Goal: Task Accomplishment & Management: Complete application form

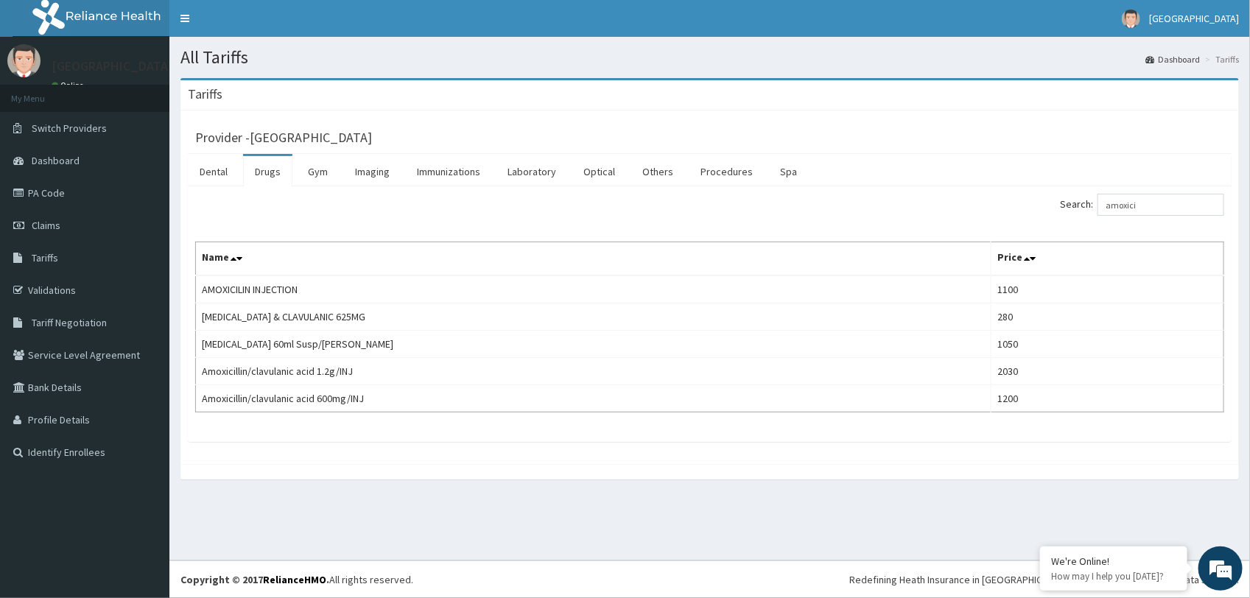
type input "amoxici"
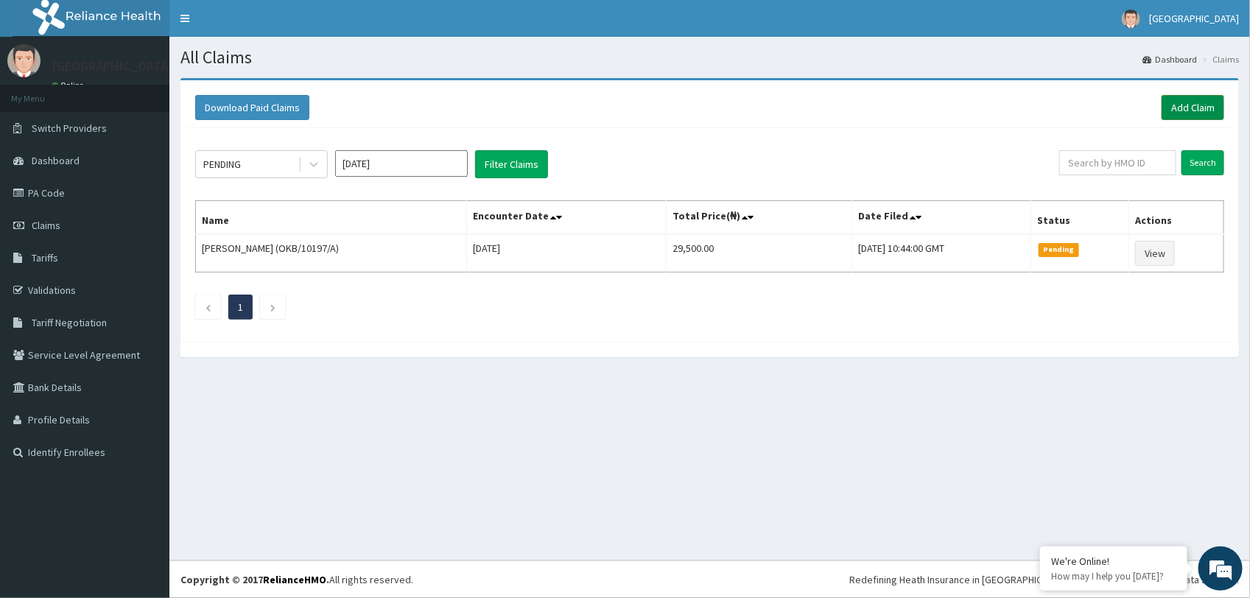
click at [1194, 99] on link "Add Claim" at bounding box center [1193, 107] width 63 height 25
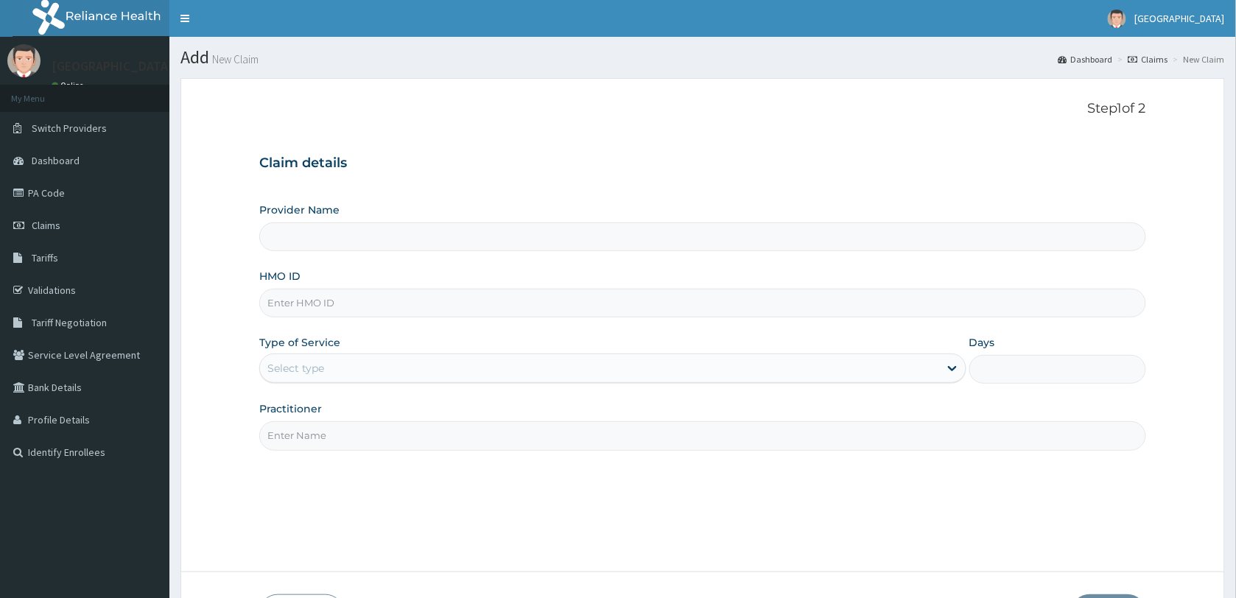
click at [395, 301] on input "HMO ID" at bounding box center [702, 303] width 887 height 29
paste input "BWI/10020/C"
type input "BWI/10020/C"
click at [389, 362] on div "Select type" at bounding box center [599, 369] width 679 height 24
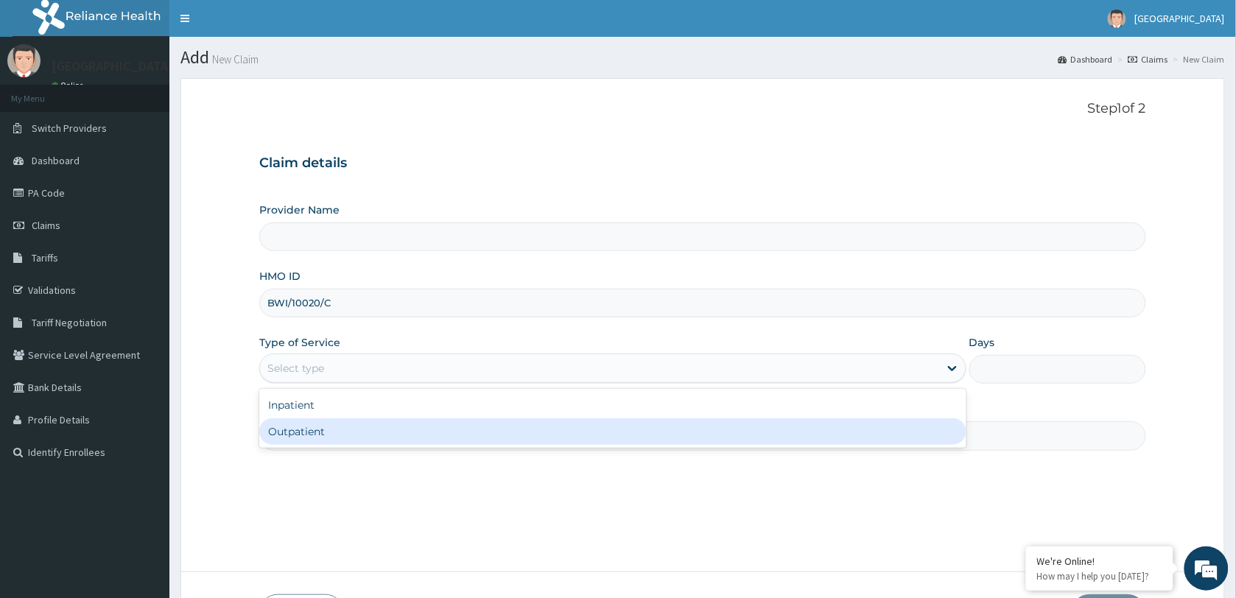
click at [369, 430] on div "Outpatient" at bounding box center [612, 431] width 707 height 27
type input "1"
type input "[GEOGRAPHIC_DATA]"
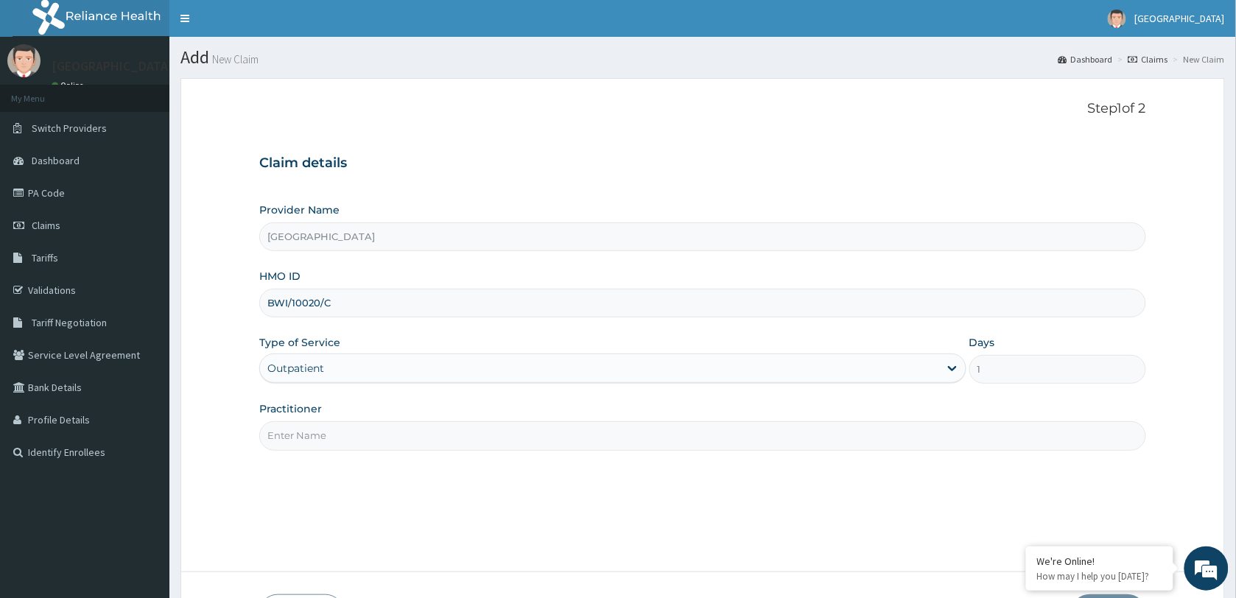
click at [374, 431] on input "Practitioner" at bounding box center [702, 435] width 887 height 29
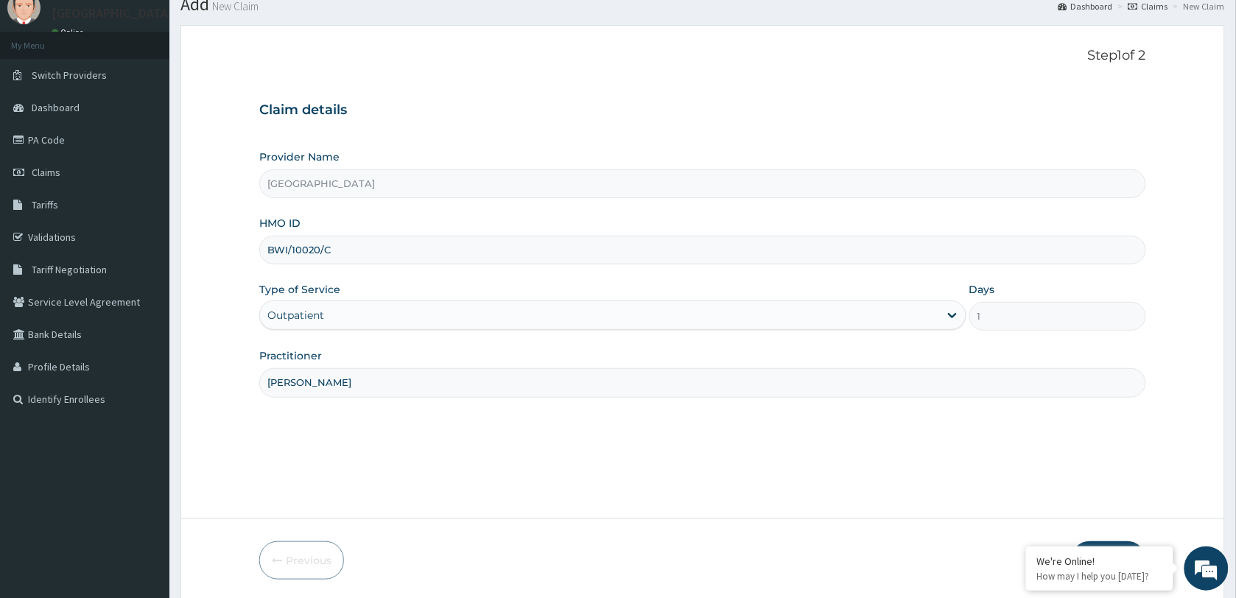
scroll to position [107, 0]
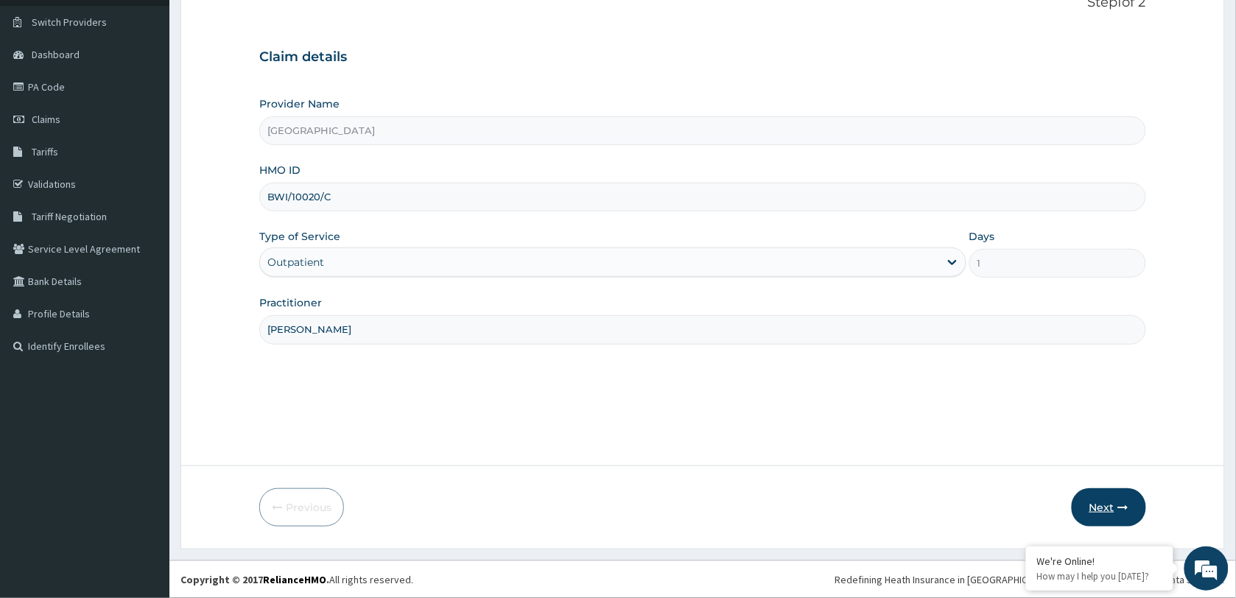
type input "[PERSON_NAME]"
click at [1105, 502] on button "Next" at bounding box center [1109, 507] width 74 height 38
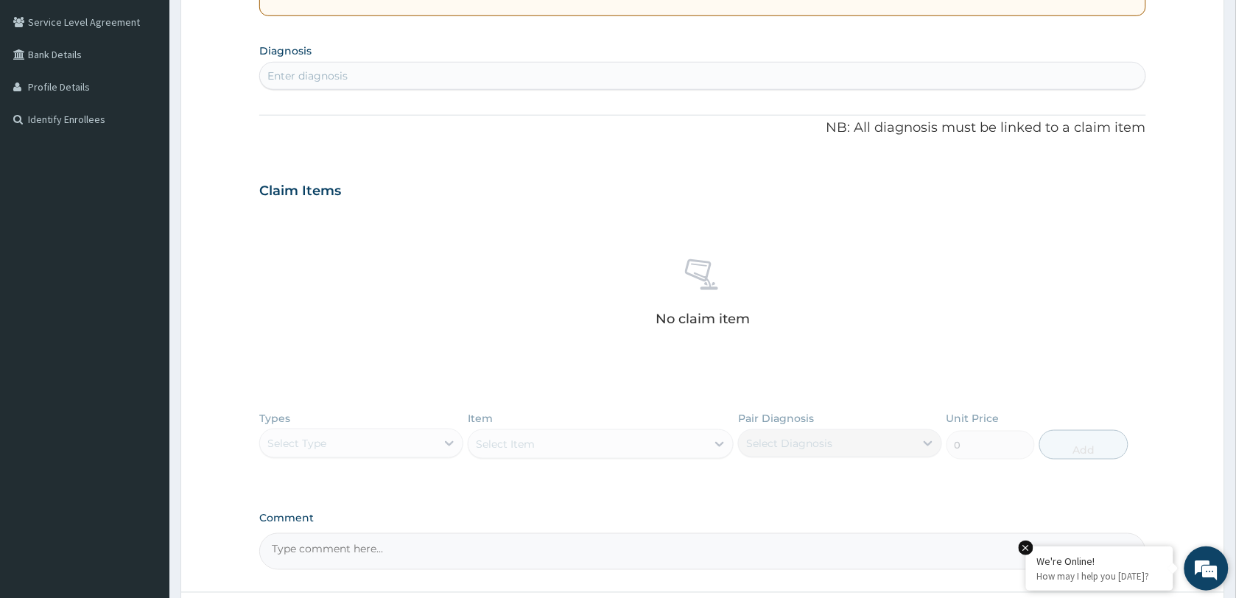
scroll to position [460, 0]
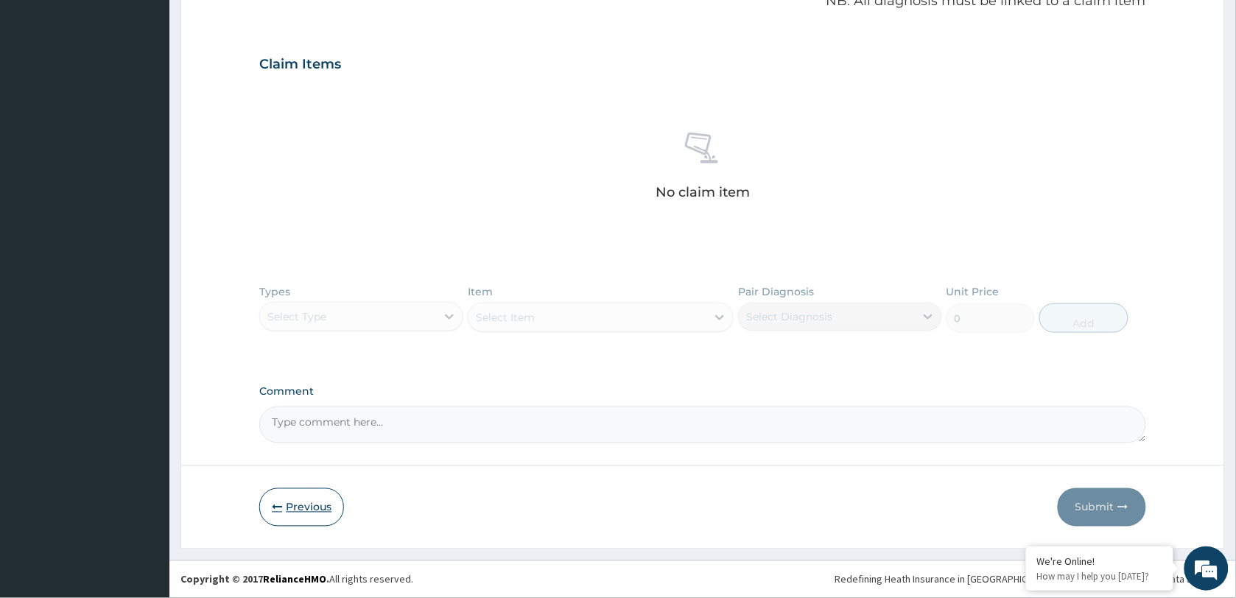
click at [303, 503] on button "Previous" at bounding box center [301, 507] width 85 height 38
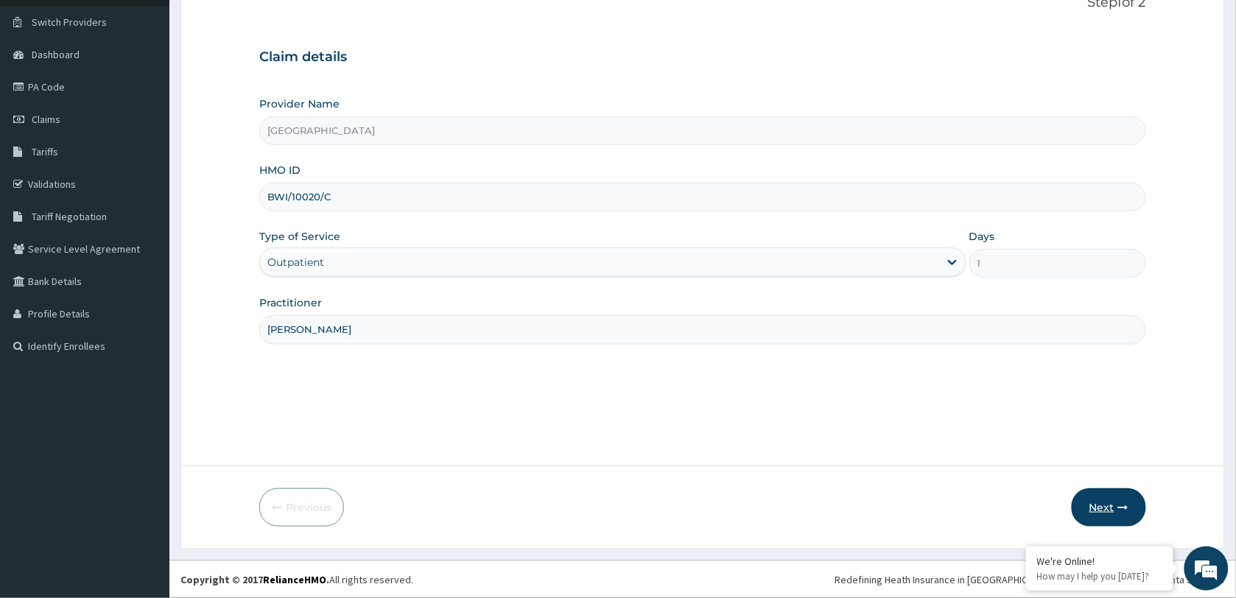
click at [1114, 506] on button "Next" at bounding box center [1109, 507] width 74 height 38
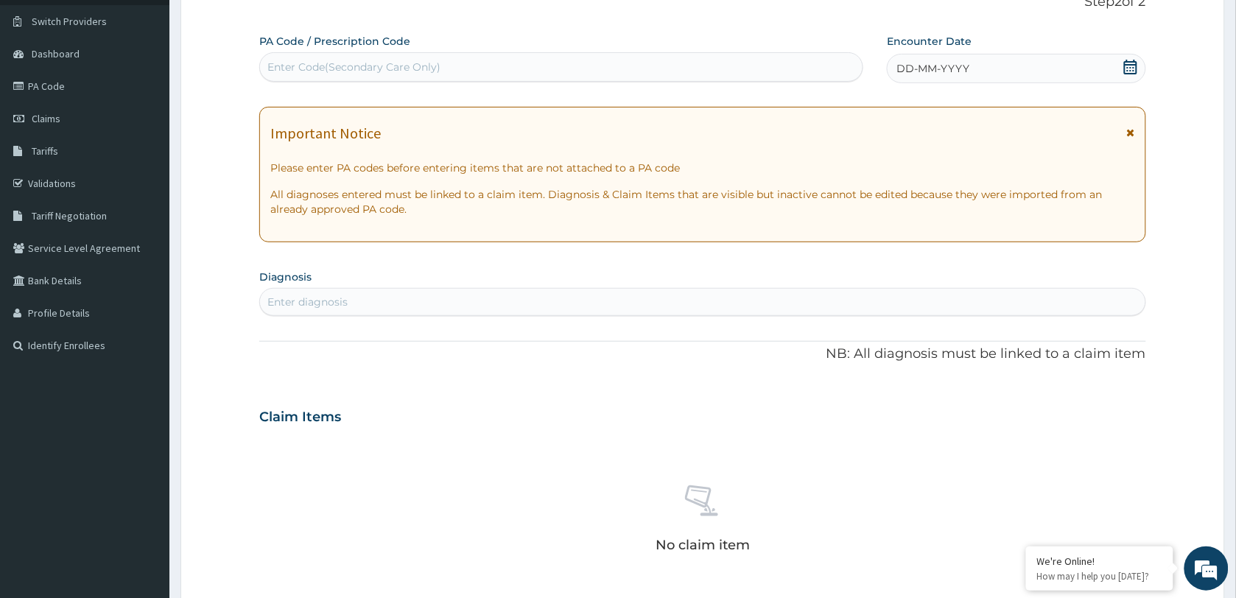
click at [374, 295] on div "Enter diagnosis" at bounding box center [703, 302] width 886 height 24
type input "MALARIA"
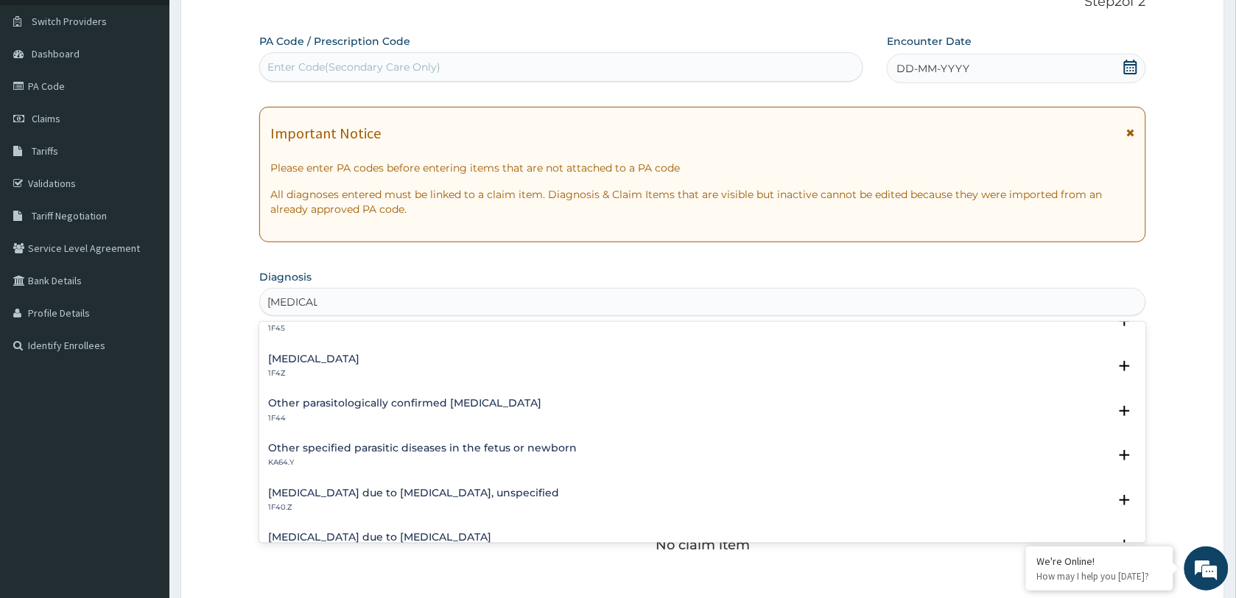
scroll to position [92, 0]
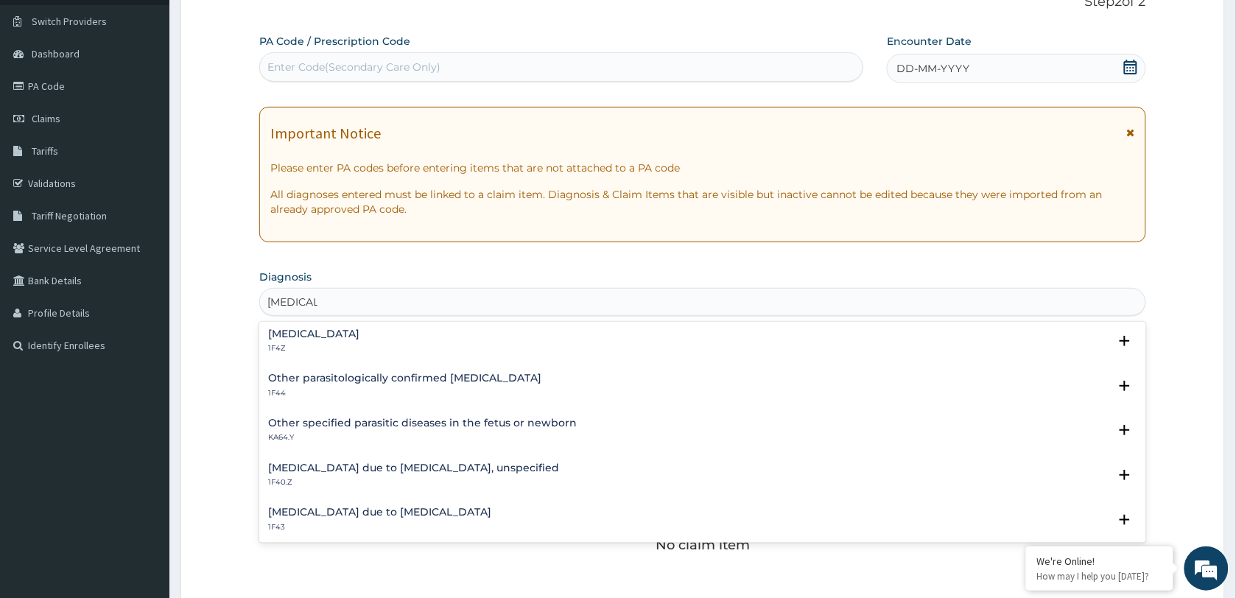
click at [395, 475] on div "Malaria due to Plasmodium falciparum, unspecified 1F40.Z" at bounding box center [413, 476] width 291 height 26
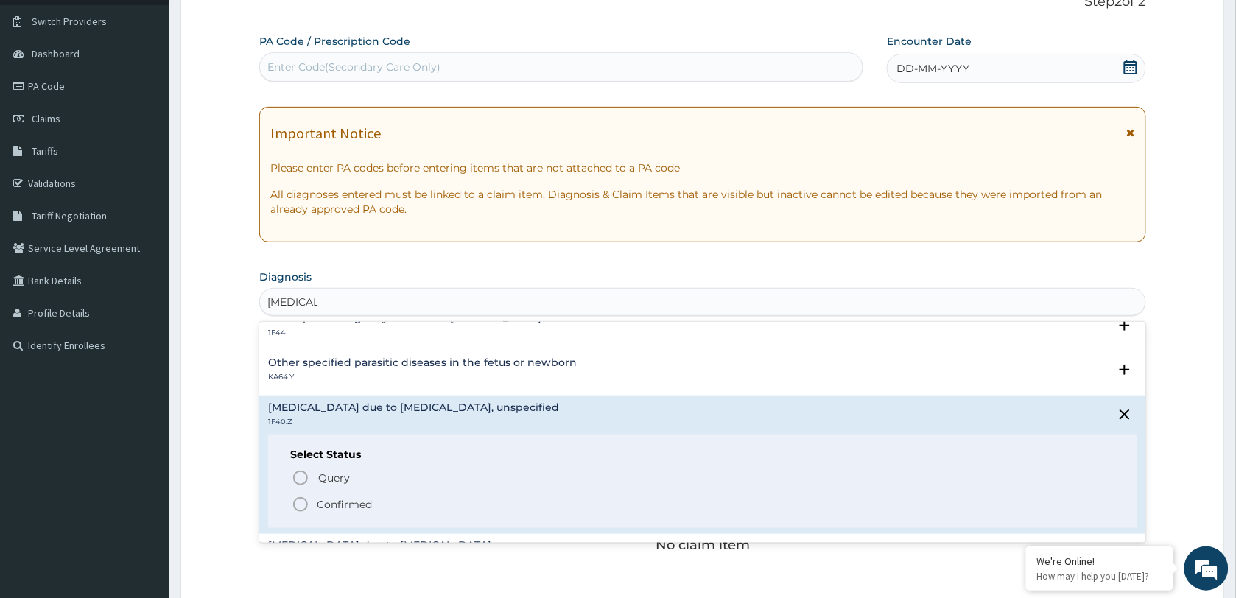
scroll to position [184, 0]
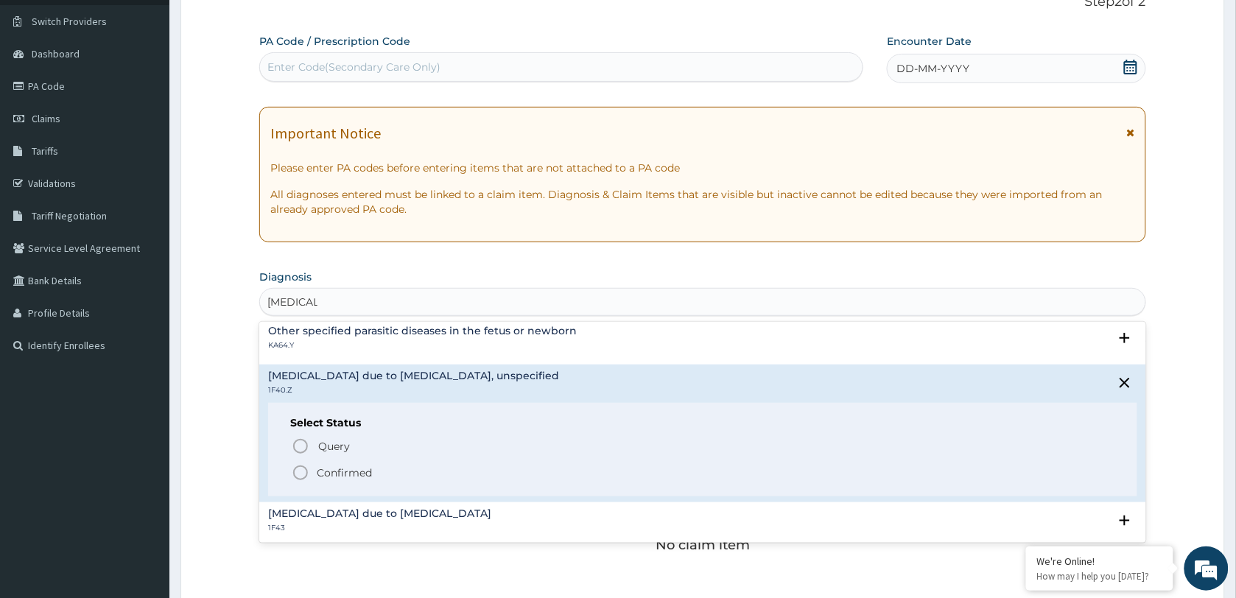
click at [358, 466] on p "Confirmed" at bounding box center [344, 473] width 55 height 15
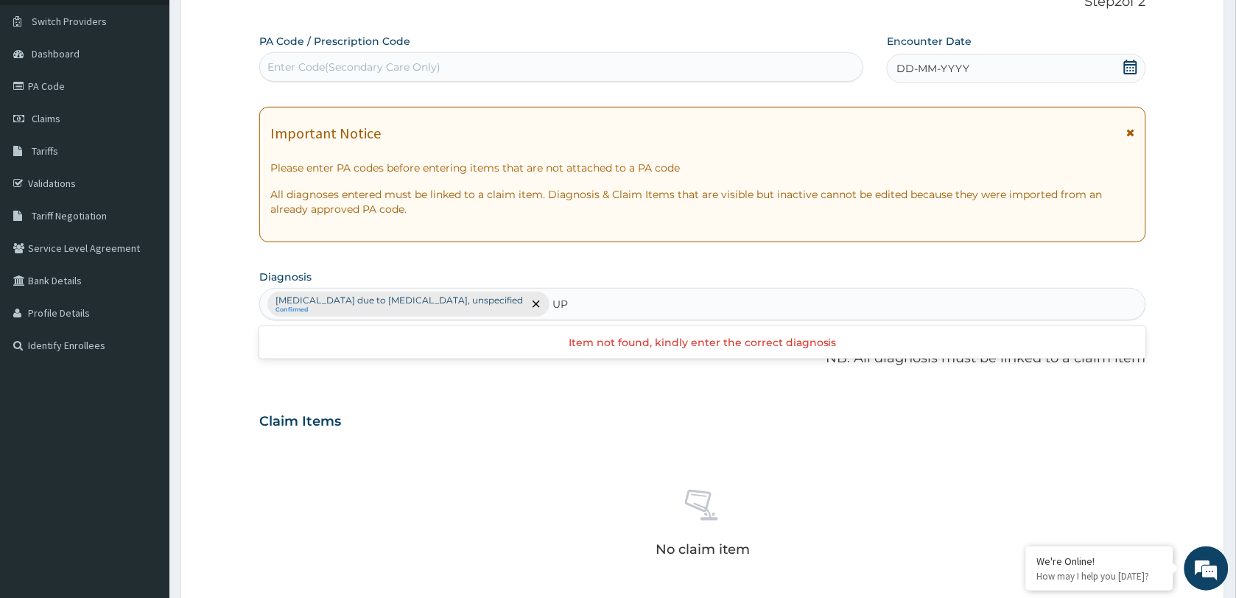
type input "U"
drag, startPoint x: 557, startPoint y: 299, endPoint x: 565, endPoint y: 306, distance: 10.5
click at [558, 299] on input "COOMON COLD" at bounding box center [597, 304] width 88 height 15
type input "COMMON COLD"
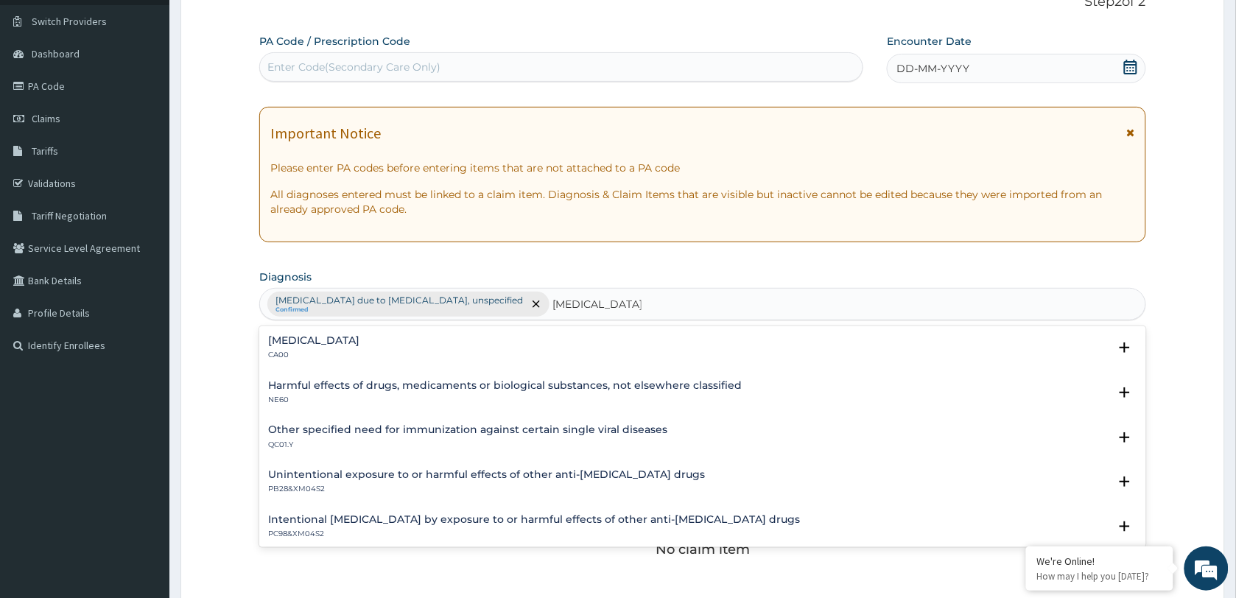
click at [396, 345] on div "Acute nasopharyngitis CA00" at bounding box center [702, 348] width 869 height 26
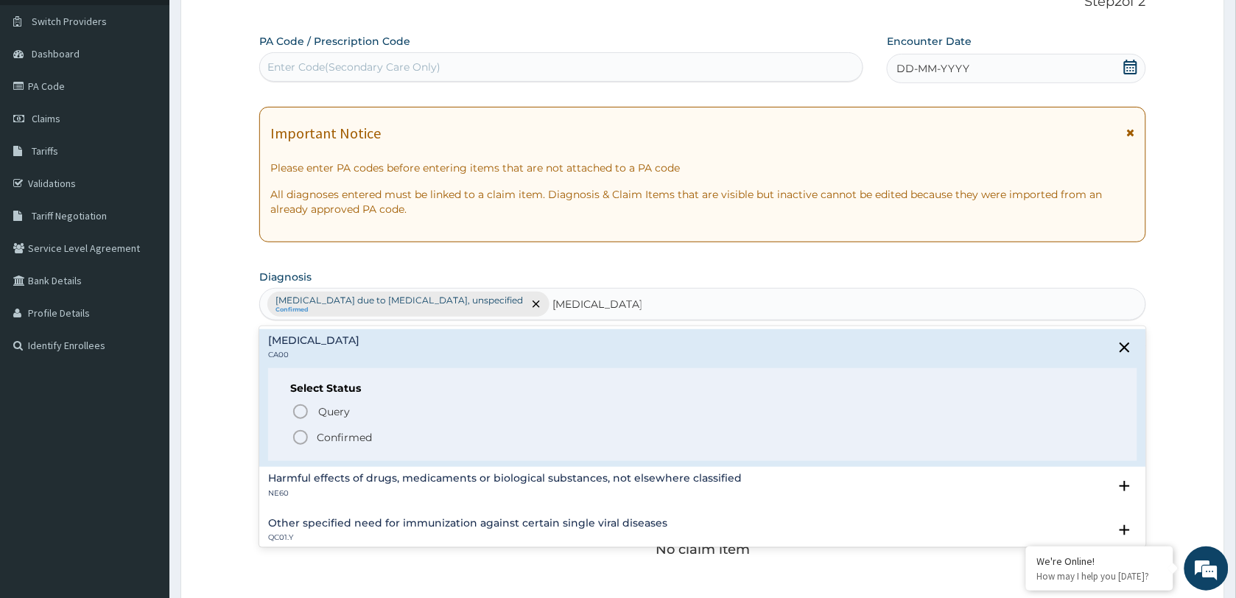
click at [340, 437] on p "Confirmed" at bounding box center [344, 437] width 55 height 15
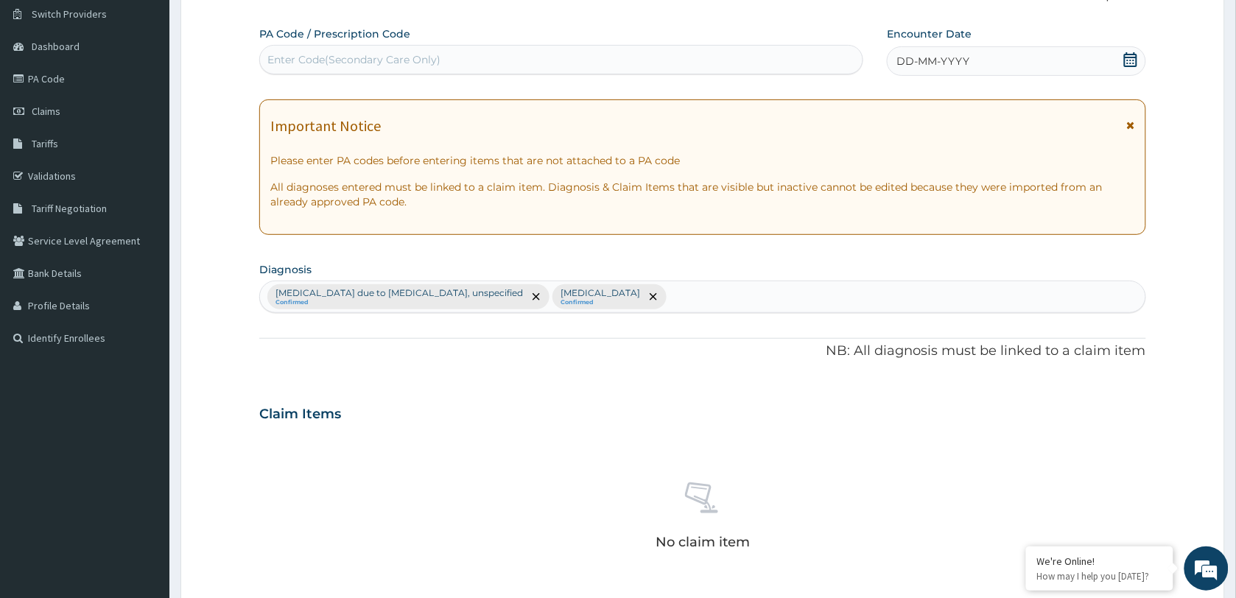
scroll to position [107, 0]
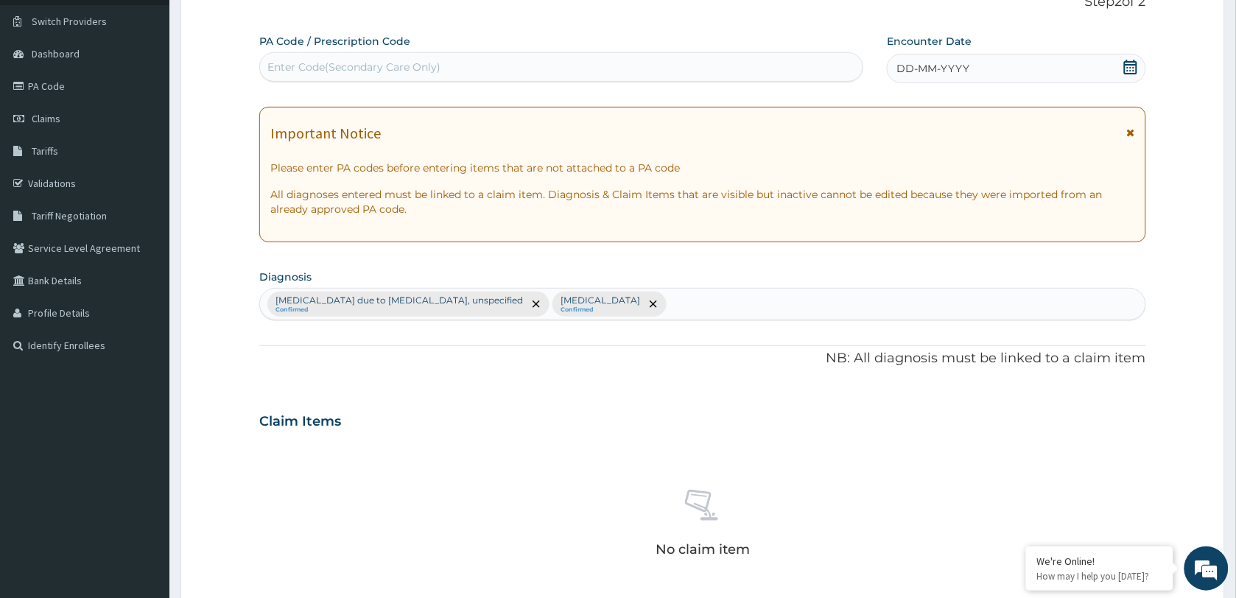
click at [1000, 71] on div "DD-MM-YYYY" at bounding box center [1016, 68] width 259 height 29
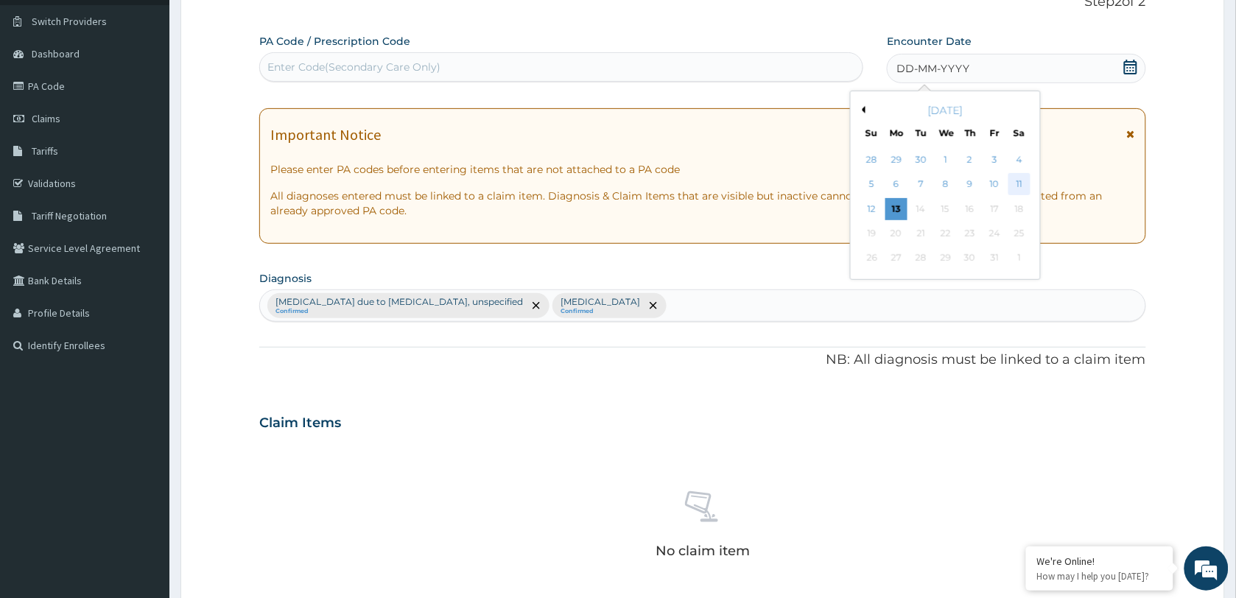
click at [1023, 183] on div "11" at bounding box center [1020, 185] width 22 height 22
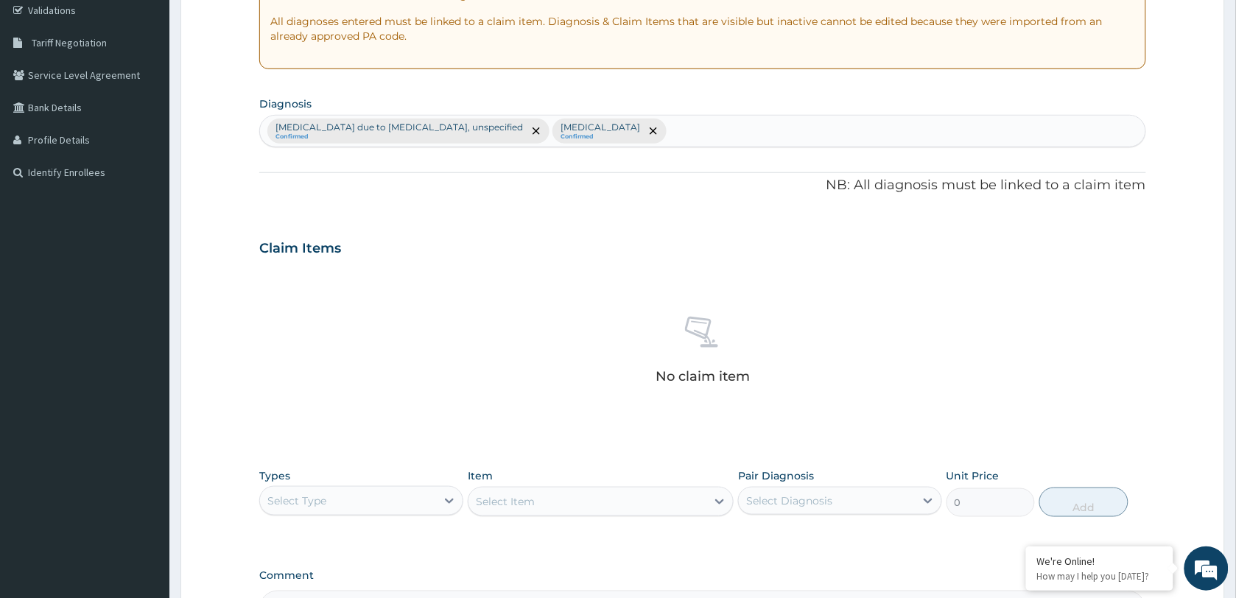
scroll to position [465, 0]
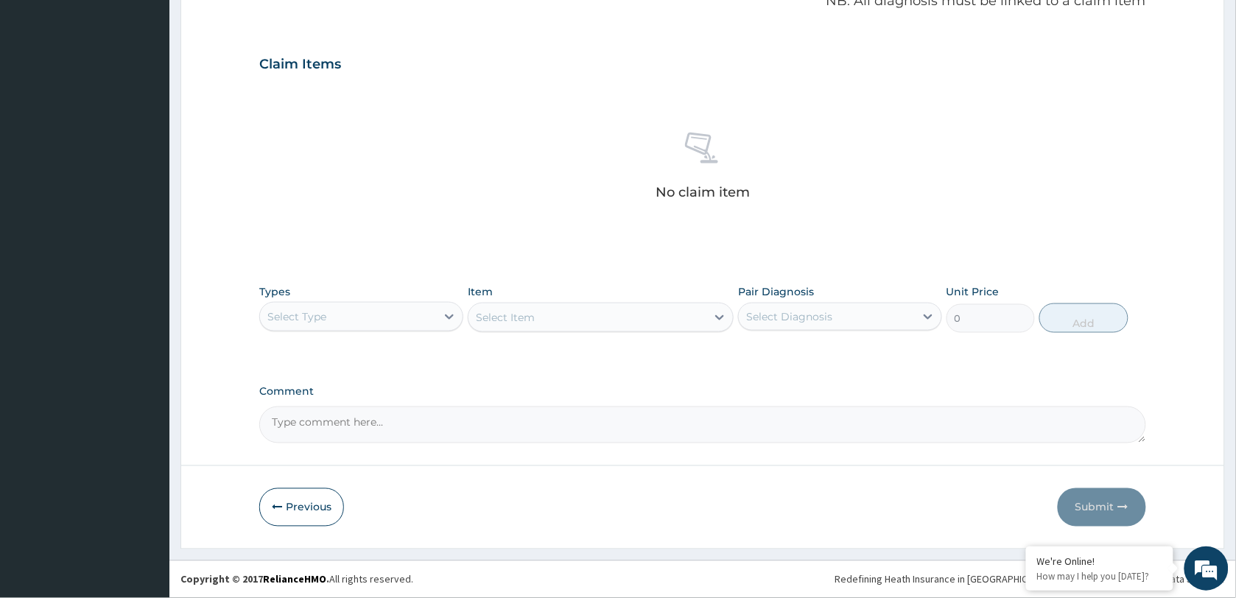
click at [354, 322] on div "Select Type" at bounding box center [348, 317] width 176 height 24
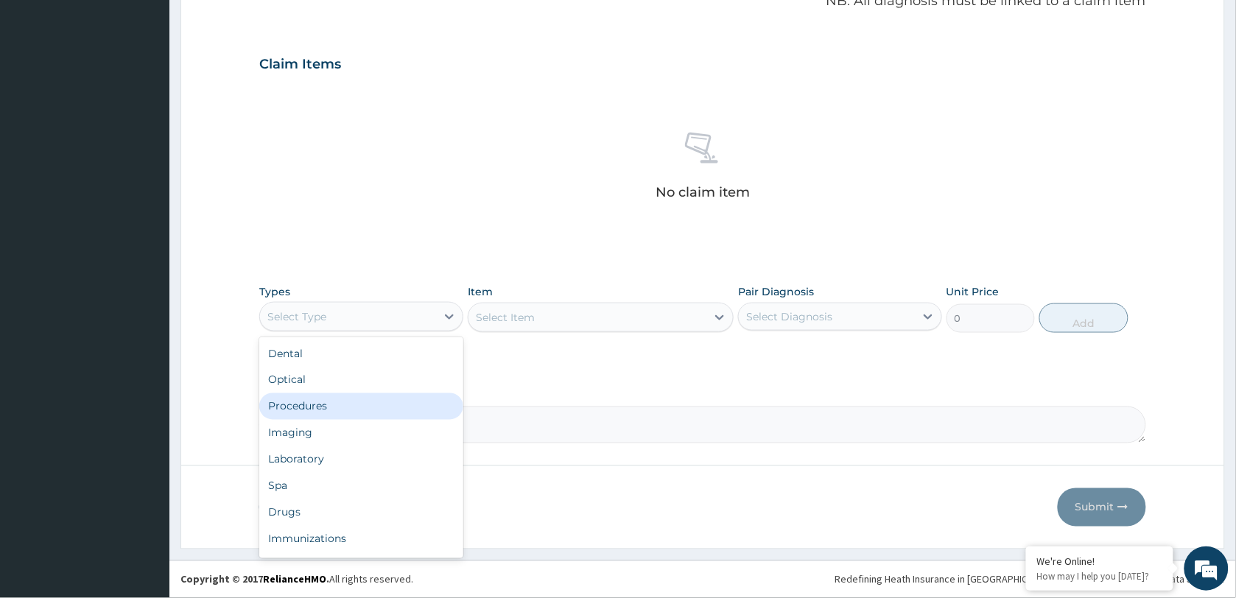
click at [341, 403] on div "Procedures" at bounding box center [361, 406] width 204 height 27
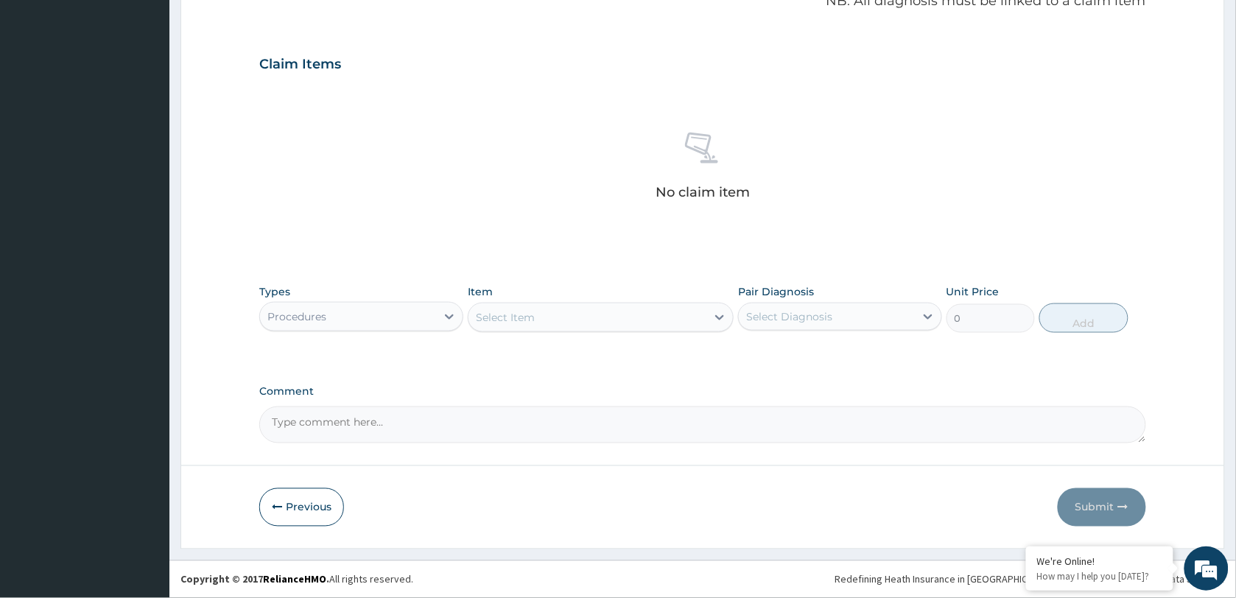
click at [606, 312] on div "Select Item" at bounding box center [588, 318] width 238 height 24
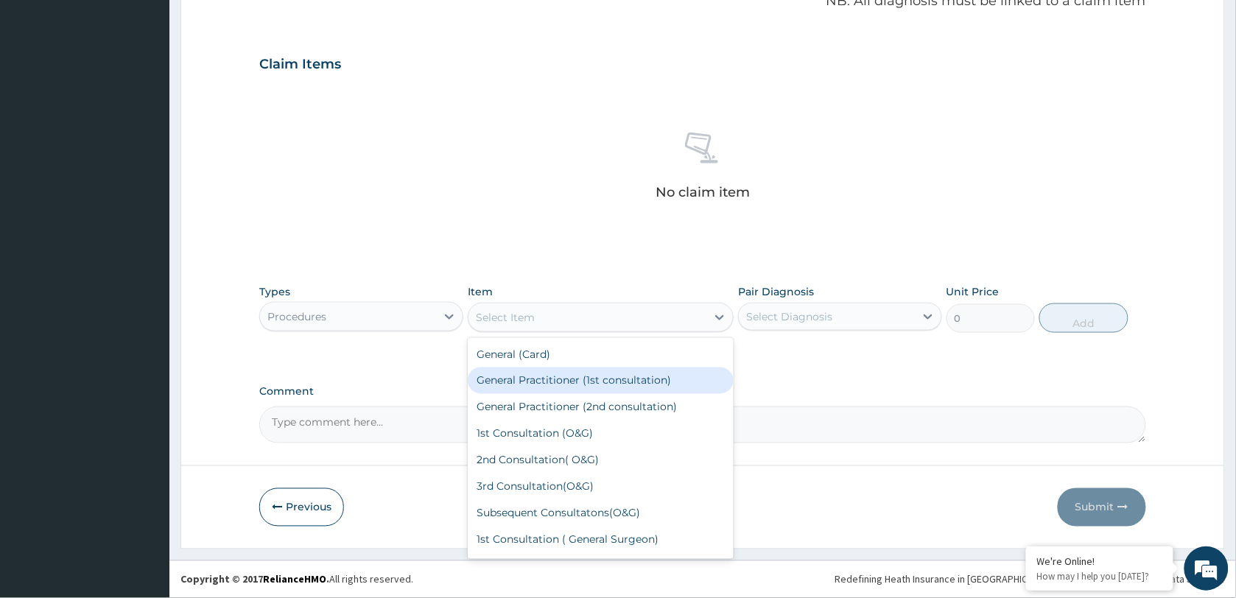
click at [594, 389] on div "General Practitioner (1st consultation)" at bounding box center [601, 381] width 266 height 27
type input "1500"
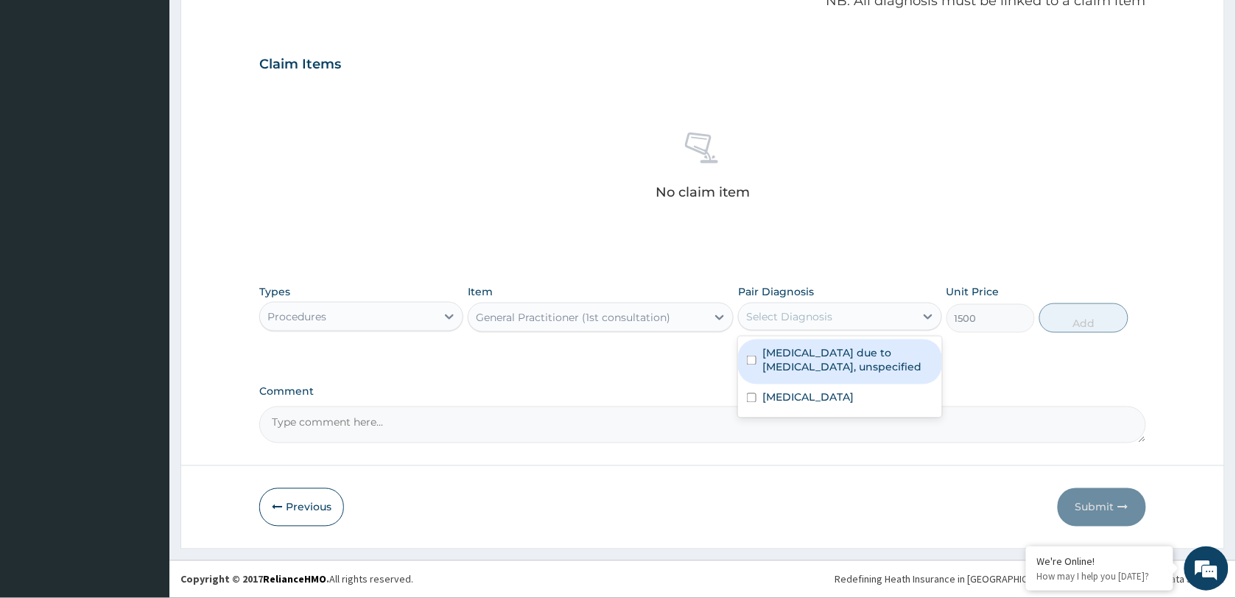
click at [785, 326] on div "Select Diagnosis" at bounding box center [827, 317] width 176 height 24
click at [792, 359] on label "Malaria due to Plasmodium falciparum, unspecified" at bounding box center [848, 360] width 171 height 29
checkbox input "true"
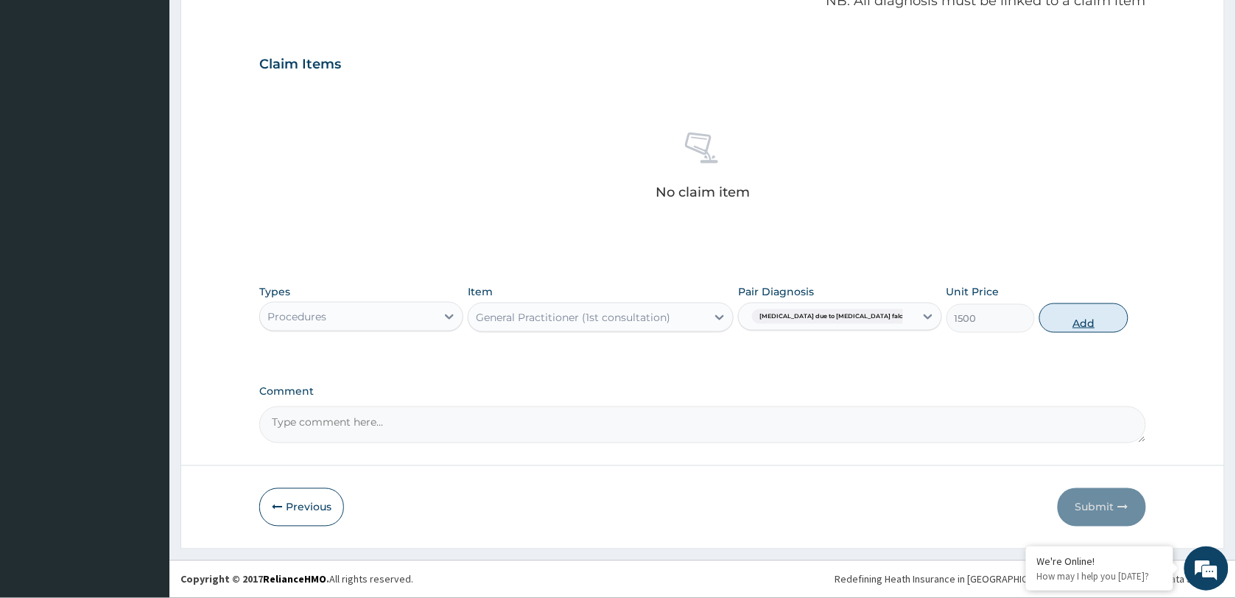
click at [1078, 315] on button "Add" at bounding box center [1084, 318] width 88 height 29
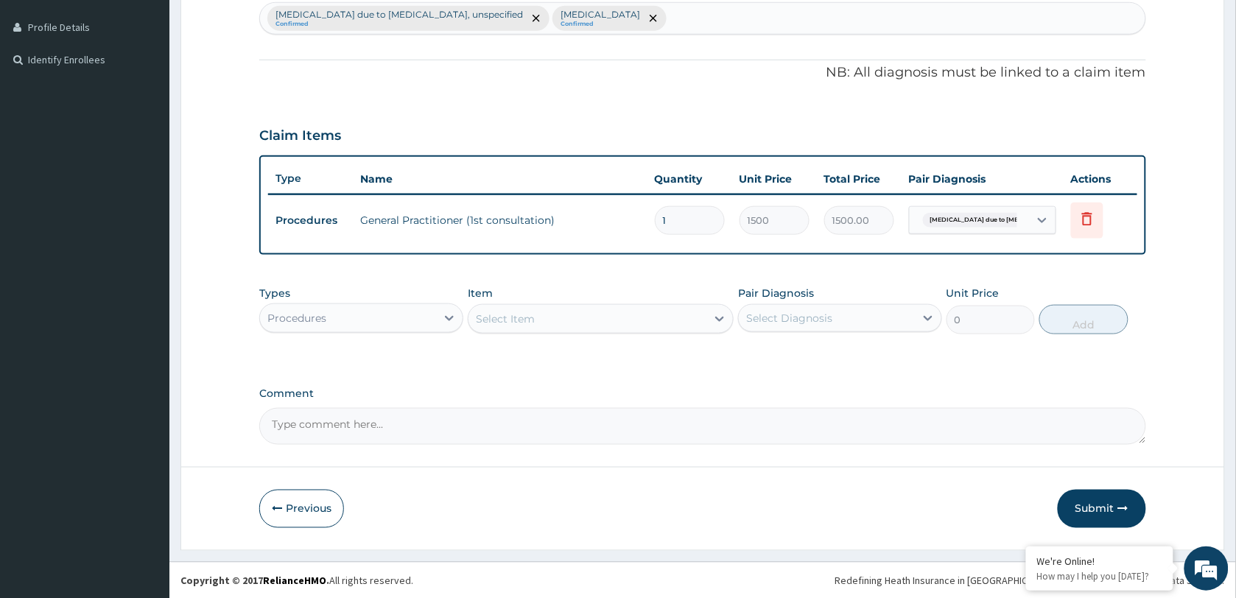
click at [608, 321] on div "Select Item" at bounding box center [588, 319] width 238 height 24
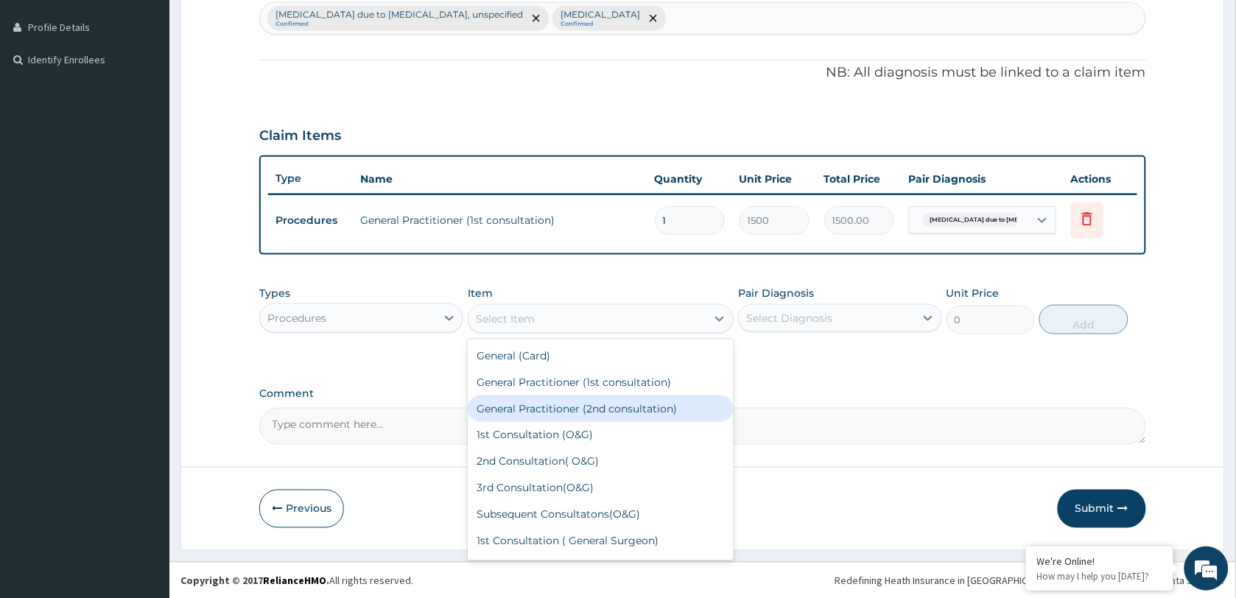
click at [577, 402] on div "General Practitioner (2nd consultation)" at bounding box center [601, 409] width 266 height 27
type input "1000"
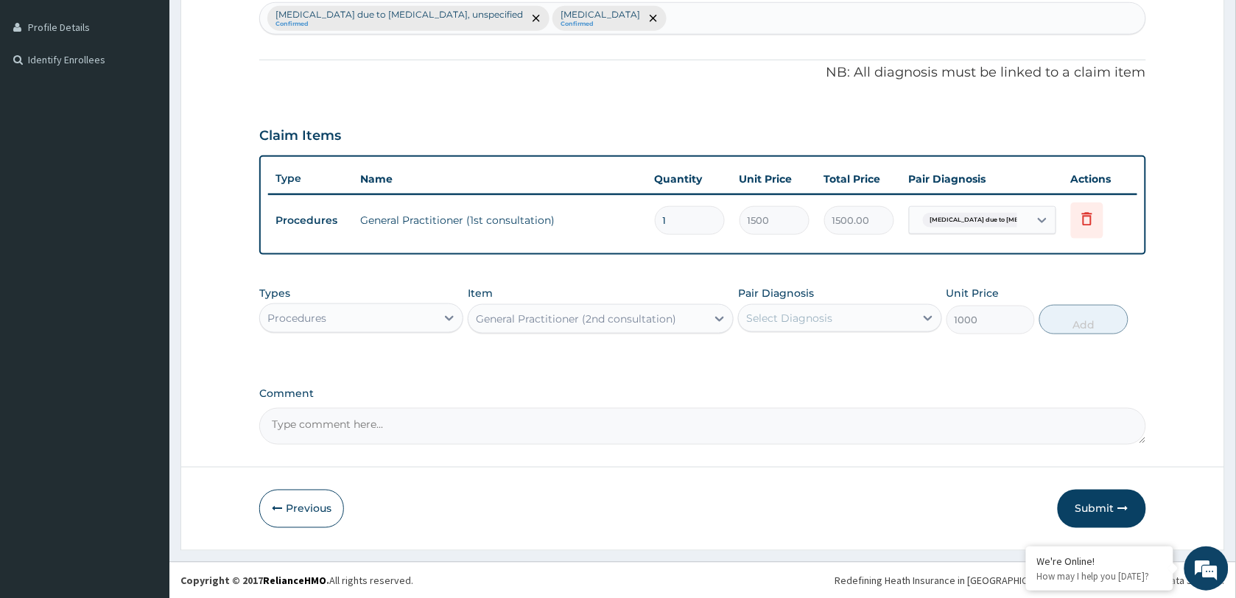
click at [804, 321] on div "Select Diagnosis" at bounding box center [789, 318] width 86 height 15
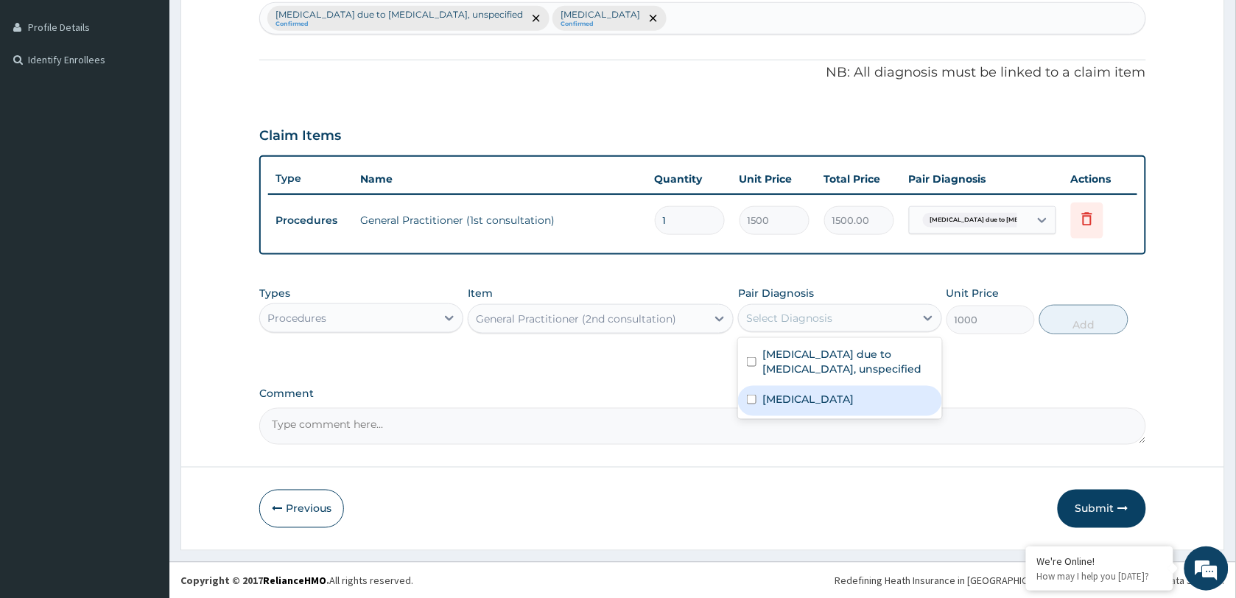
click at [823, 400] on label "Acute nasopharyngitis" at bounding box center [808, 399] width 91 height 15
checkbox input "true"
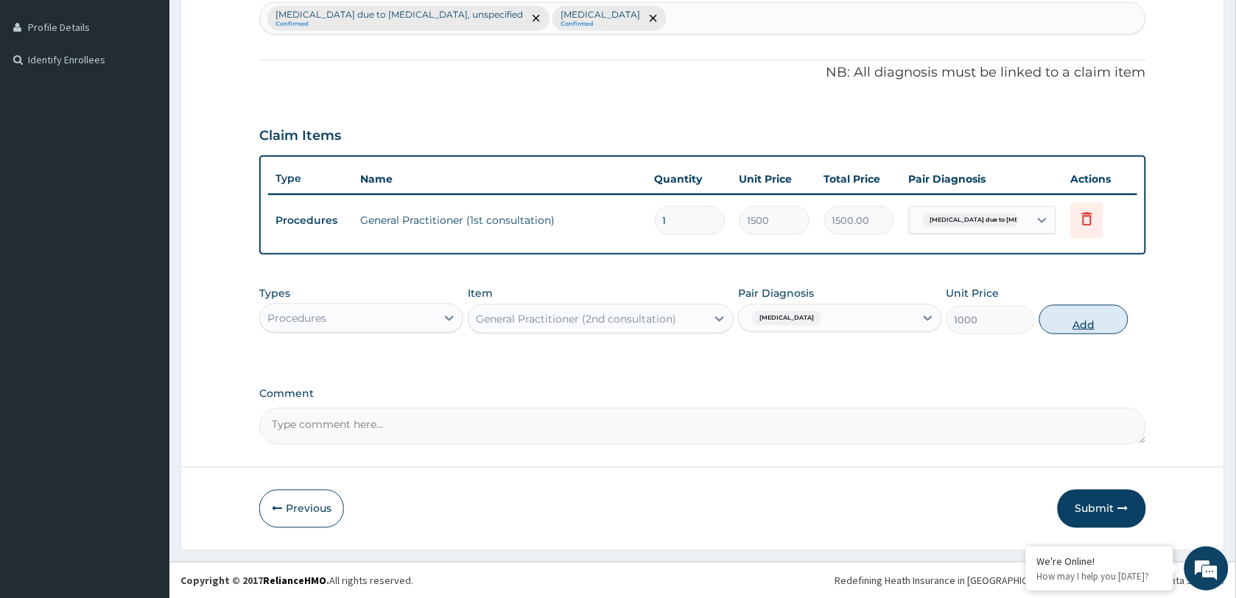
click at [1070, 315] on button "Add" at bounding box center [1084, 319] width 88 height 29
type input "0"
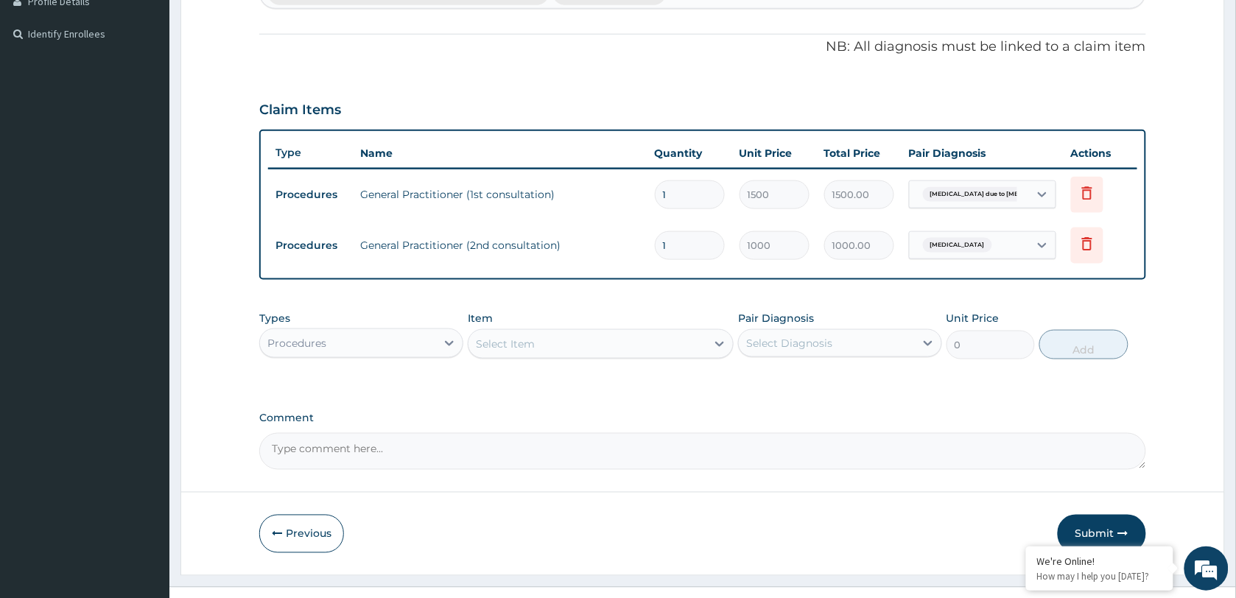
scroll to position [444, 0]
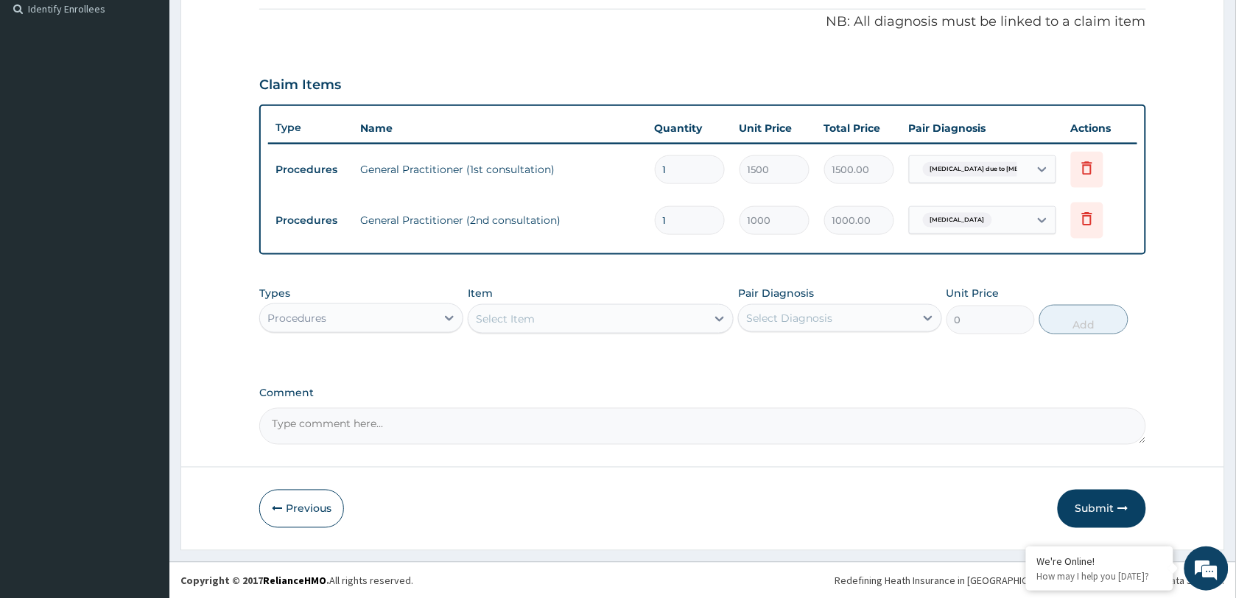
click at [365, 307] on div "Procedures" at bounding box center [348, 318] width 176 height 24
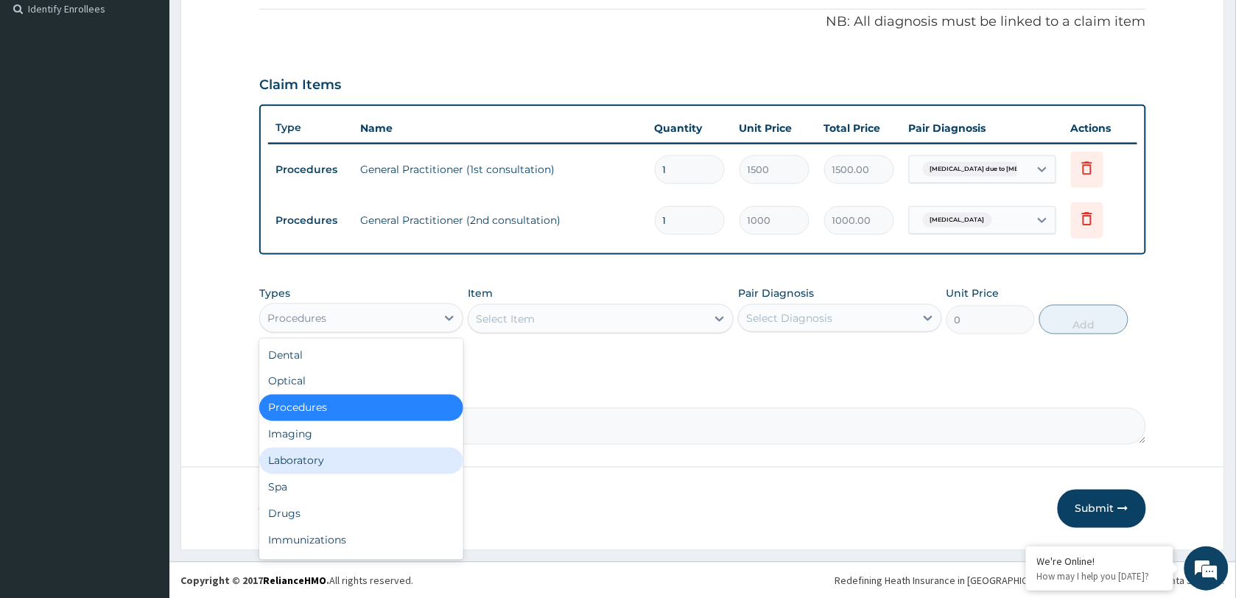
click at [341, 455] on div "Laboratory" at bounding box center [361, 461] width 204 height 27
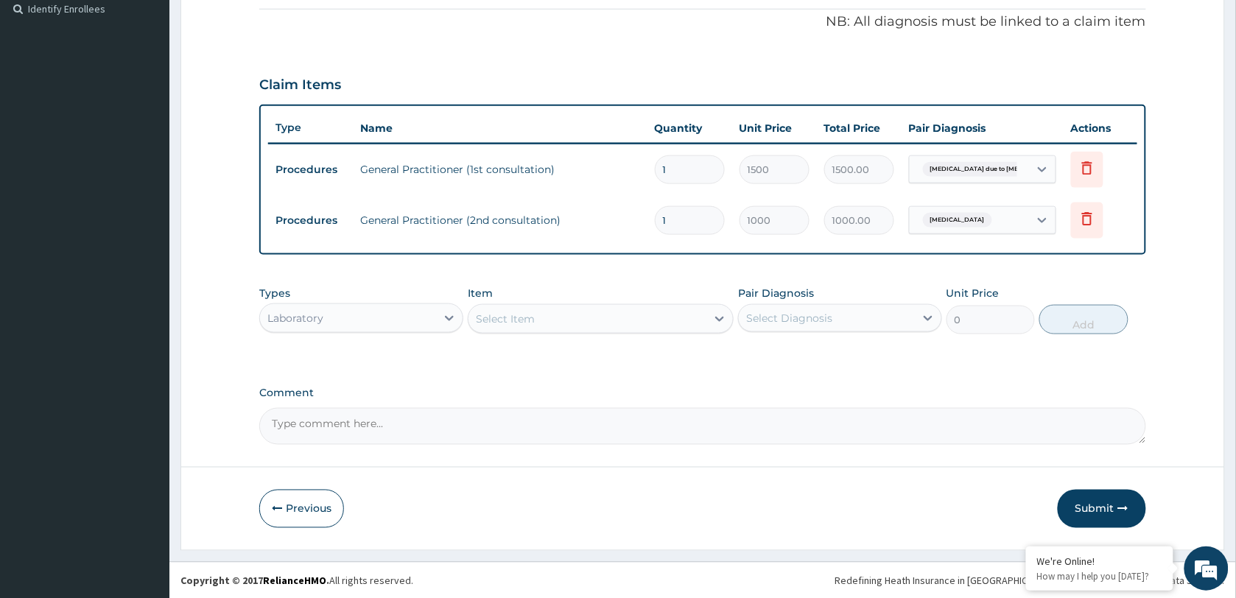
click at [402, 324] on div "Laboratory" at bounding box center [348, 318] width 176 height 24
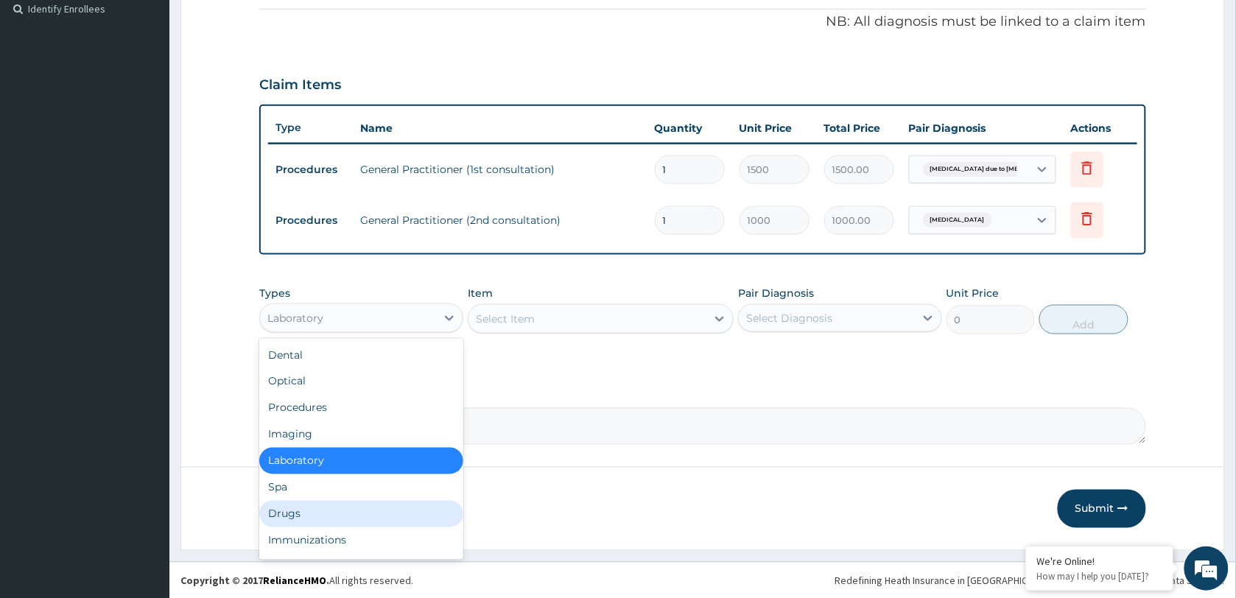
click at [336, 512] on div "Drugs" at bounding box center [361, 514] width 204 height 27
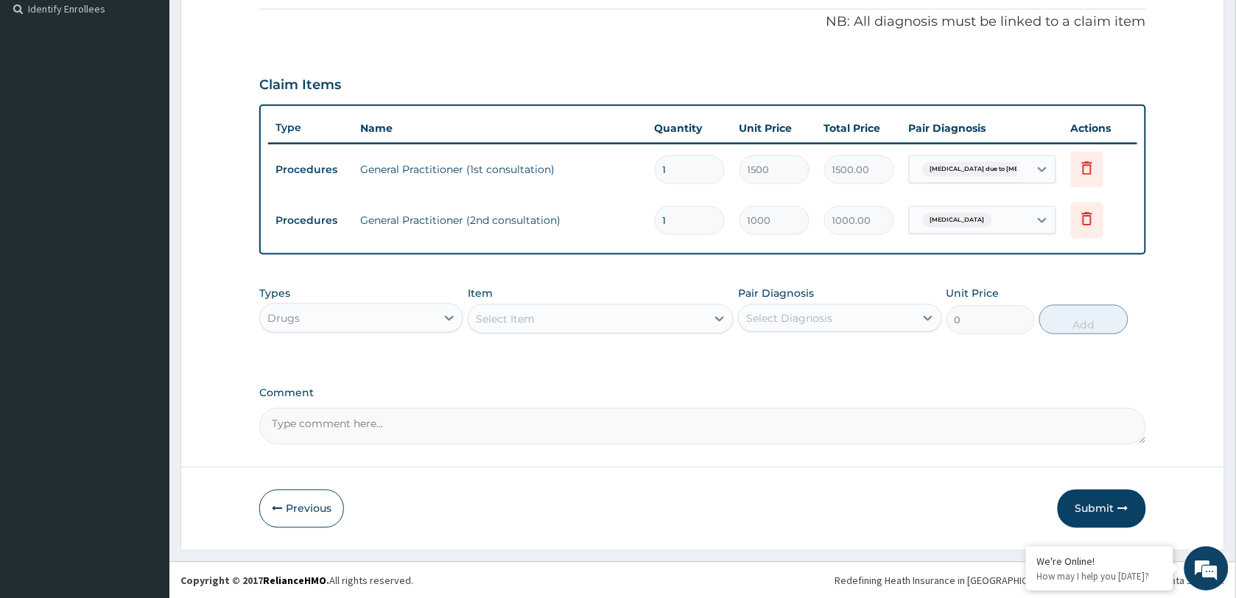
click at [578, 317] on div "Select Item" at bounding box center [588, 319] width 238 height 24
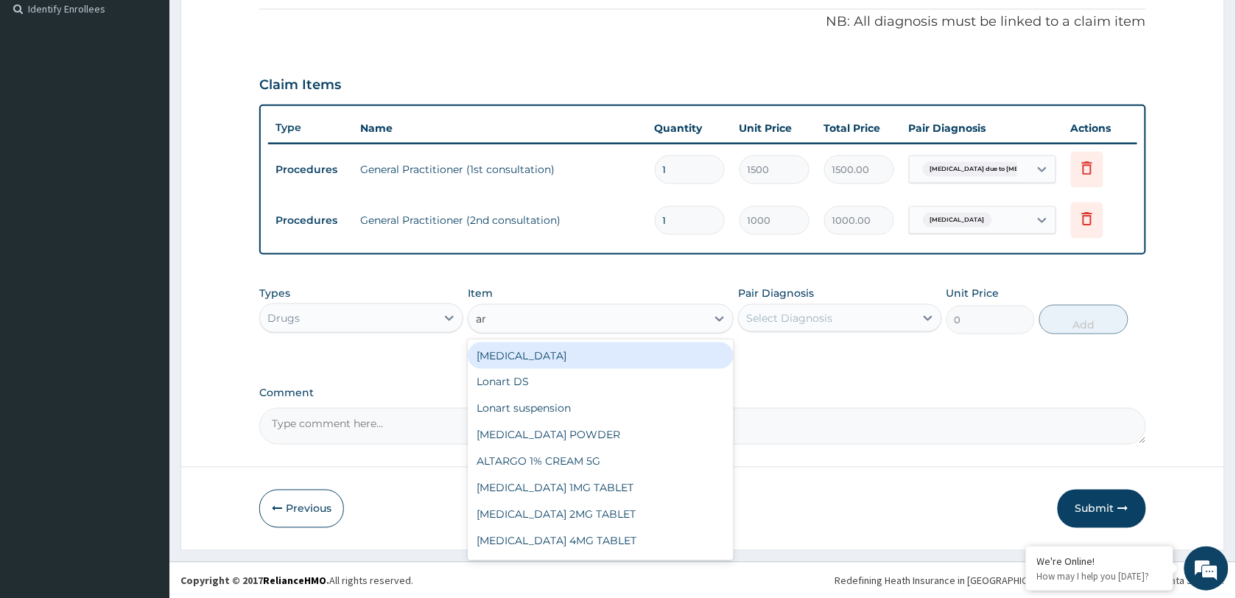
type input "a"
type input "lona"
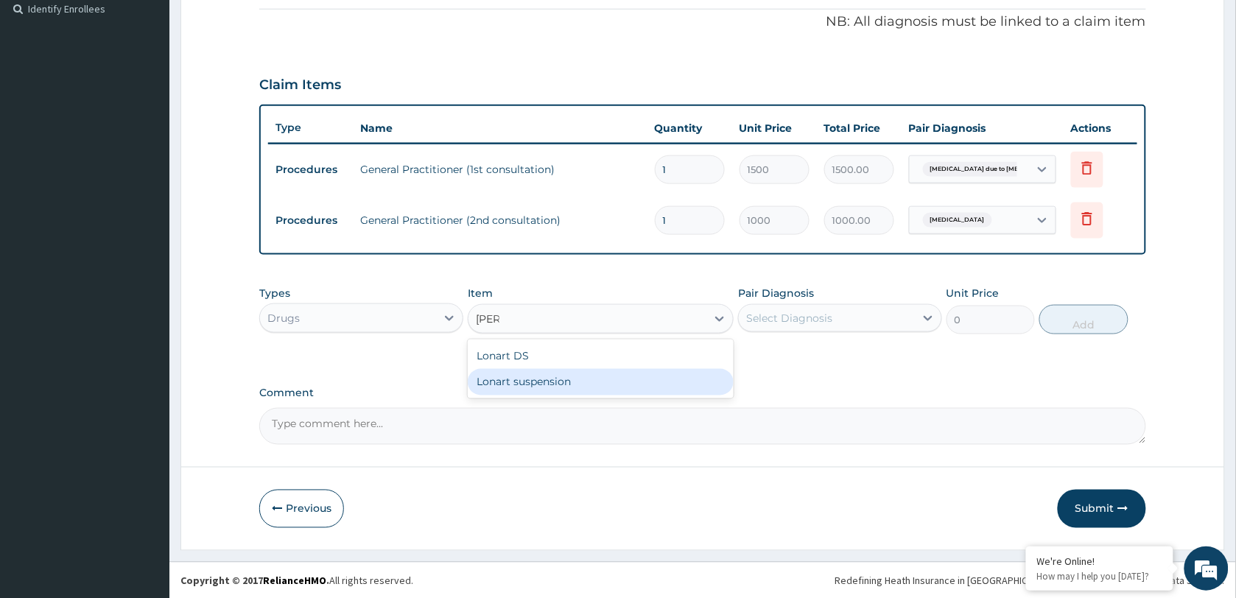
click at [558, 383] on div "Lonart suspension" at bounding box center [601, 382] width 266 height 27
type input "2500"
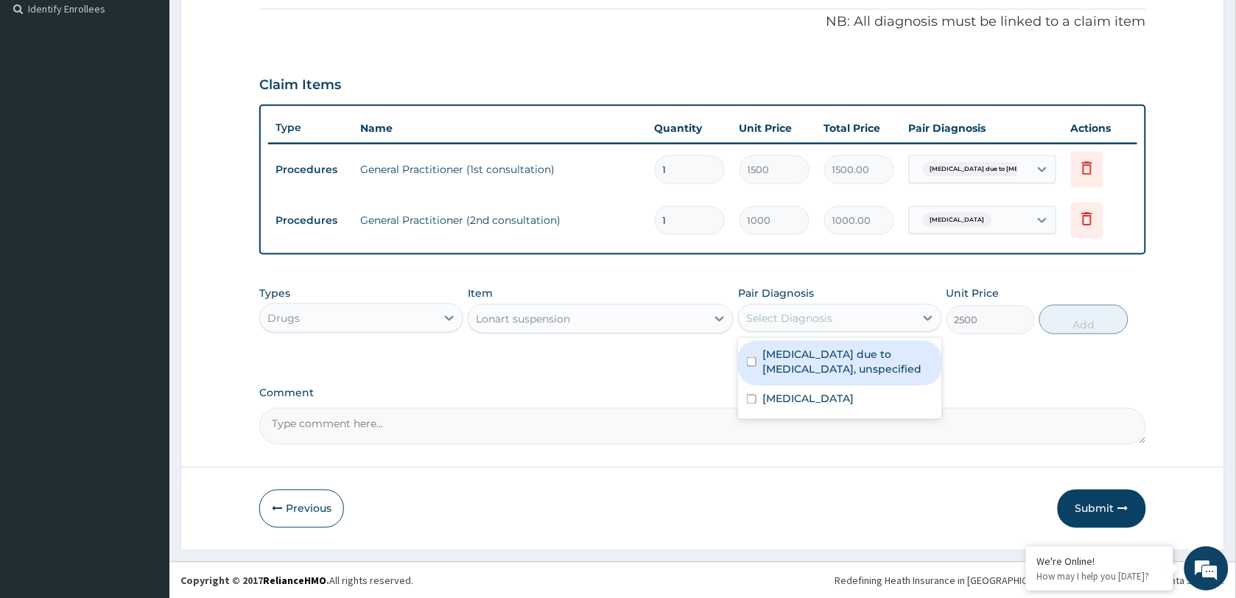
click at [782, 326] on div "Select Diagnosis" at bounding box center [827, 318] width 176 height 24
click at [831, 360] on label "Malaria due to Plasmodium falciparum, unspecified" at bounding box center [848, 361] width 171 height 29
checkbox input "true"
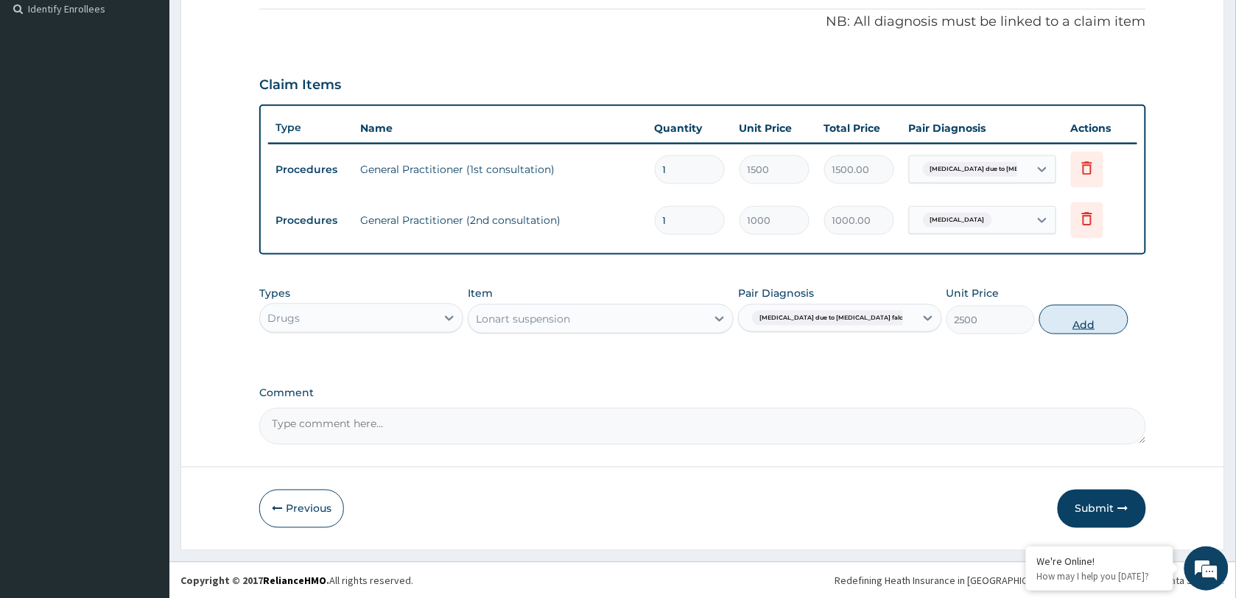
click at [1099, 318] on button "Add" at bounding box center [1084, 319] width 88 height 29
type input "0"
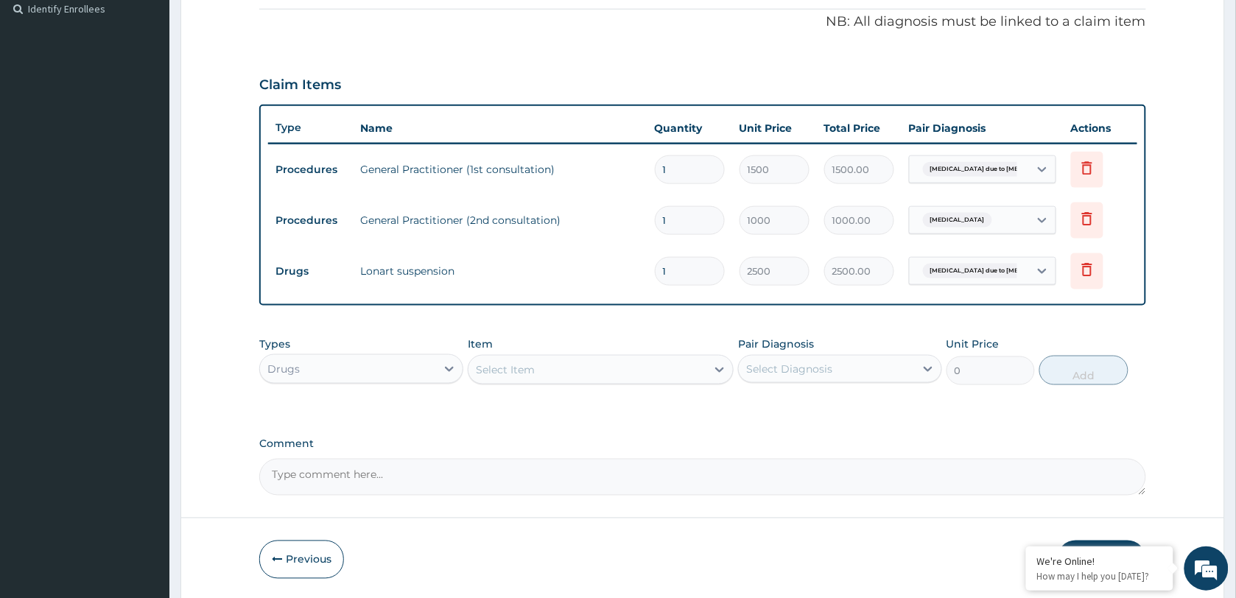
click at [551, 374] on div "Select Item" at bounding box center [588, 370] width 238 height 24
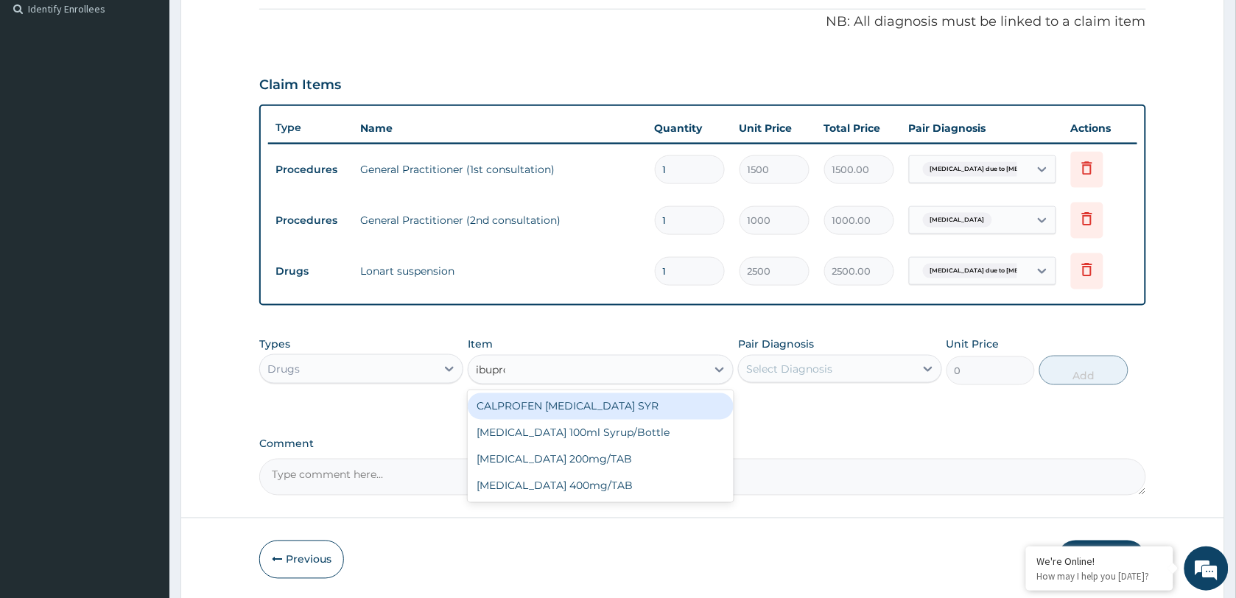
type input "ibuprof"
drag, startPoint x: 621, startPoint y: 399, endPoint x: 768, endPoint y: 376, distance: 148.3
click at [624, 398] on div "CALPROFEN [MEDICAL_DATA] SYR" at bounding box center [601, 406] width 266 height 27
type input "1155"
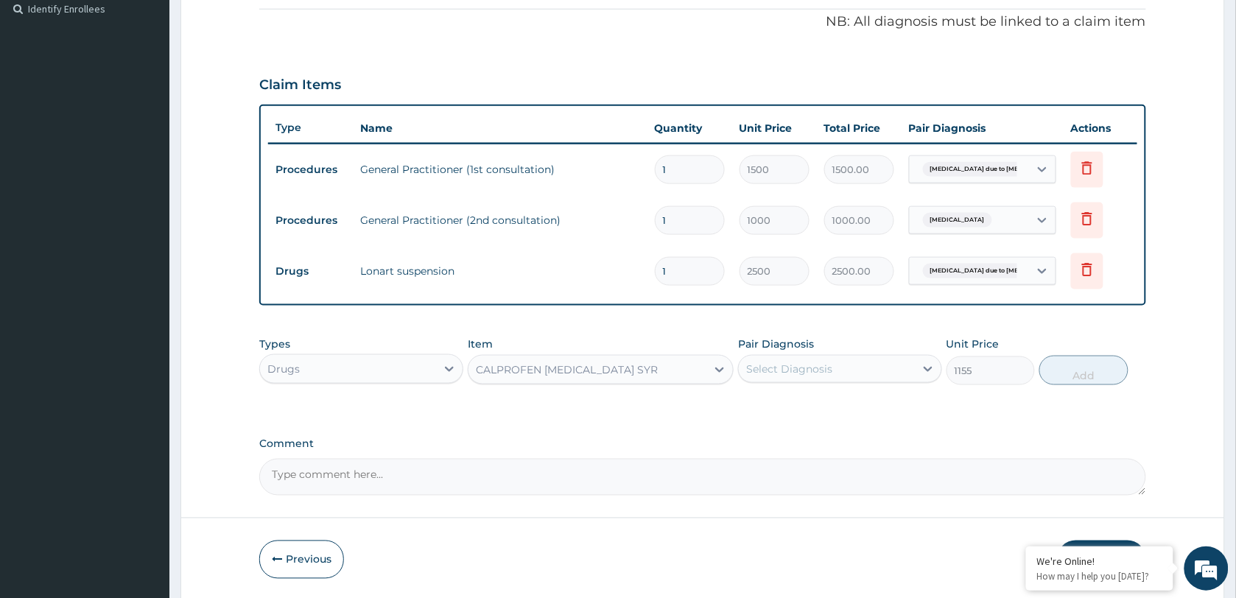
click at [799, 365] on div "Select Diagnosis" at bounding box center [789, 369] width 86 height 15
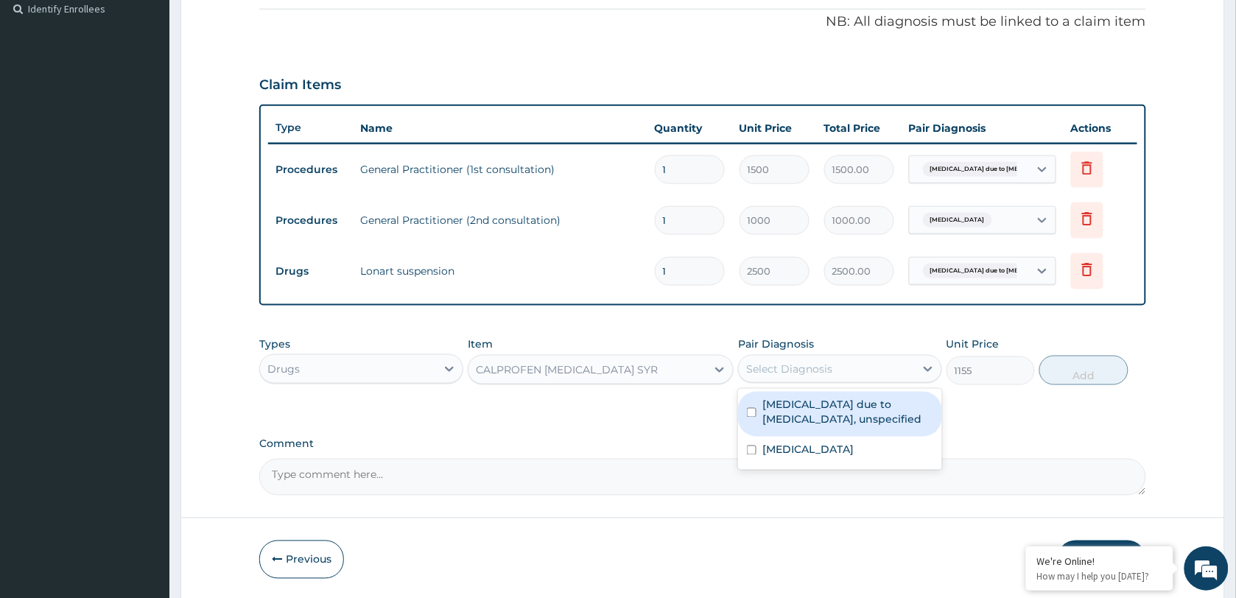
click at [811, 413] on label "Malaria due to Plasmodium falciparum, unspecified" at bounding box center [848, 412] width 171 height 29
checkbox input "true"
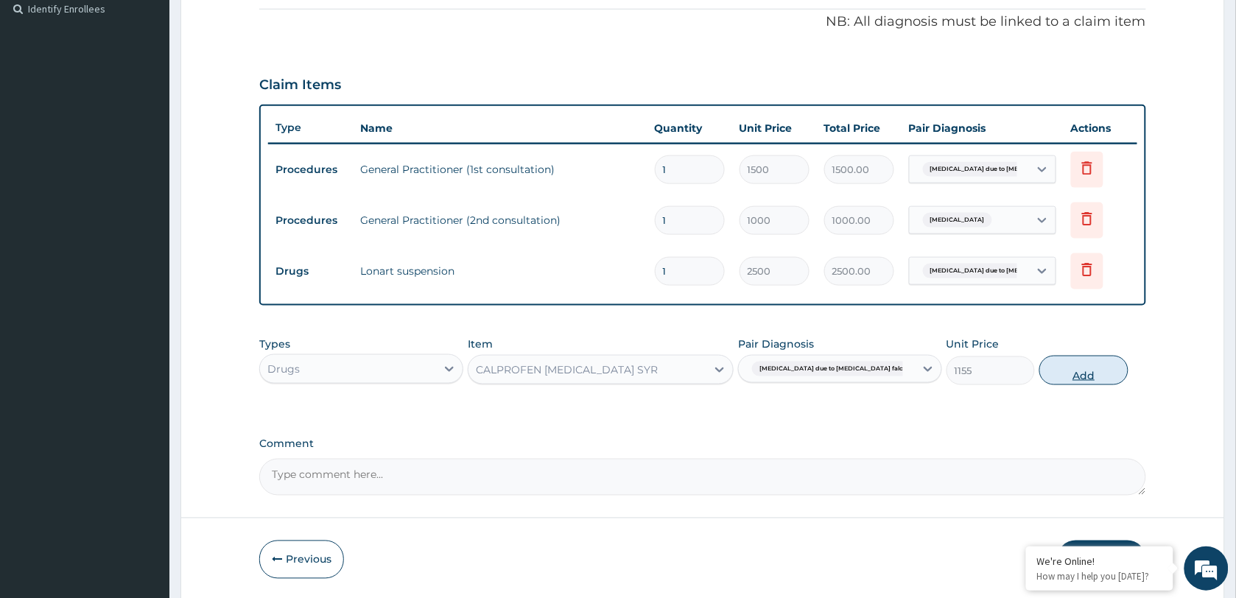
click at [1081, 372] on button "Add" at bounding box center [1084, 370] width 88 height 29
type input "0"
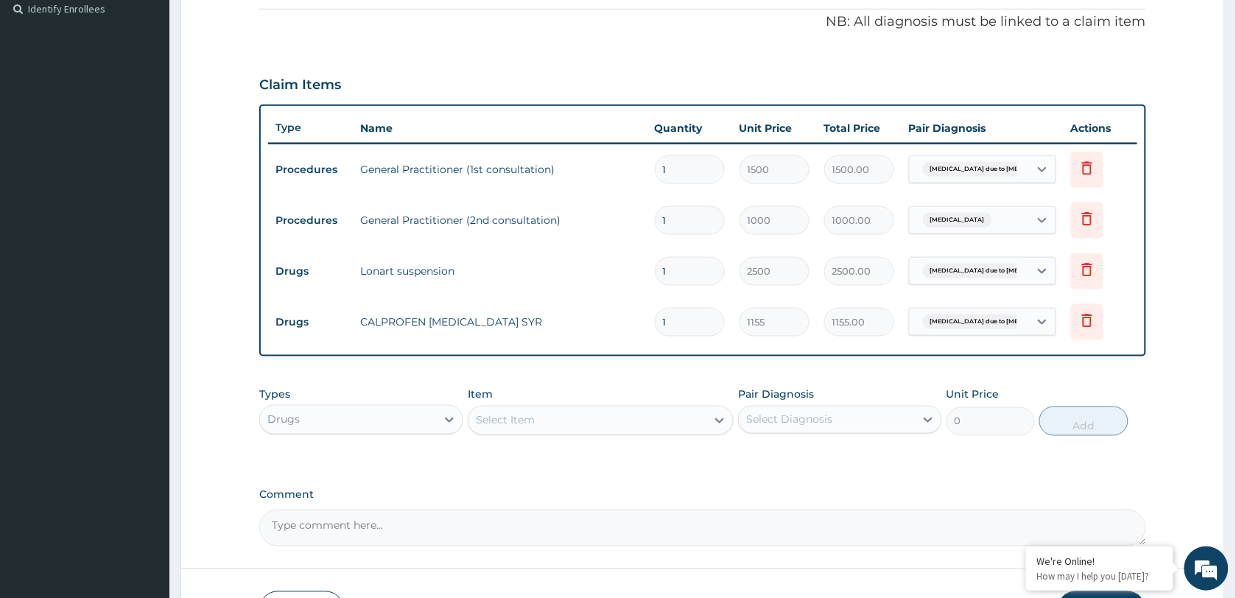
click at [570, 417] on div "Select Item" at bounding box center [588, 421] width 238 height 24
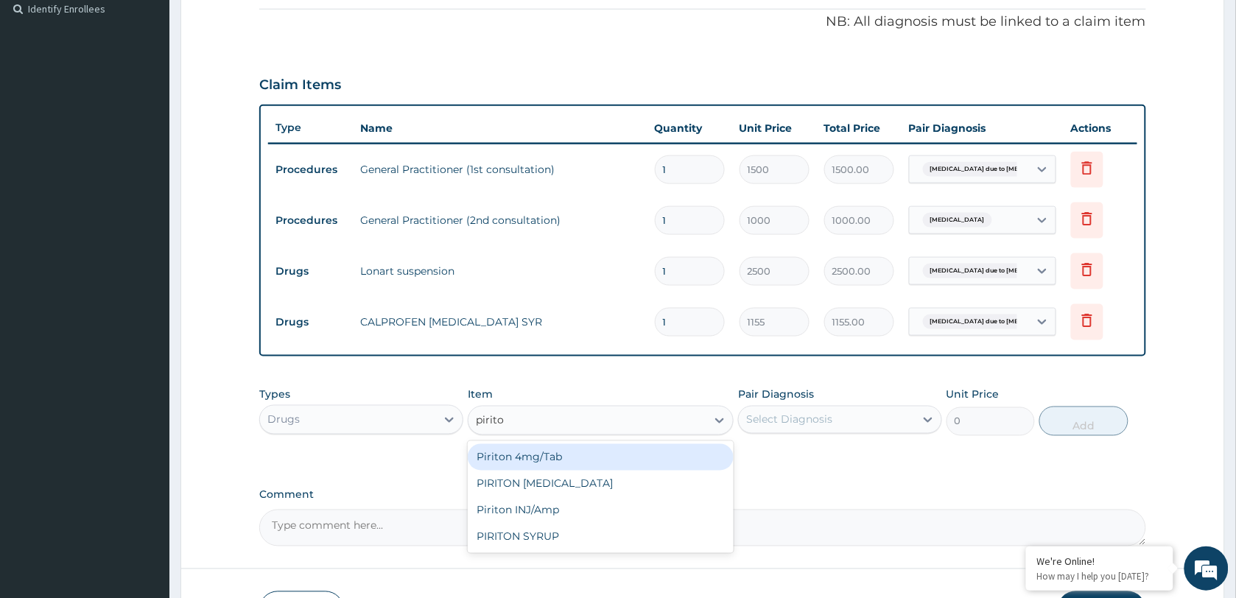
type input "piriton"
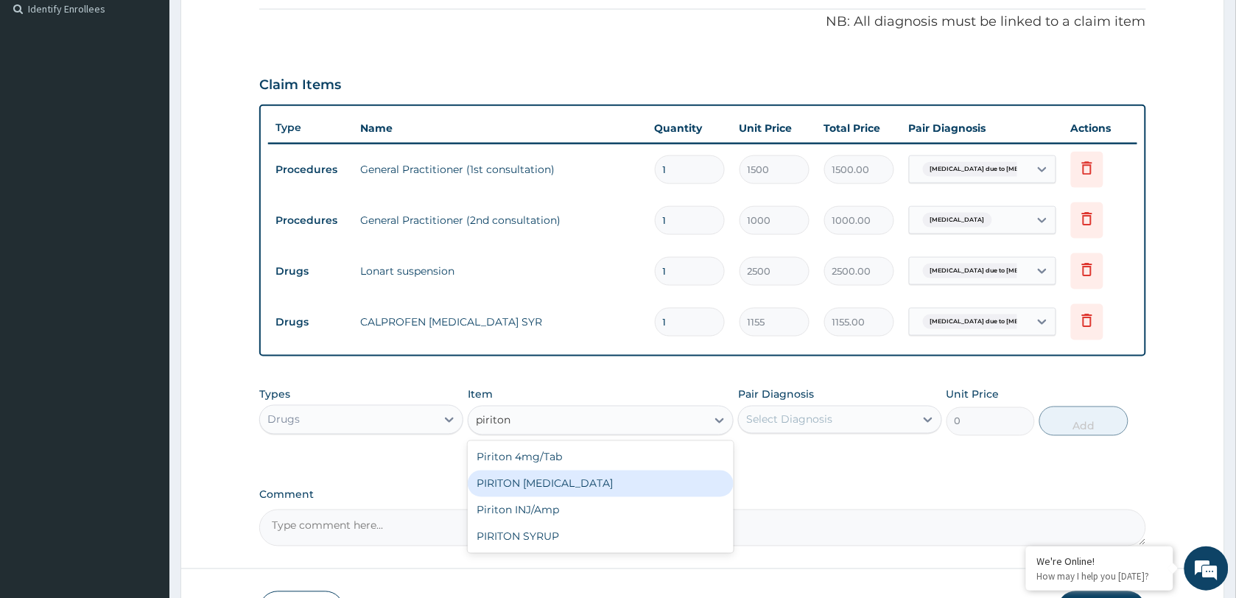
click at [566, 485] on div "PIRITON [MEDICAL_DATA]" at bounding box center [601, 484] width 266 height 27
type input "840"
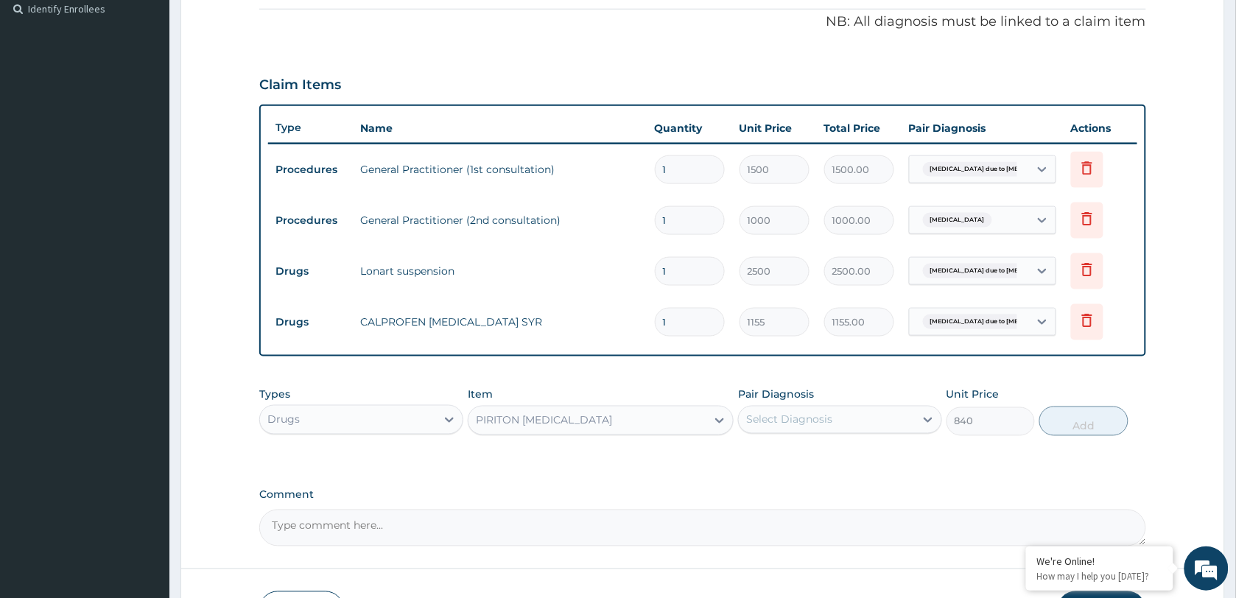
click at [634, 417] on div "PIRITON [MEDICAL_DATA]" at bounding box center [588, 421] width 238 height 24
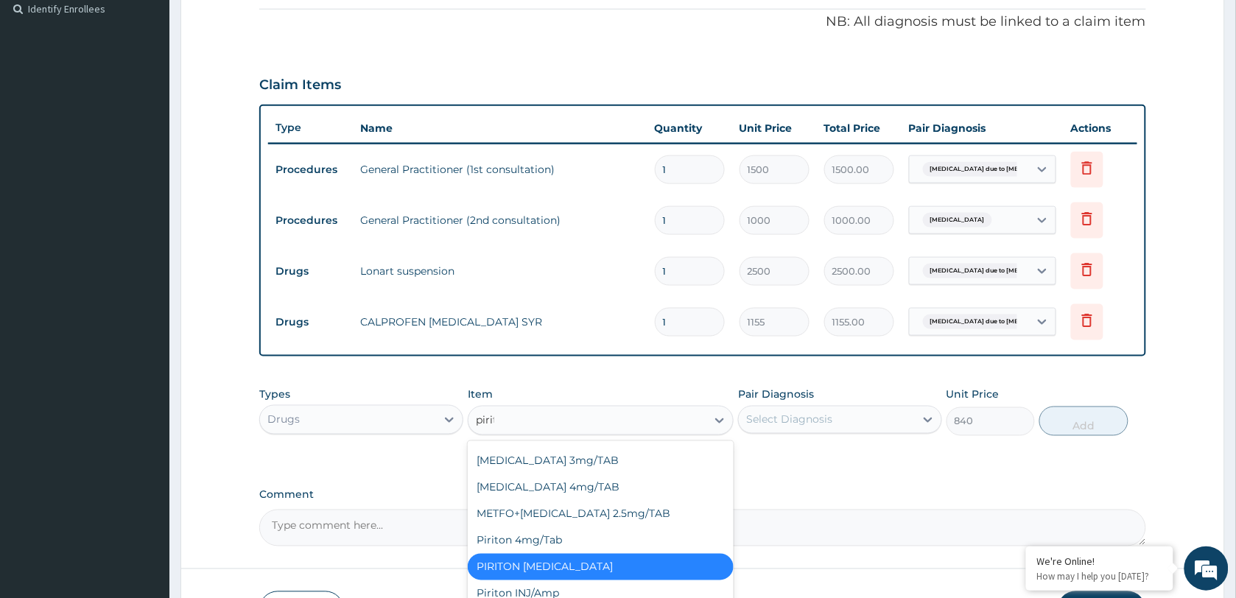
scroll to position [0, 0]
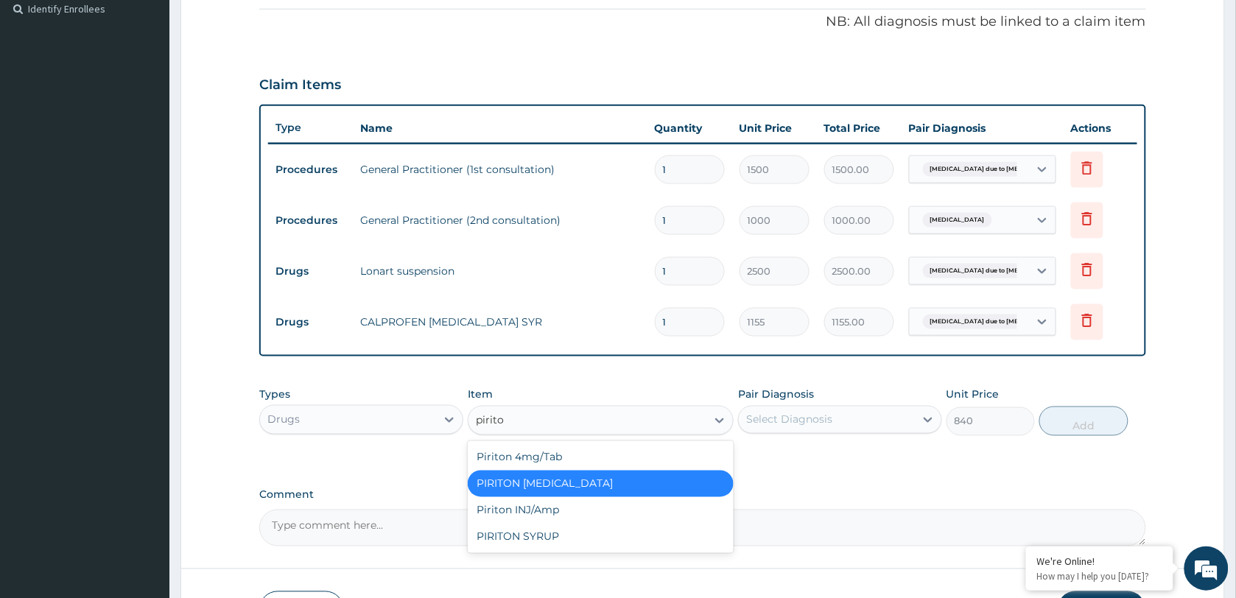
type input "piriton"
click at [570, 539] on div "PIRITON SYRUP" at bounding box center [601, 537] width 266 height 27
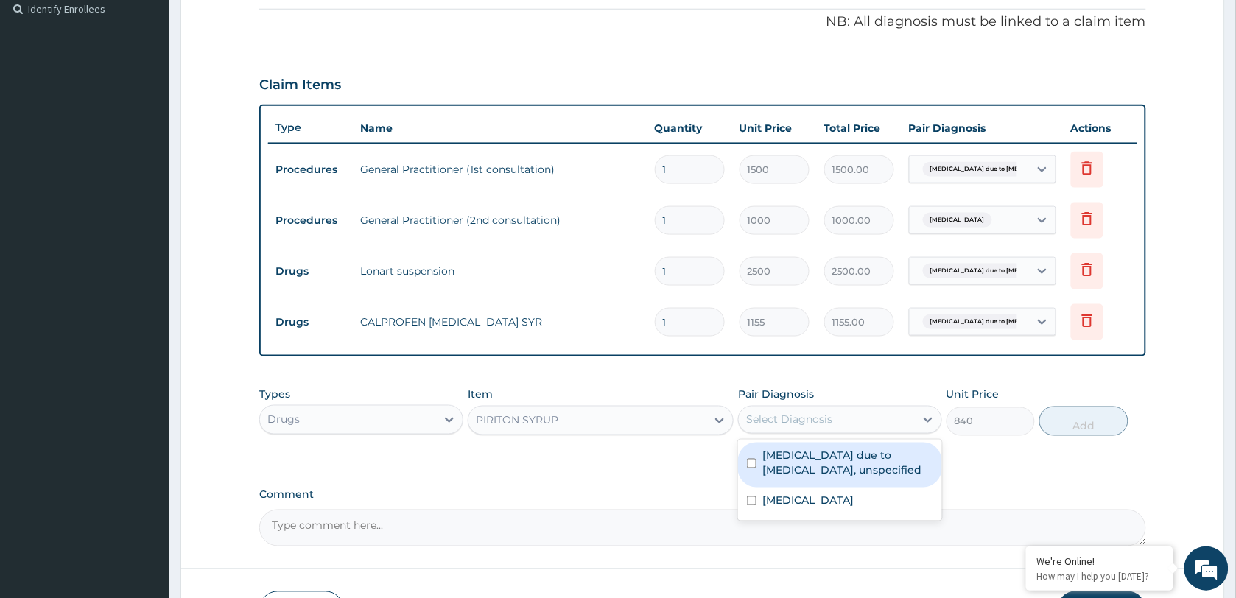
click at [886, 424] on div "Select Diagnosis" at bounding box center [827, 420] width 176 height 24
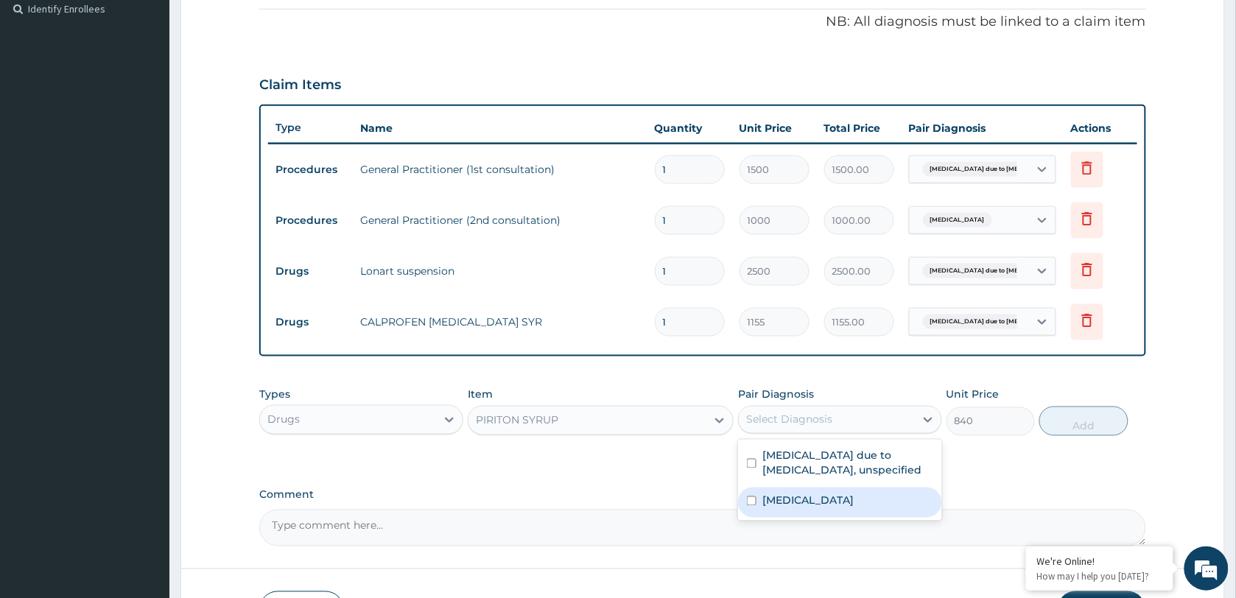
click at [819, 502] on label "Acute nasopharyngitis" at bounding box center [808, 501] width 91 height 15
checkbox input "true"
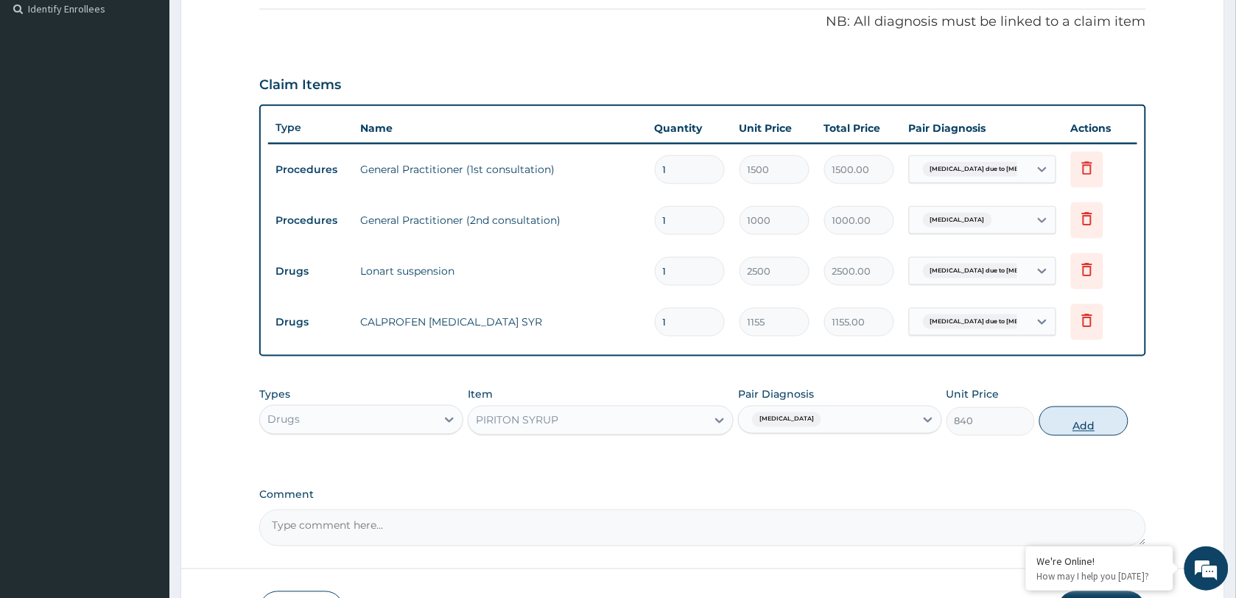
click at [1055, 424] on button "Add" at bounding box center [1084, 421] width 88 height 29
type input "0"
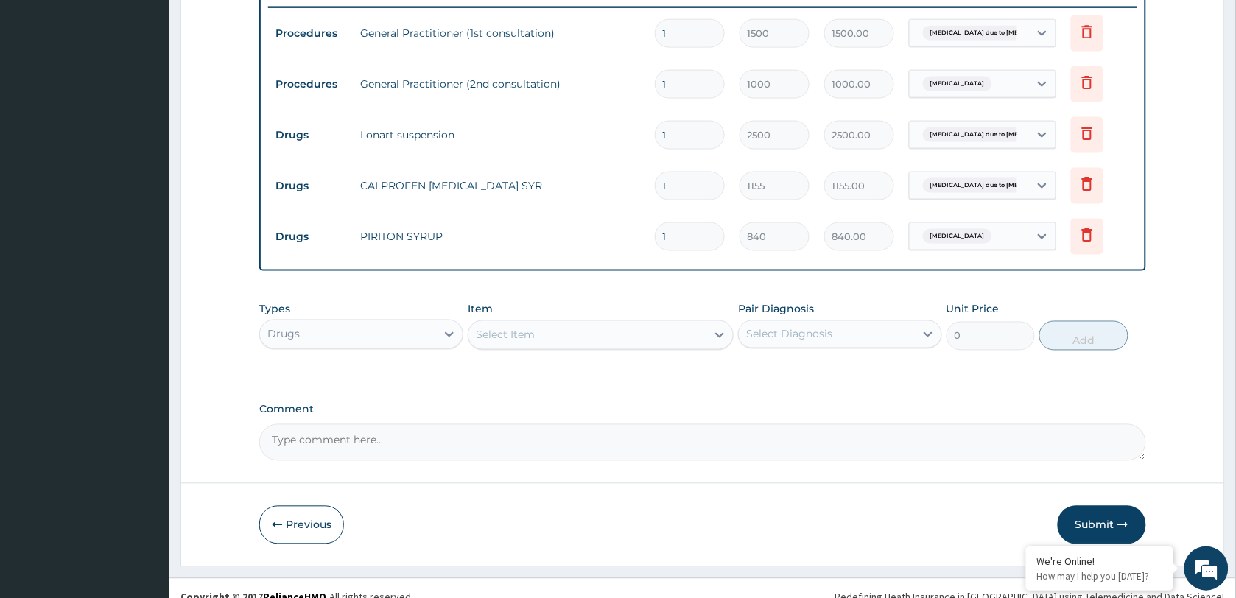
scroll to position [597, 0]
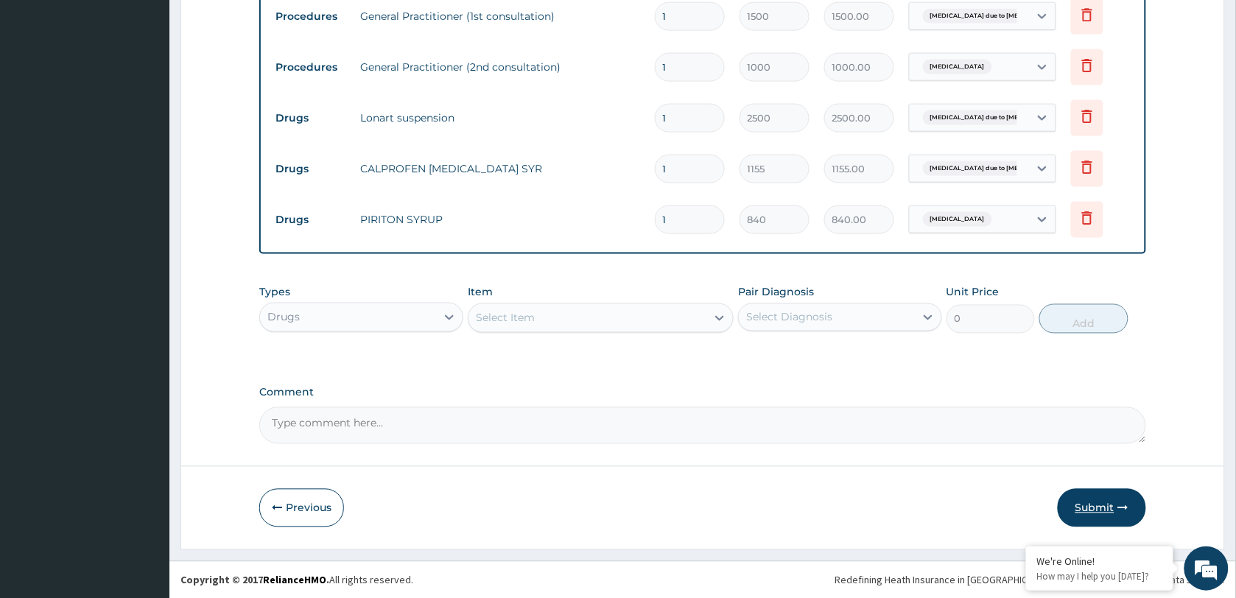
click at [1102, 501] on button "Submit" at bounding box center [1102, 508] width 88 height 38
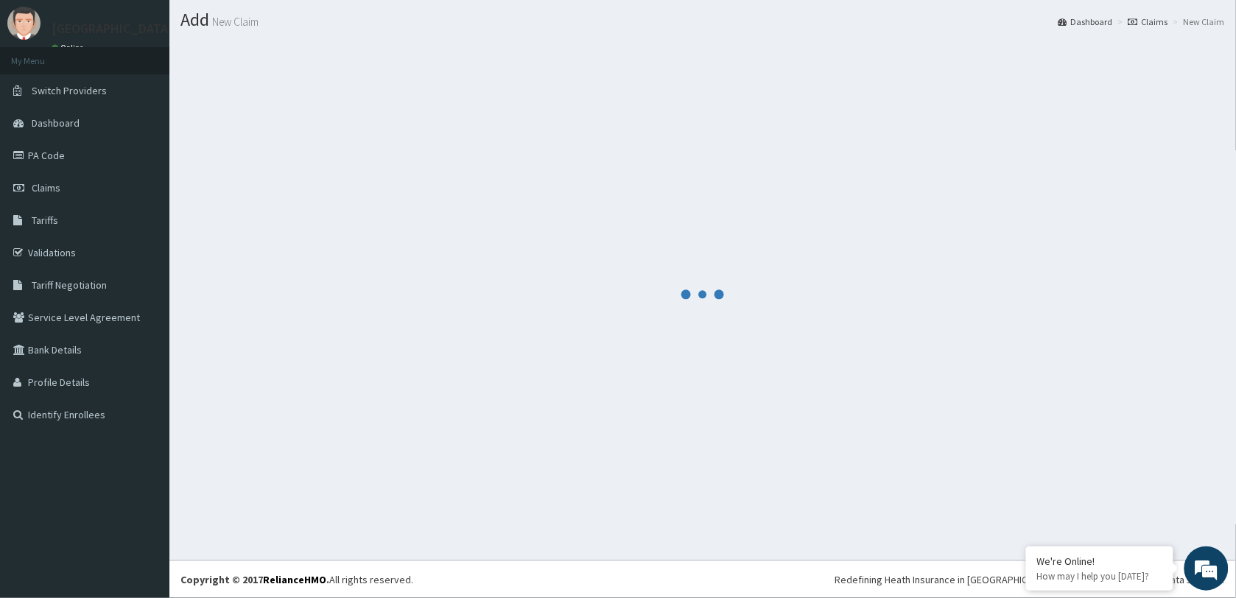
scroll to position [38, 0]
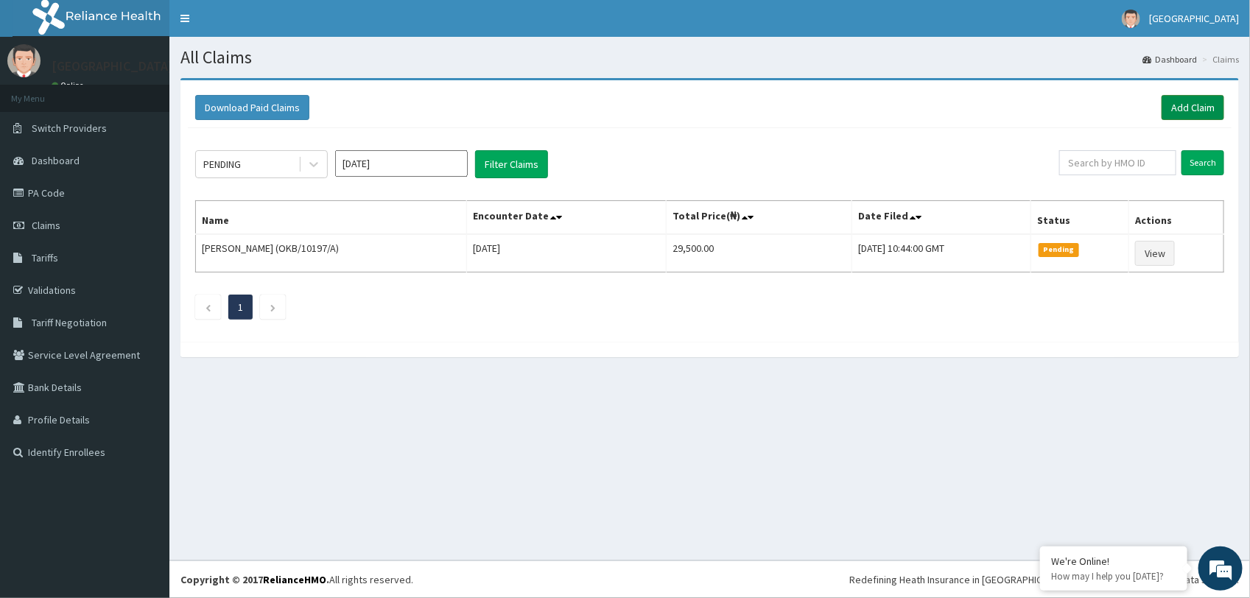
click at [1199, 102] on link "Add Claim" at bounding box center [1193, 107] width 63 height 25
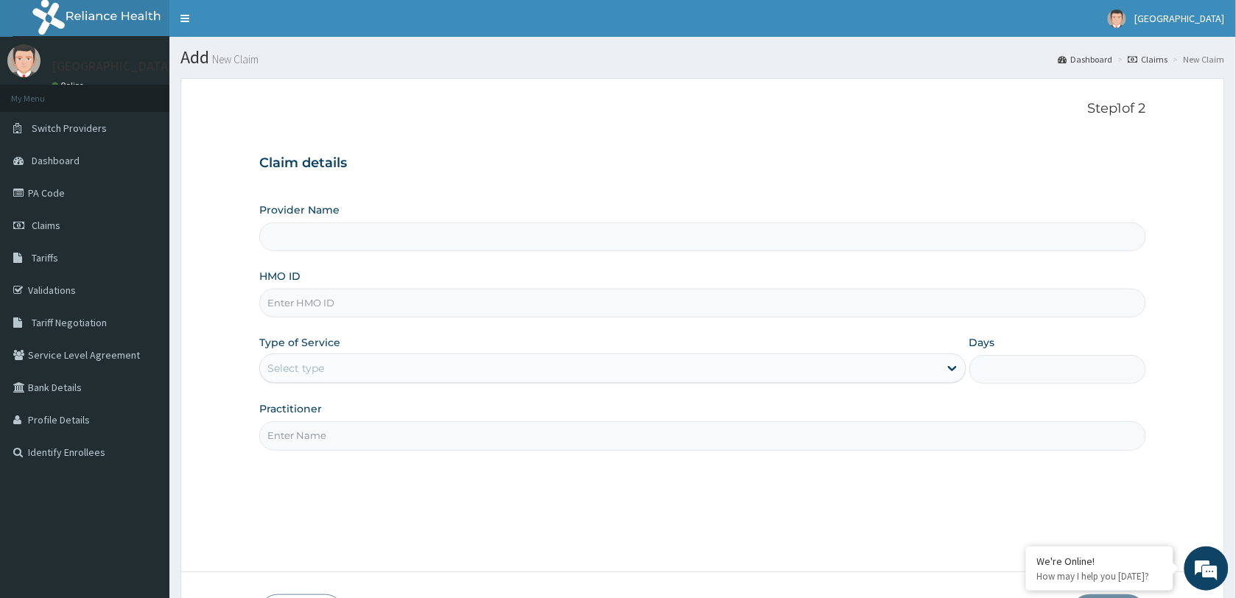
click at [374, 300] on input "HMO ID" at bounding box center [702, 303] width 887 height 29
paste input "BWI/10020/D"
type input "BWI/10020/D"
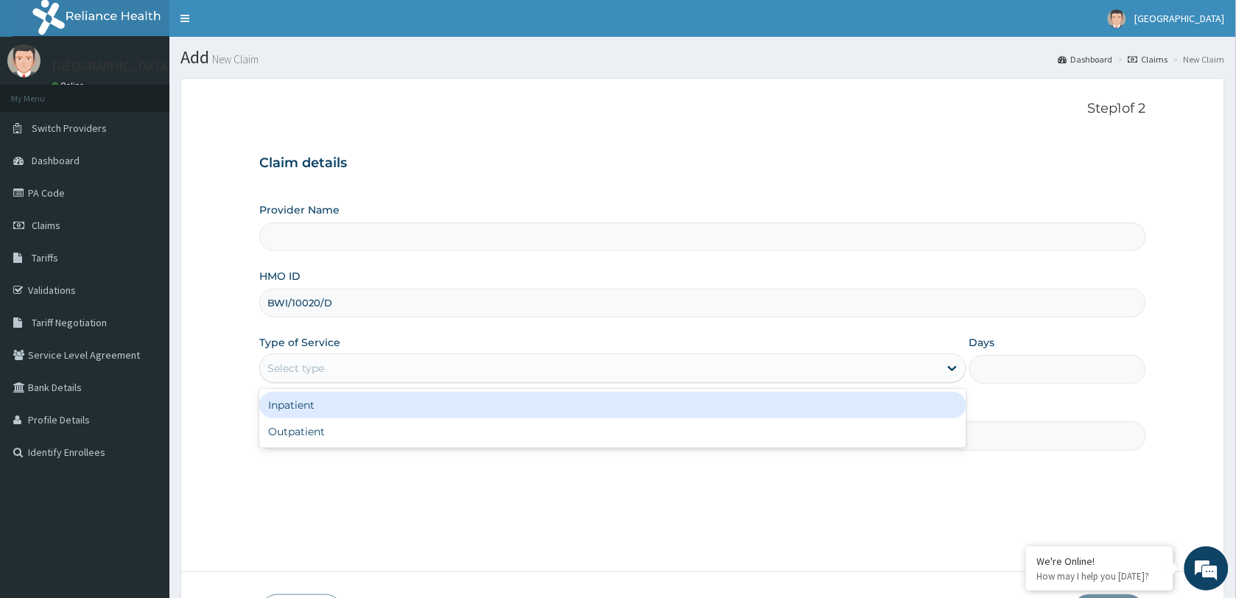
click at [374, 365] on div "Select type" at bounding box center [599, 369] width 679 height 24
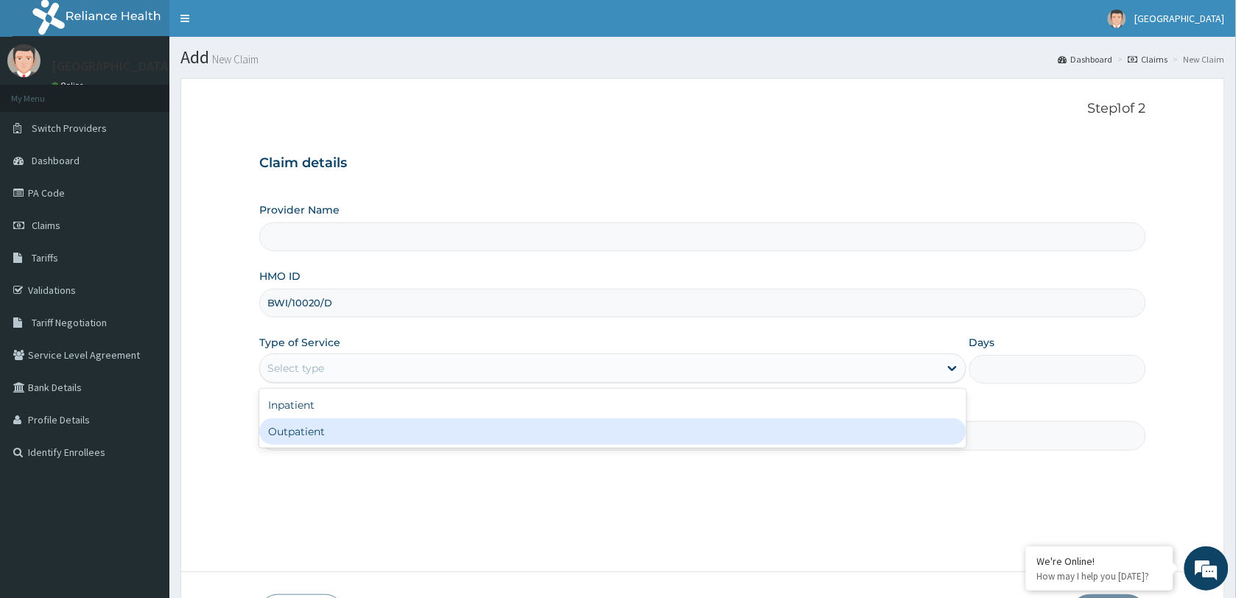
click at [356, 436] on div "Outpatient" at bounding box center [612, 431] width 707 height 27
type input "1"
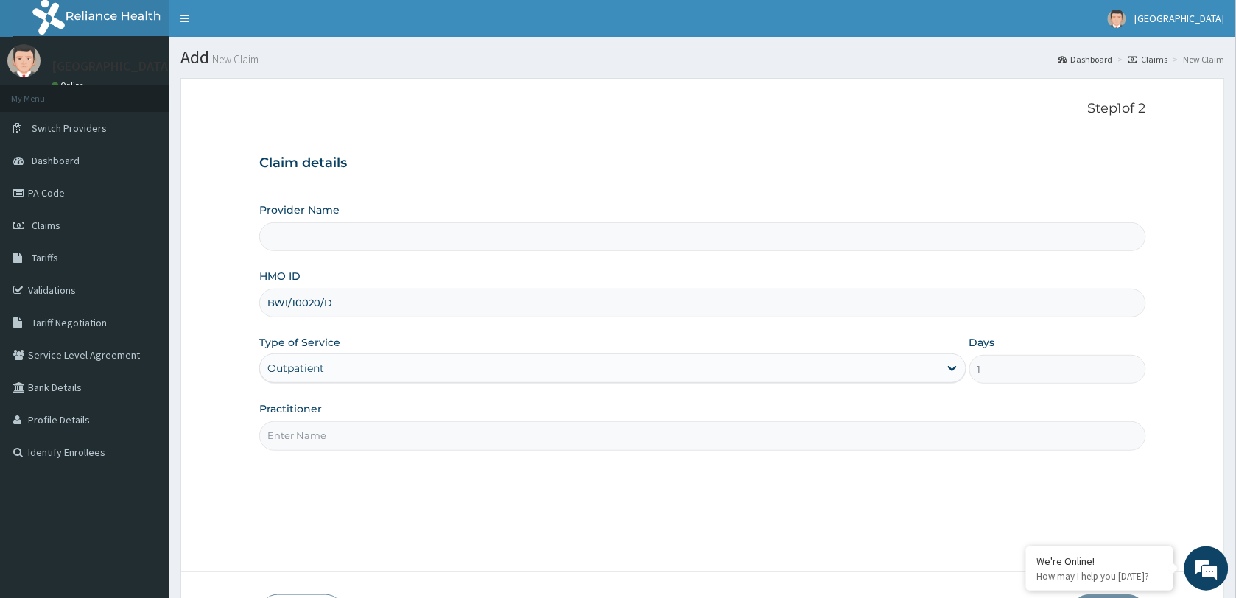
click at [356, 436] on input "Practitioner" at bounding box center [702, 435] width 887 height 29
type input "[GEOGRAPHIC_DATA]"
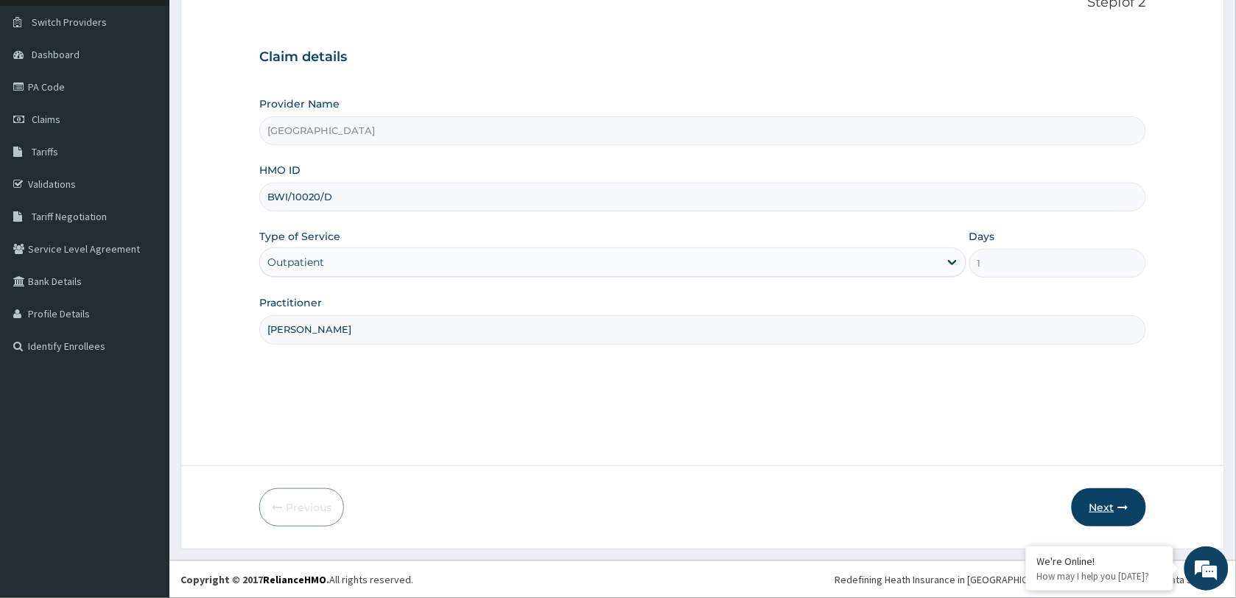
type input "[PERSON_NAME]"
click at [1095, 505] on button "Next" at bounding box center [1109, 507] width 74 height 38
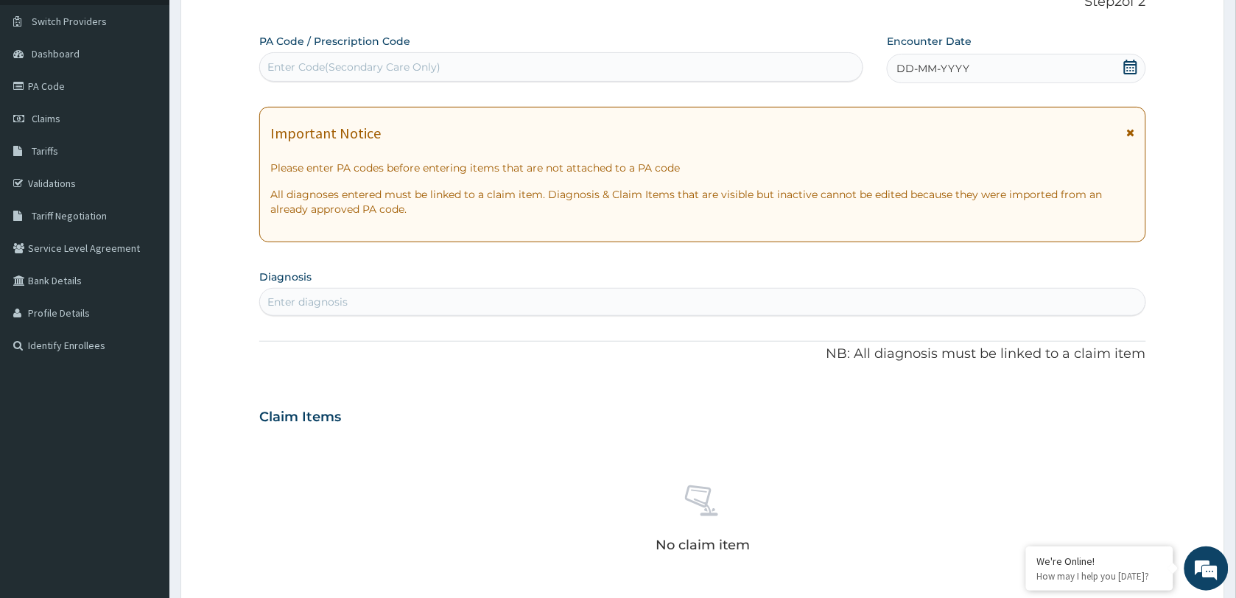
scroll to position [0, 0]
click at [1129, 64] on icon at bounding box center [1130, 67] width 13 height 15
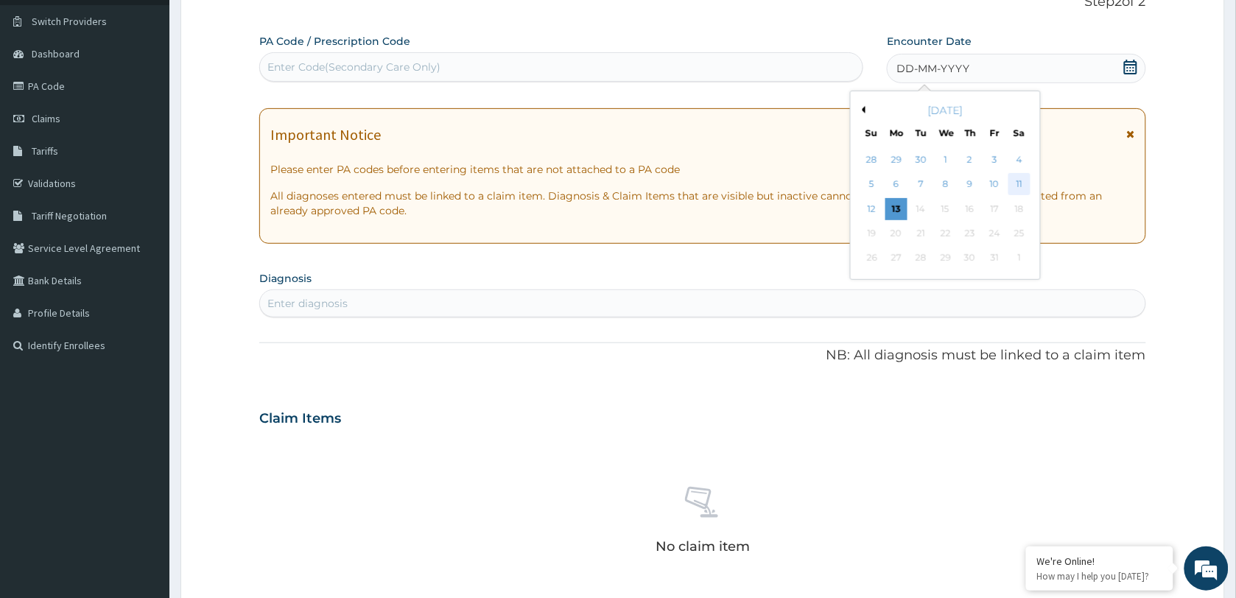
click at [1022, 183] on div "11" at bounding box center [1020, 185] width 22 height 22
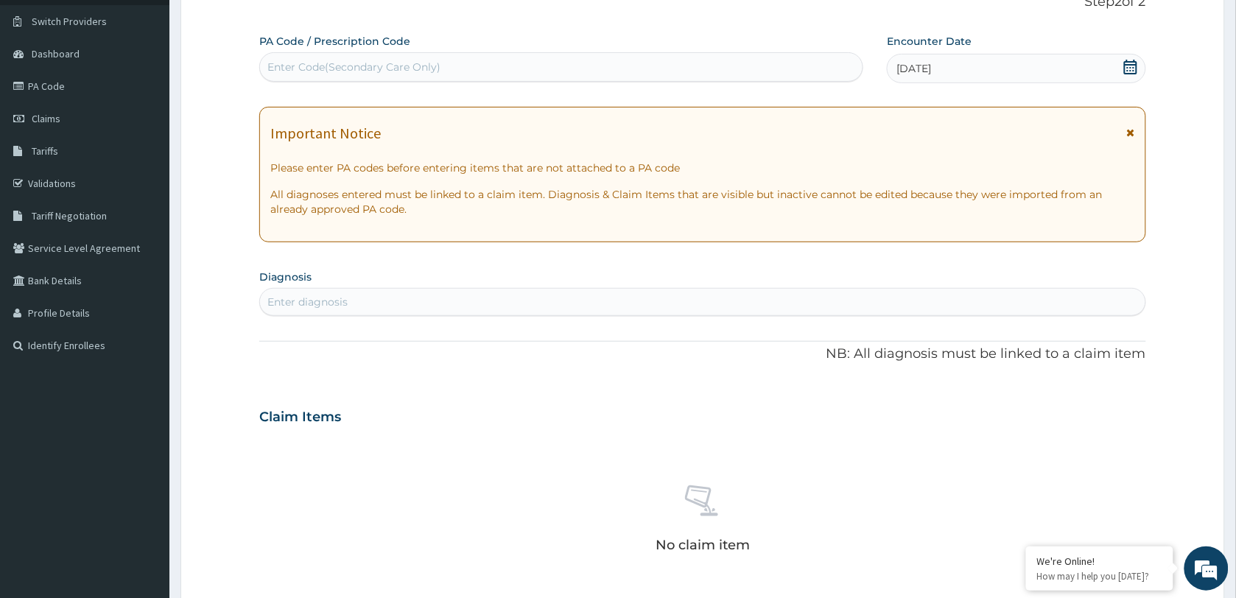
click at [388, 298] on div "Enter diagnosis" at bounding box center [703, 302] width 886 height 24
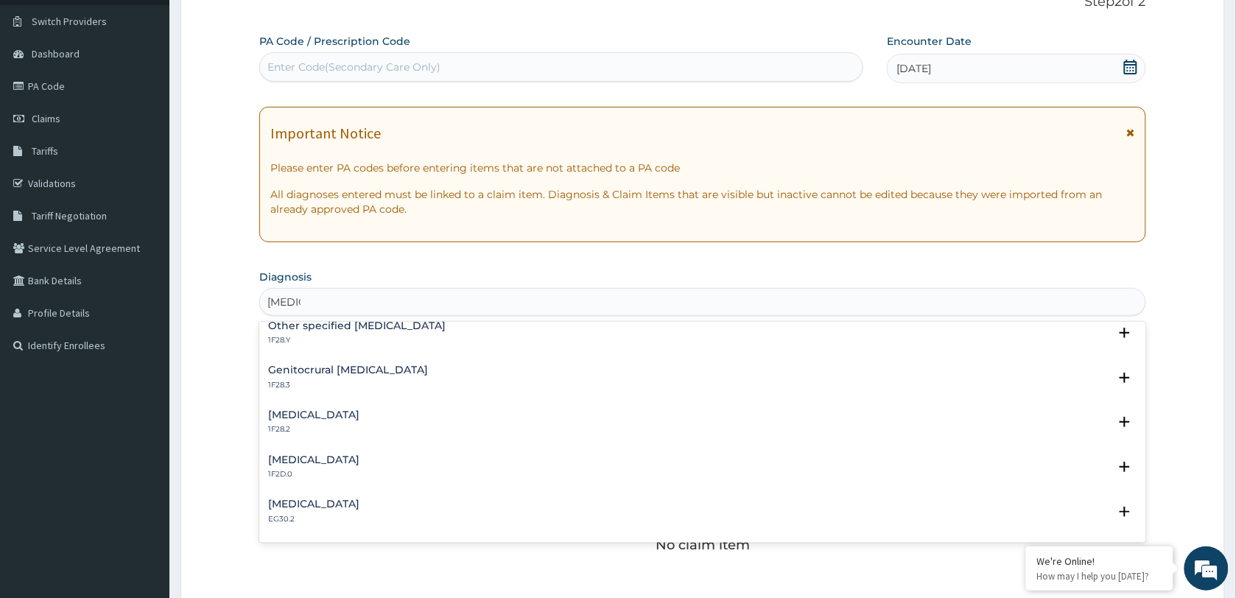
scroll to position [276, 0]
type input "[MEDICAL_DATA]"
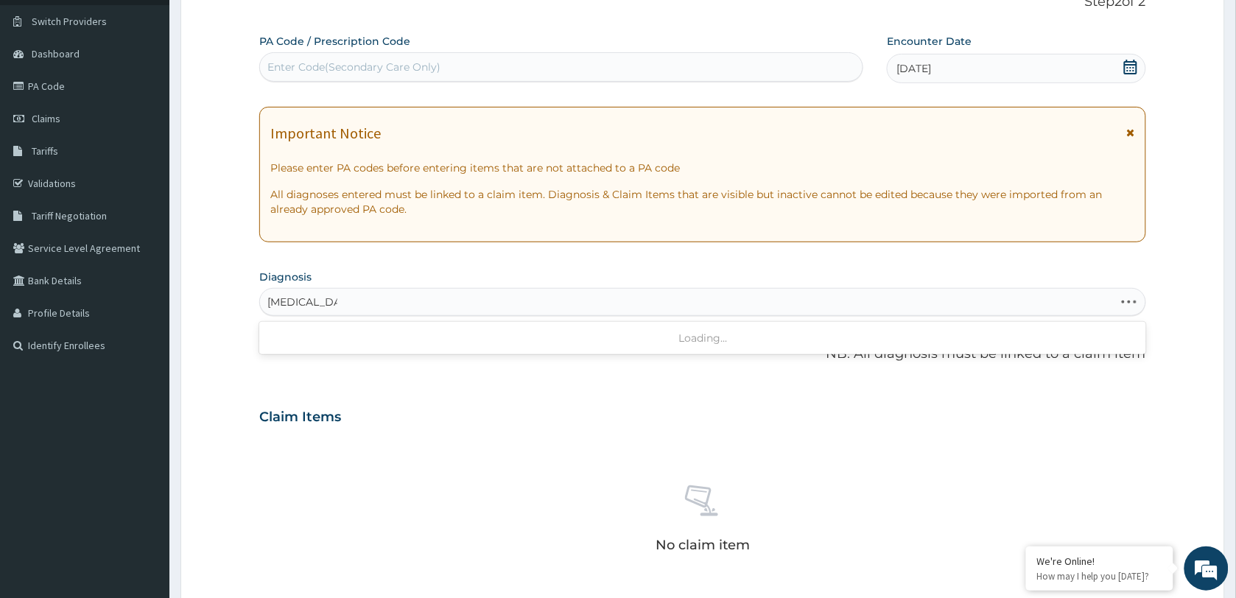
type input "[MEDICAL_DATA]"
click at [346, 340] on h4 "[MEDICAL_DATA] of scalp" at bounding box center [335, 336] width 135 height 11
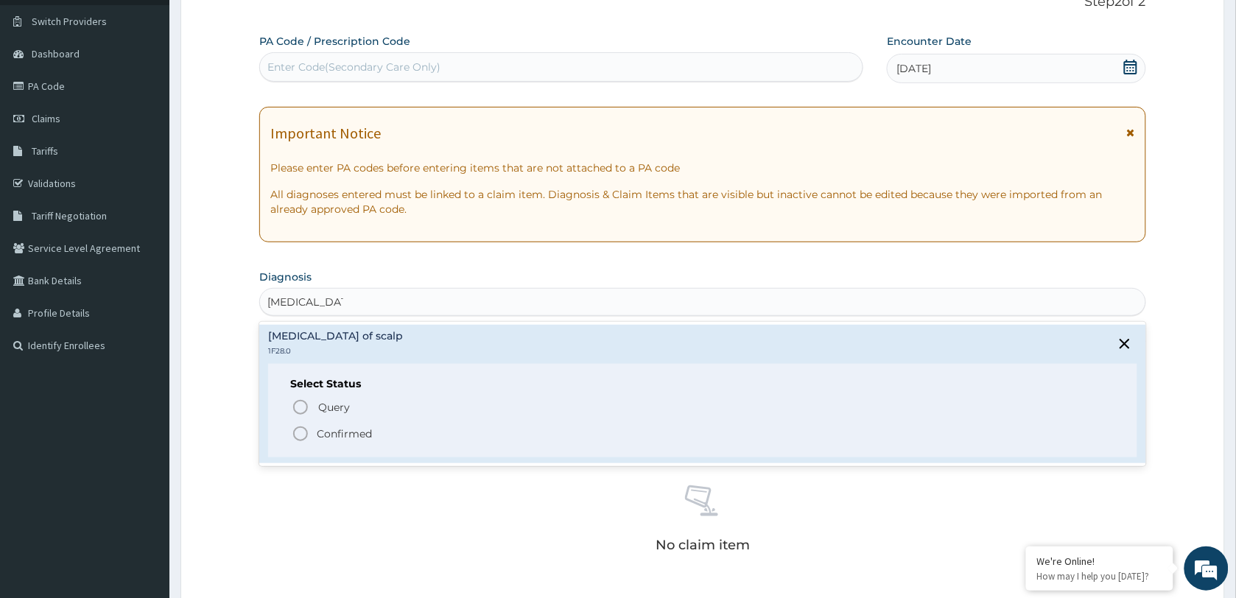
click at [333, 432] on p "Confirmed" at bounding box center [344, 434] width 55 height 15
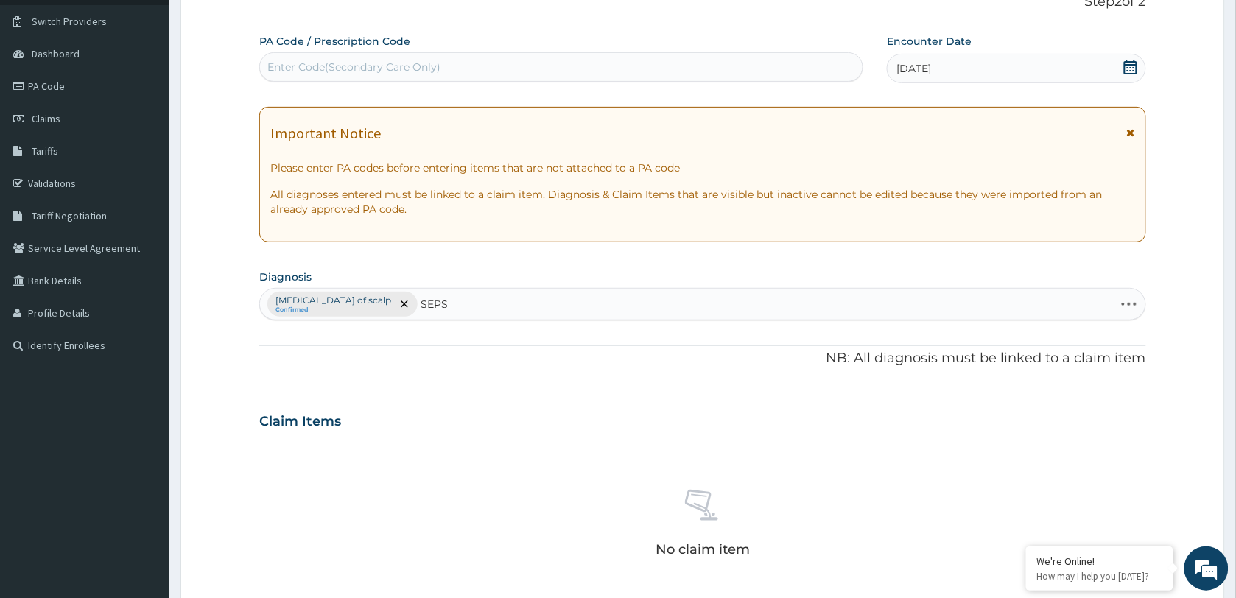
type input "[MEDICAL_DATA]"
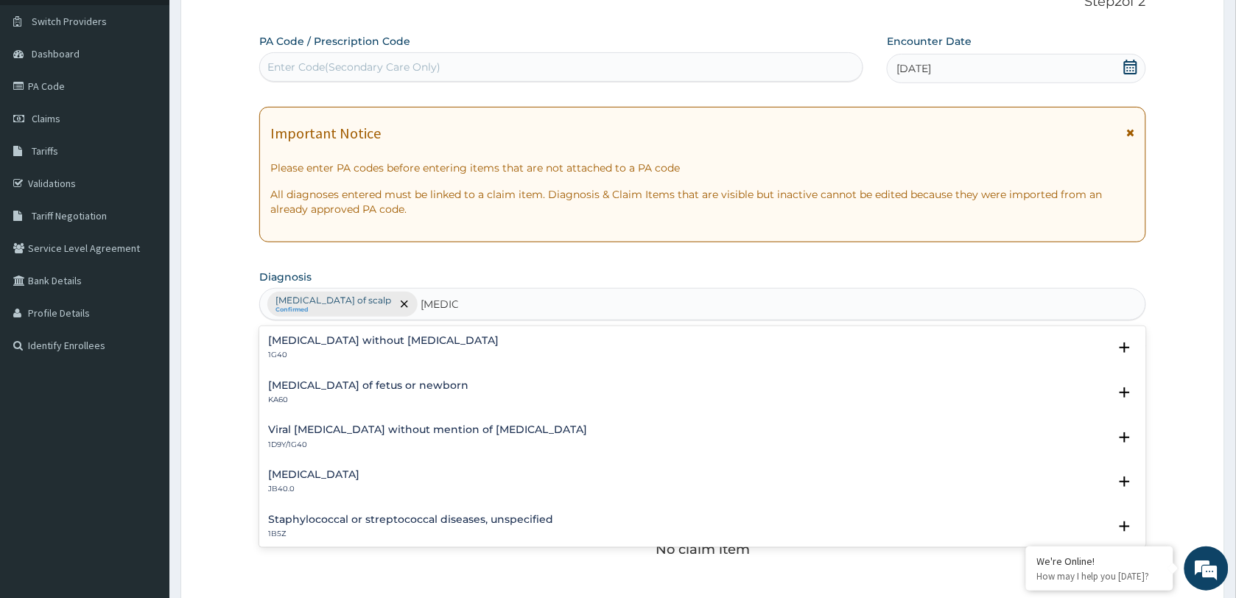
click at [304, 341] on h4 "[MEDICAL_DATA] without [MEDICAL_DATA]" at bounding box center [383, 340] width 231 height 11
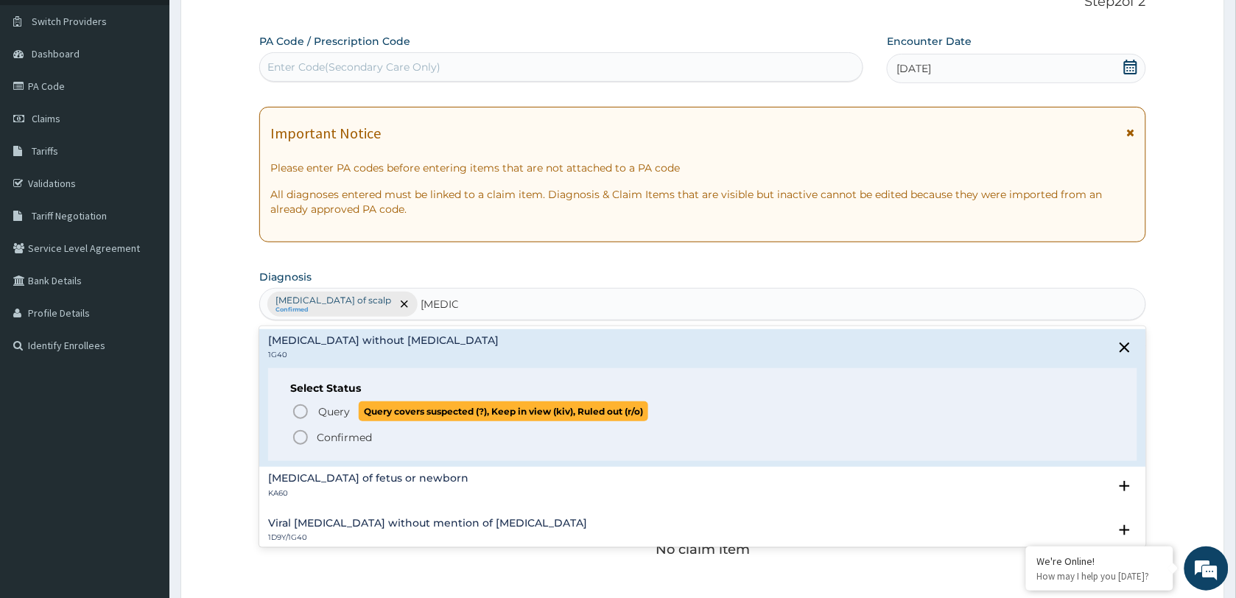
click at [335, 410] on span "Query" at bounding box center [334, 411] width 32 height 15
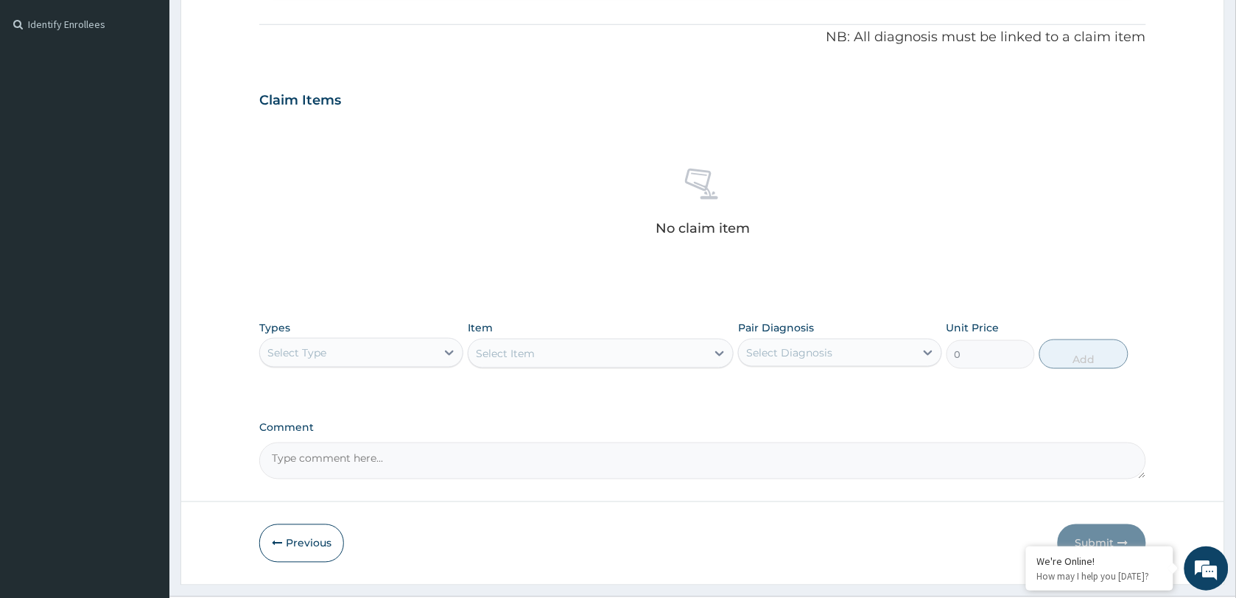
scroll to position [465, 0]
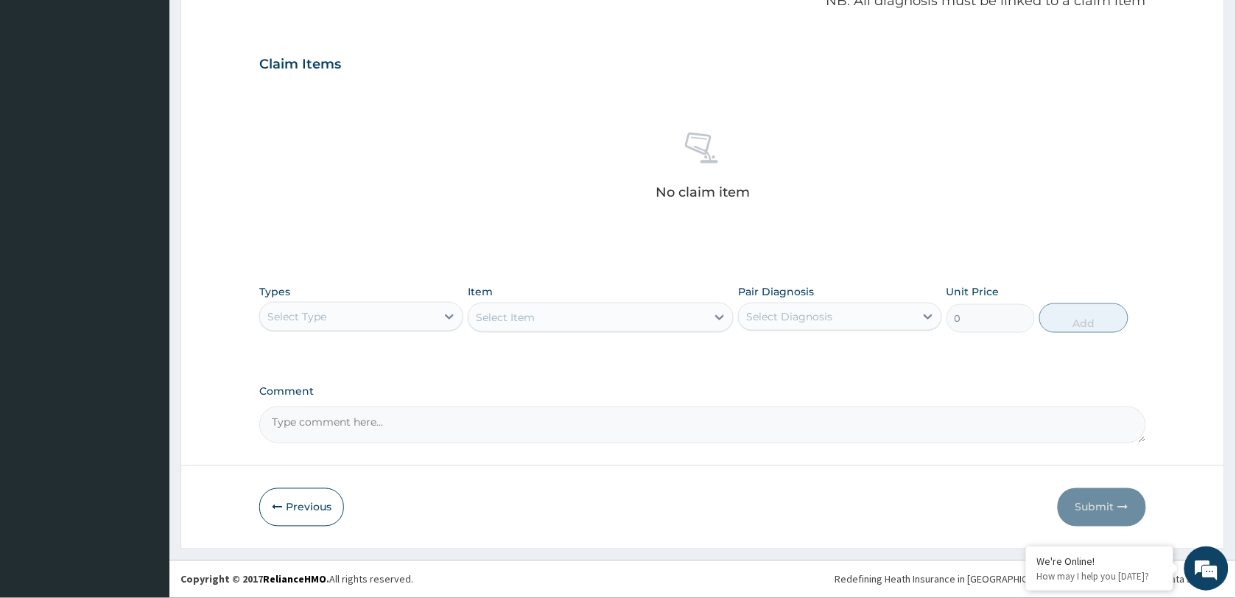
click at [385, 315] on div "Select Type" at bounding box center [348, 317] width 176 height 24
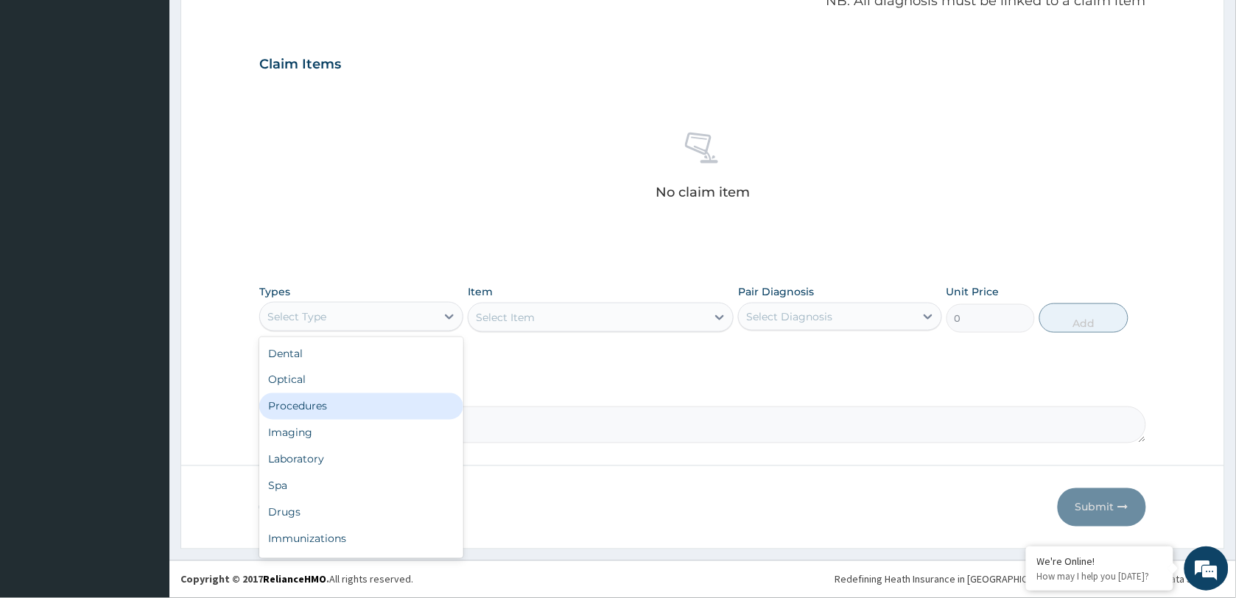
click at [351, 410] on div "Procedures" at bounding box center [361, 406] width 204 height 27
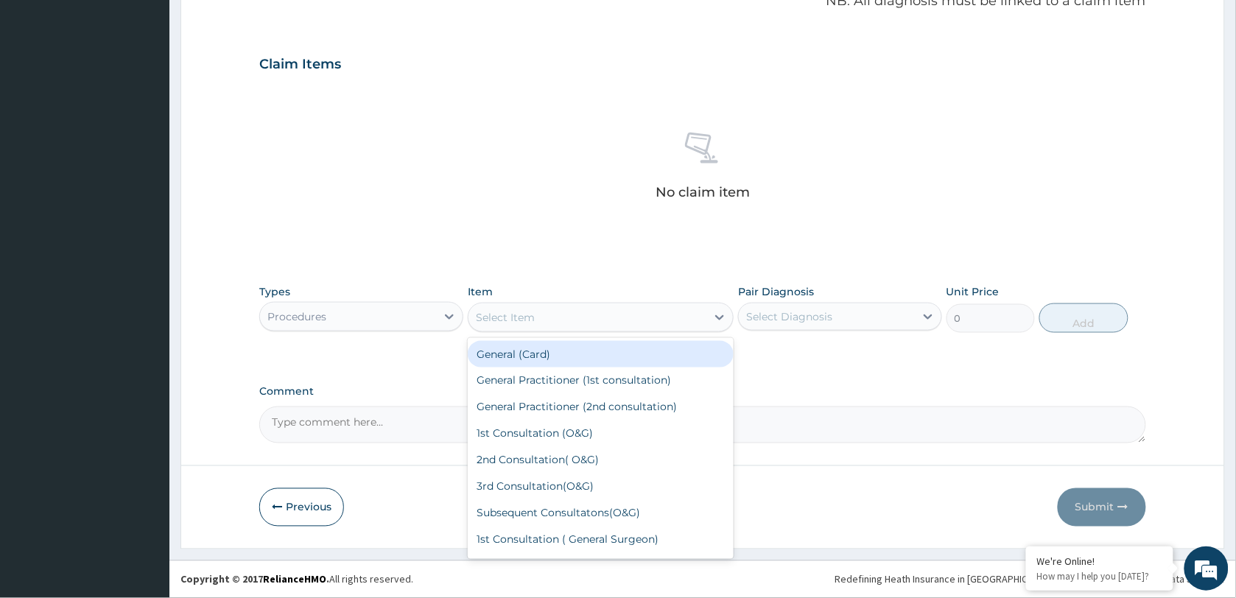
click at [582, 315] on div "Select Item" at bounding box center [588, 318] width 238 height 24
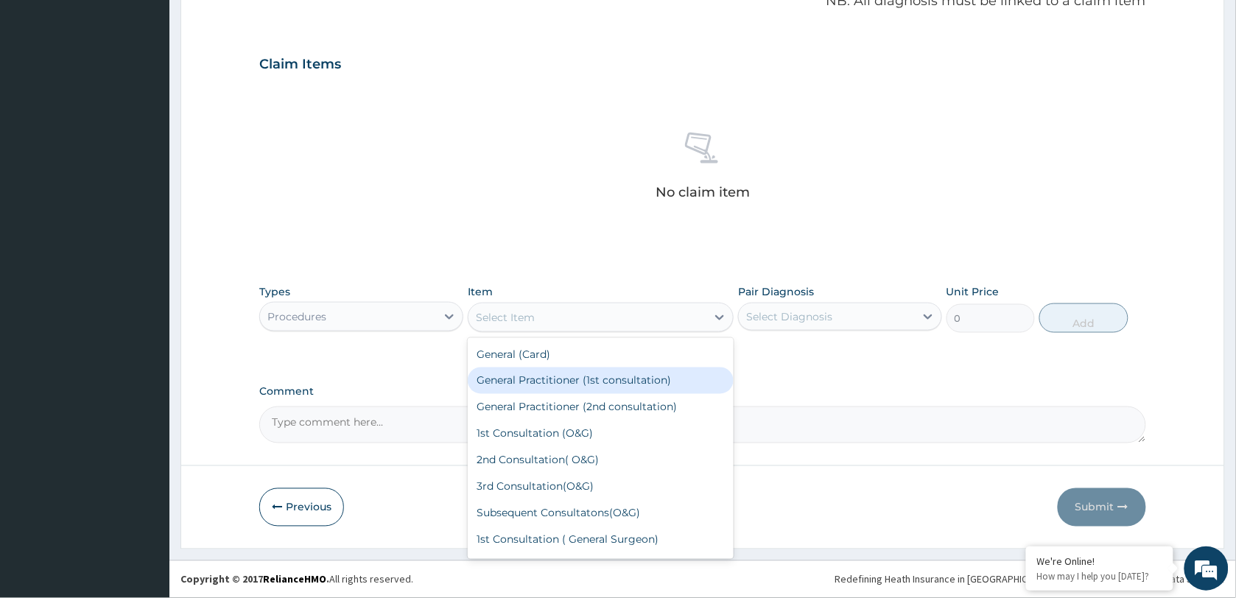
click at [564, 378] on div "General Practitioner (1st consultation)" at bounding box center [601, 381] width 266 height 27
type input "1500"
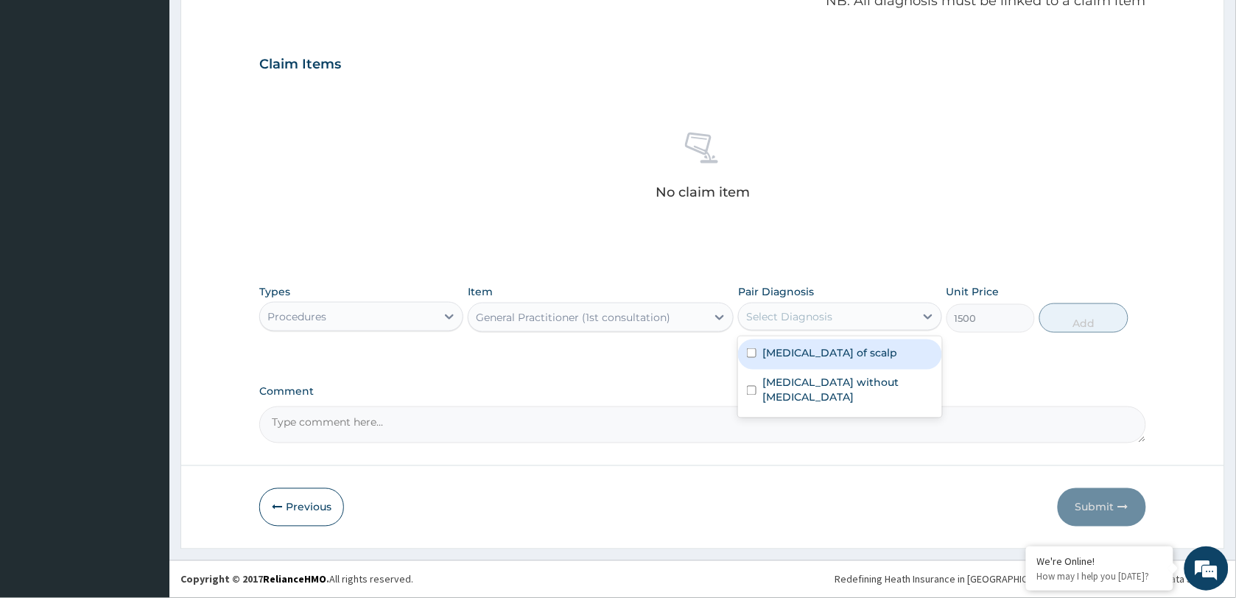
click at [814, 315] on div "Select Diagnosis" at bounding box center [789, 316] width 86 height 15
click at [808, 348] on label "[MEDICAL_DATA] of scalp" at bounding box center [830, 353] width 135 height 15
checkbox input "true"
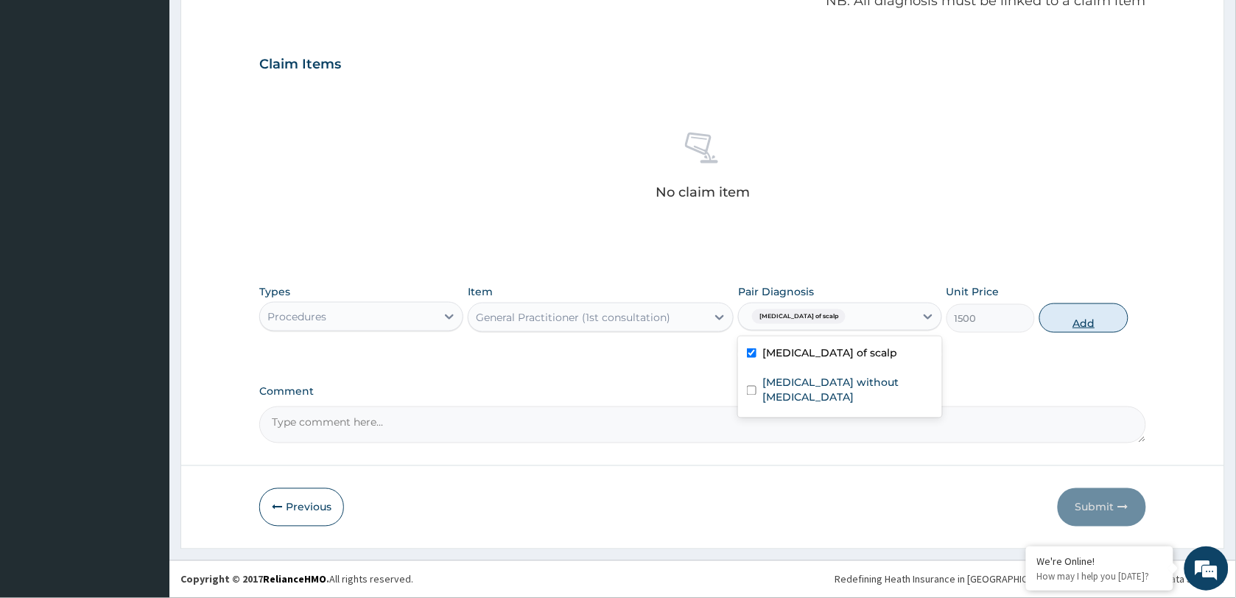
click at [1098, 317] on button "Add" at bounding box center [1084, 318] width 88 height 29
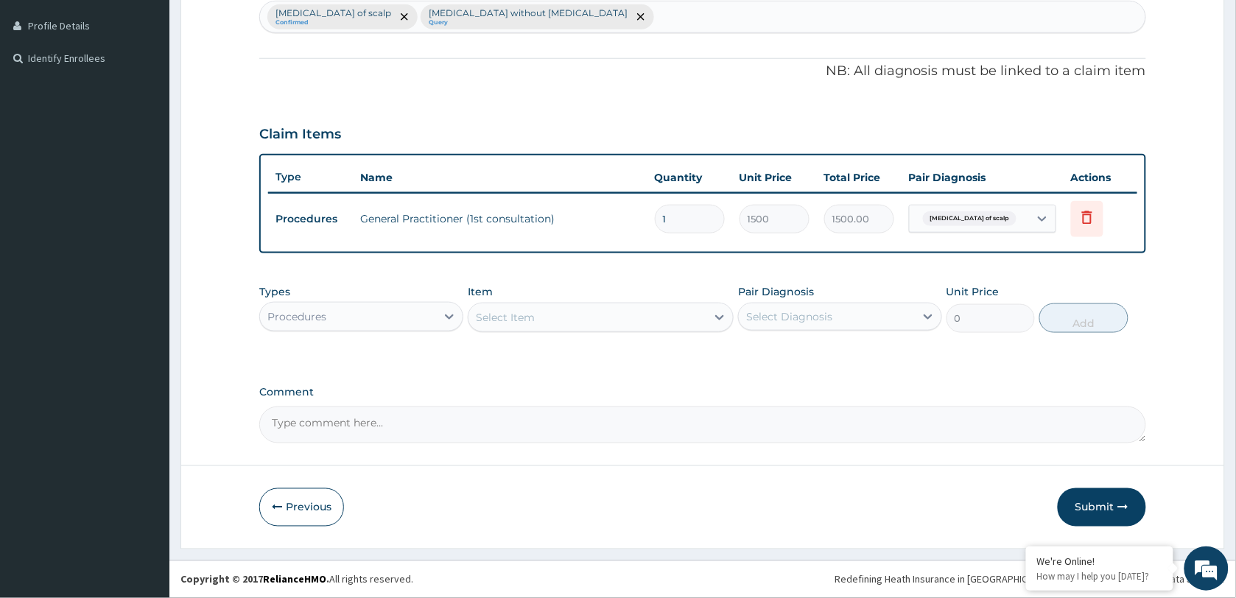
scroll to position [393, 0]
click at [620, 322] on div "Select Item" at bounding box center [588, 319] width 238 height 24
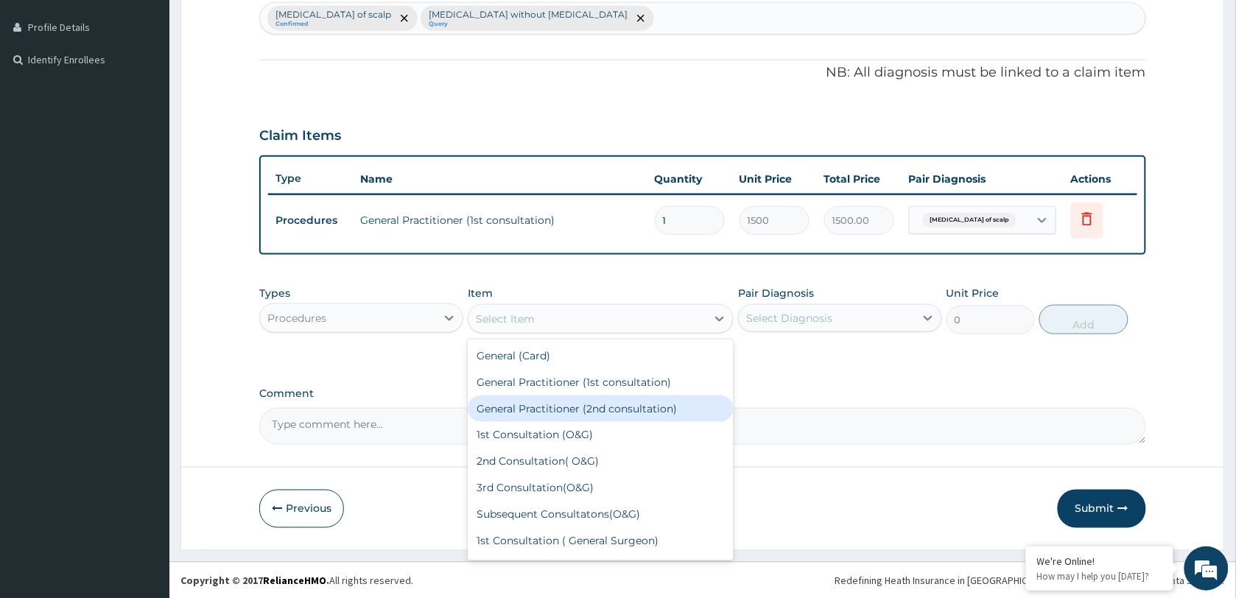
click at [601, 406] on div "General Practitioner (2nd consultation)" at bounding box center [601, 409] width 266 height 27
type input "1000"
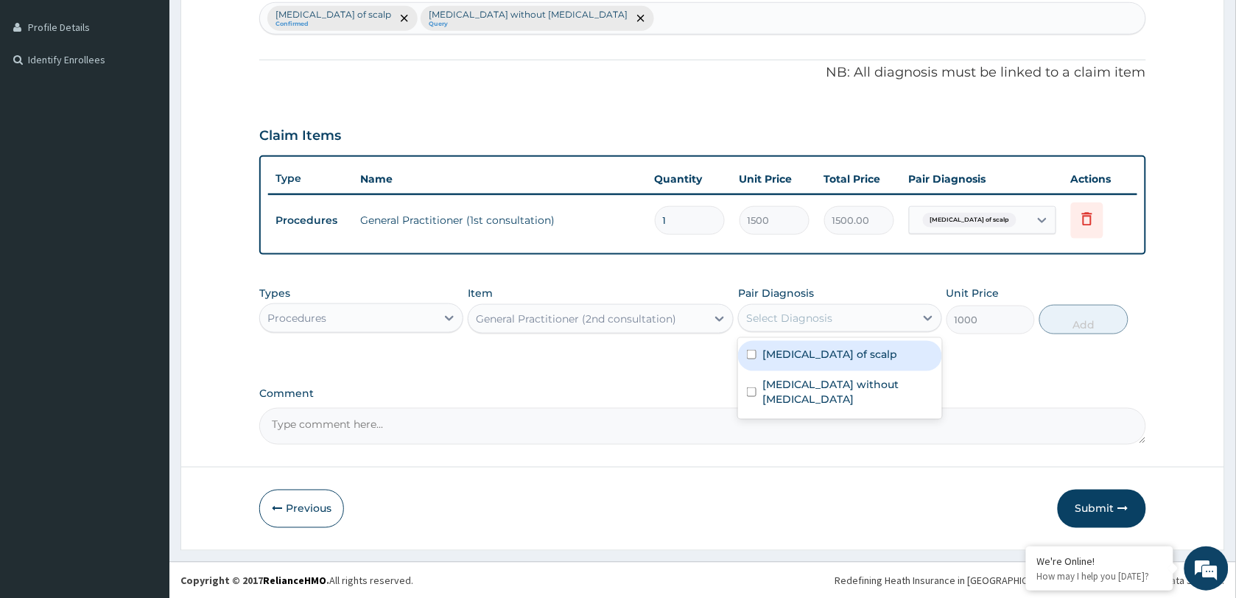
click at [807, 322] on div "Select Diagnosis" at bounding box center [789, 318] width 86 height 15
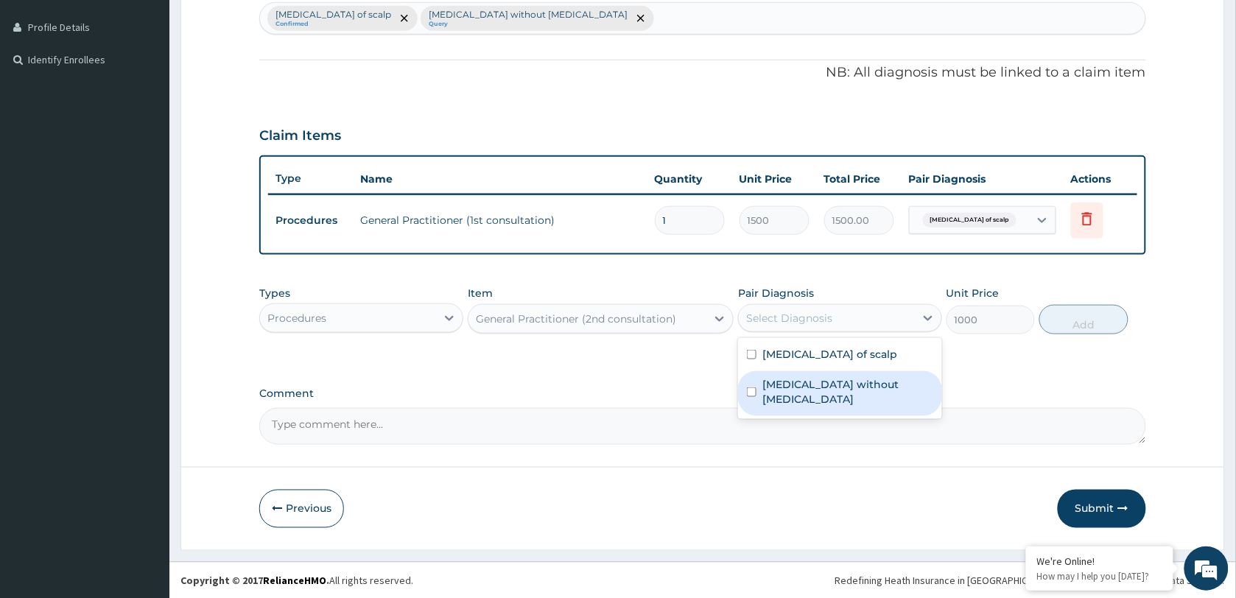
click at [809, 385] on label "[MEDICAL_DATA] without [MEDICAL_DATA]" at bounding box center [848, 391] width 171 height 29
checkbox input "true"
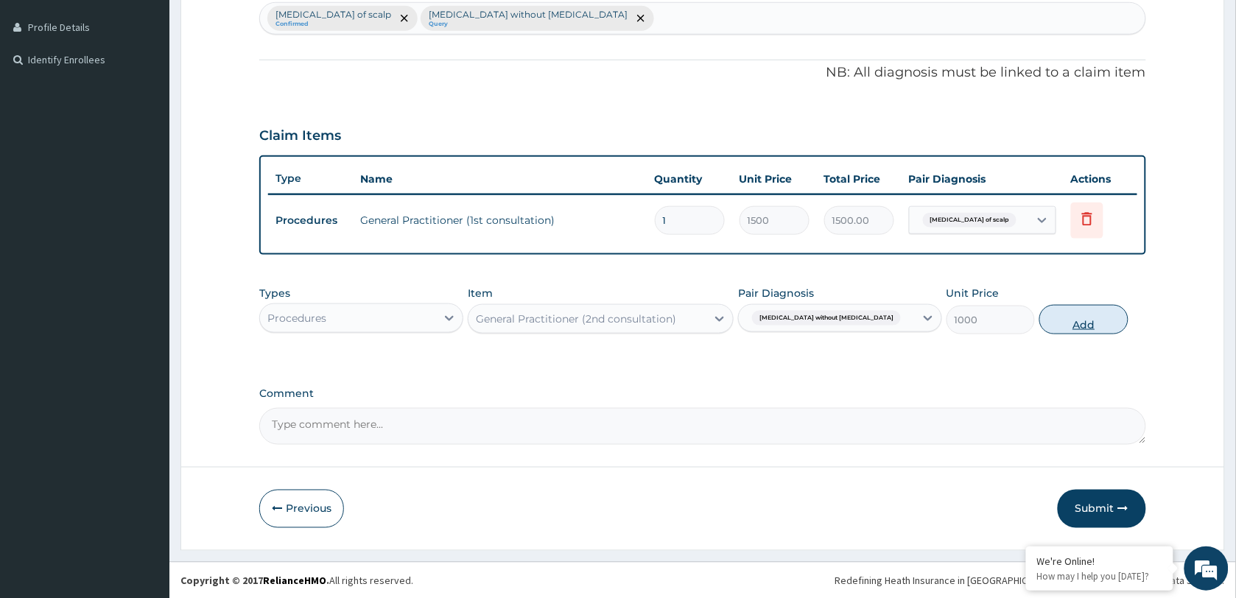
click at [1100, 320] on button "Add" at bounding box center [1084, 319] width 88 height 29
type input "0"
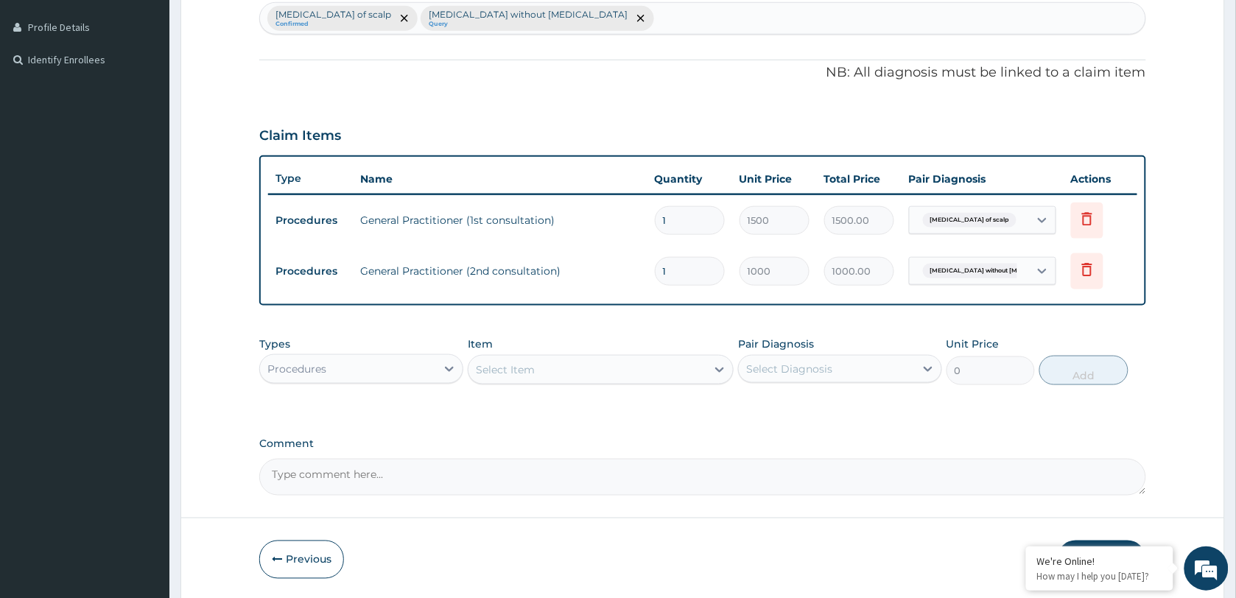
click at [418, 371] on div "Procedures" at bounding box center [348, 369] width 176 height 24
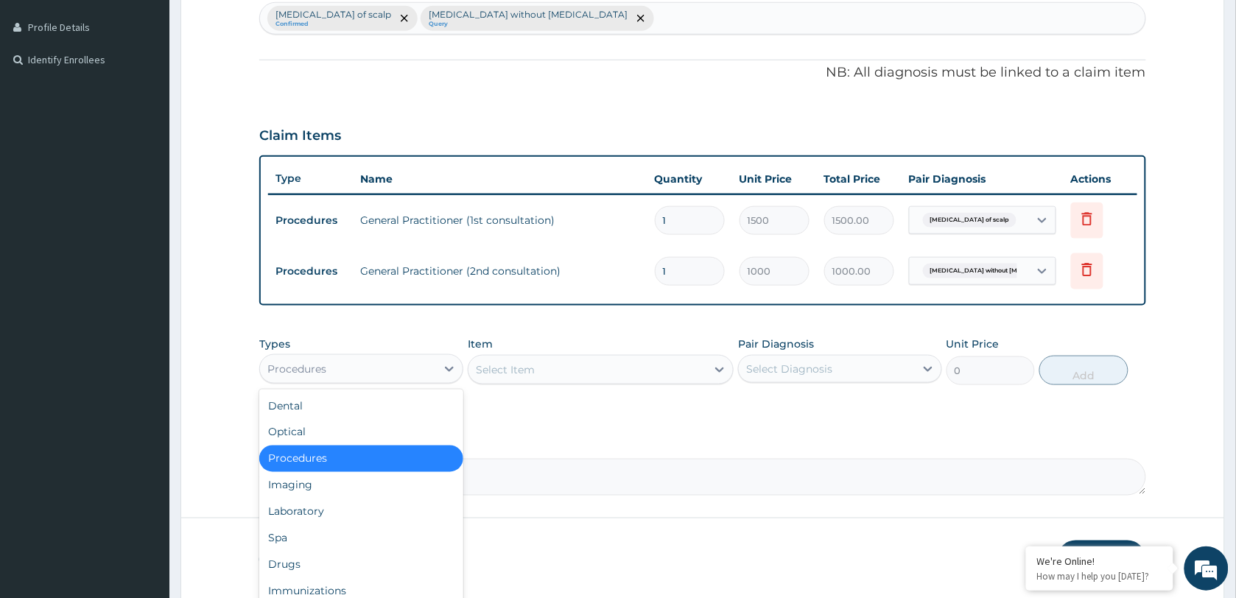
scroll to position [49, 0]
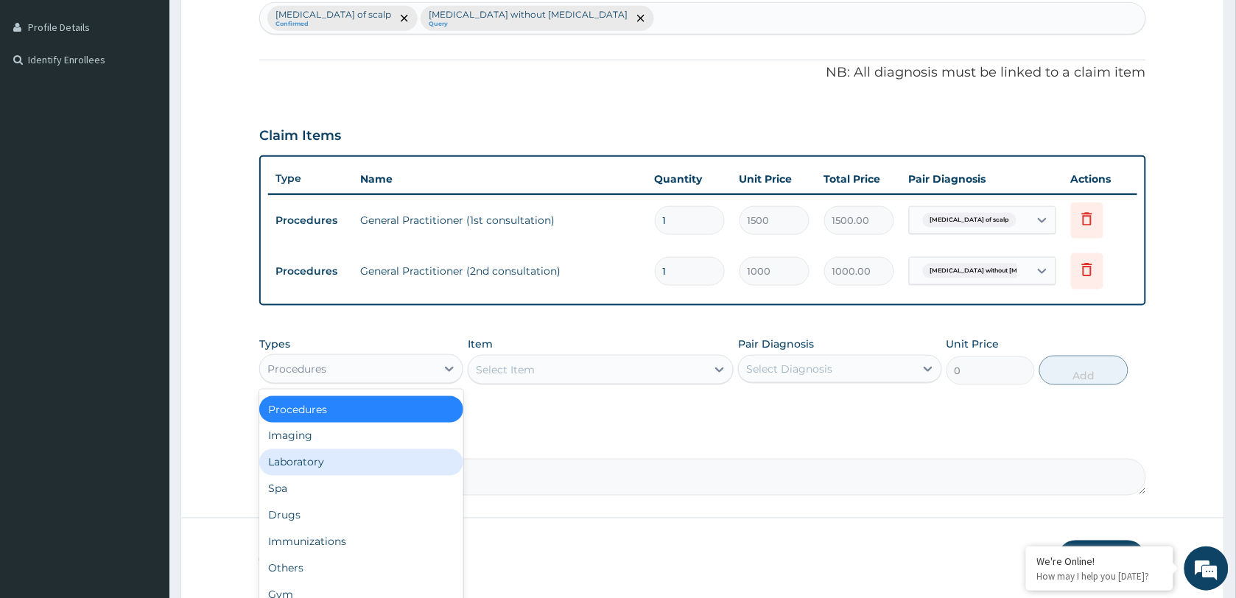
click at [332, 459] on div "Laboratory" at bounding box center [361, 462] width 204 height 27
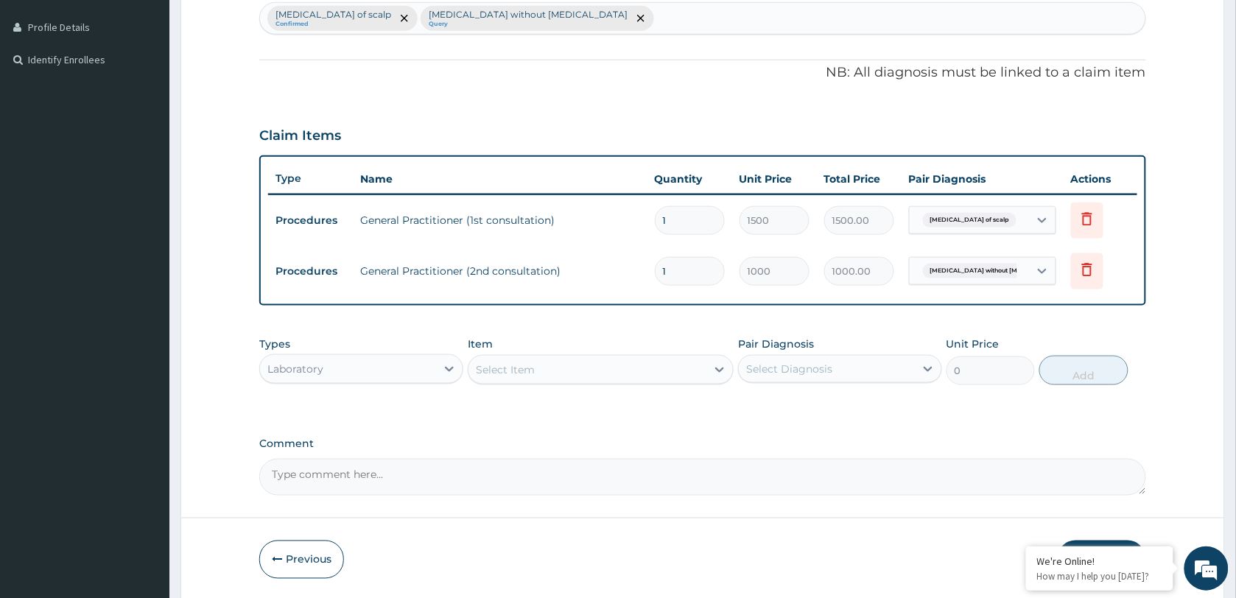
click at [536, 365] on div "Select Item" at bounding box center [588, 370] width 238 height 24
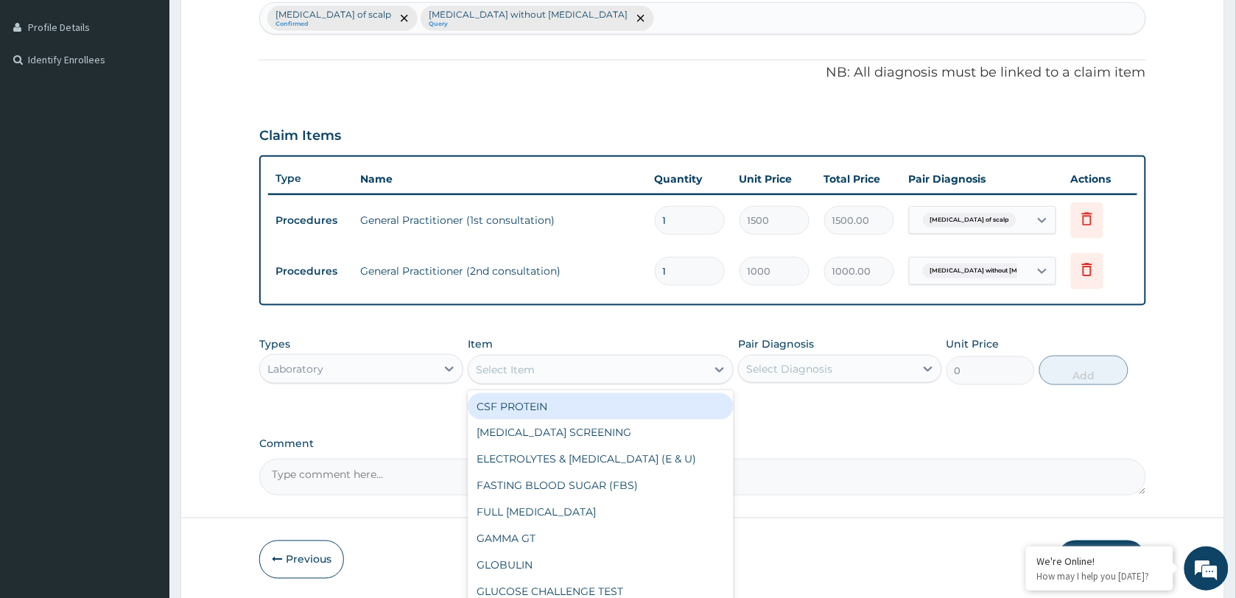
click at [394, 370] on div "Laboratory" at bounding box center [348, 369] width 176 height 24
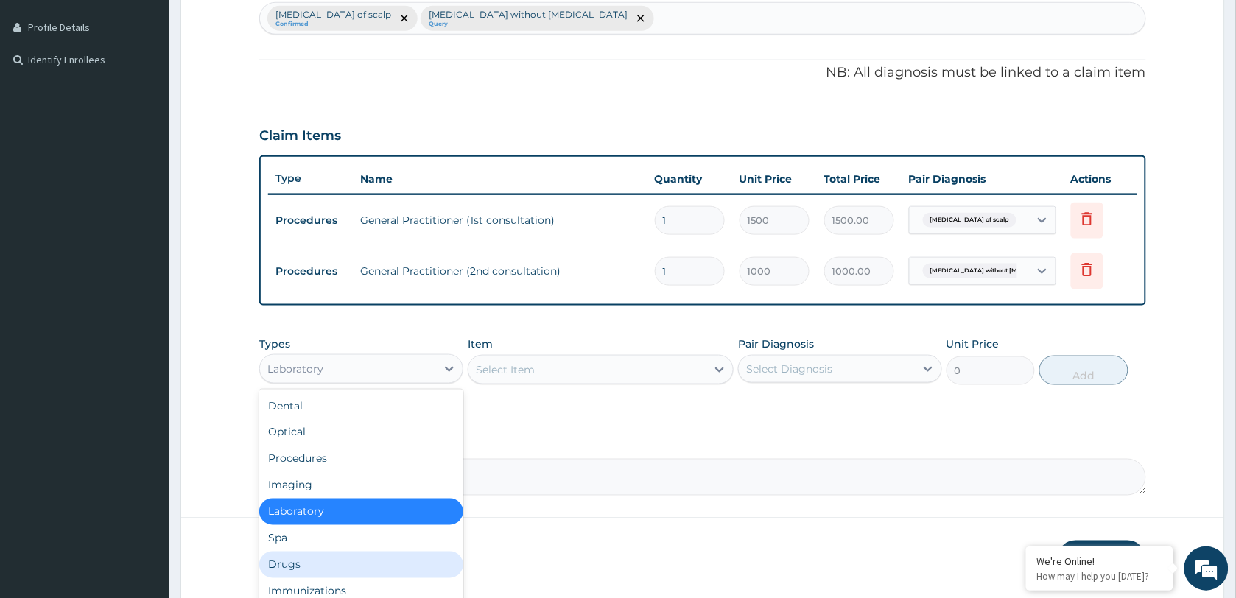
click at [320, 575] on div "Drugs" at bounding box center [361, 565] width 204 height 27
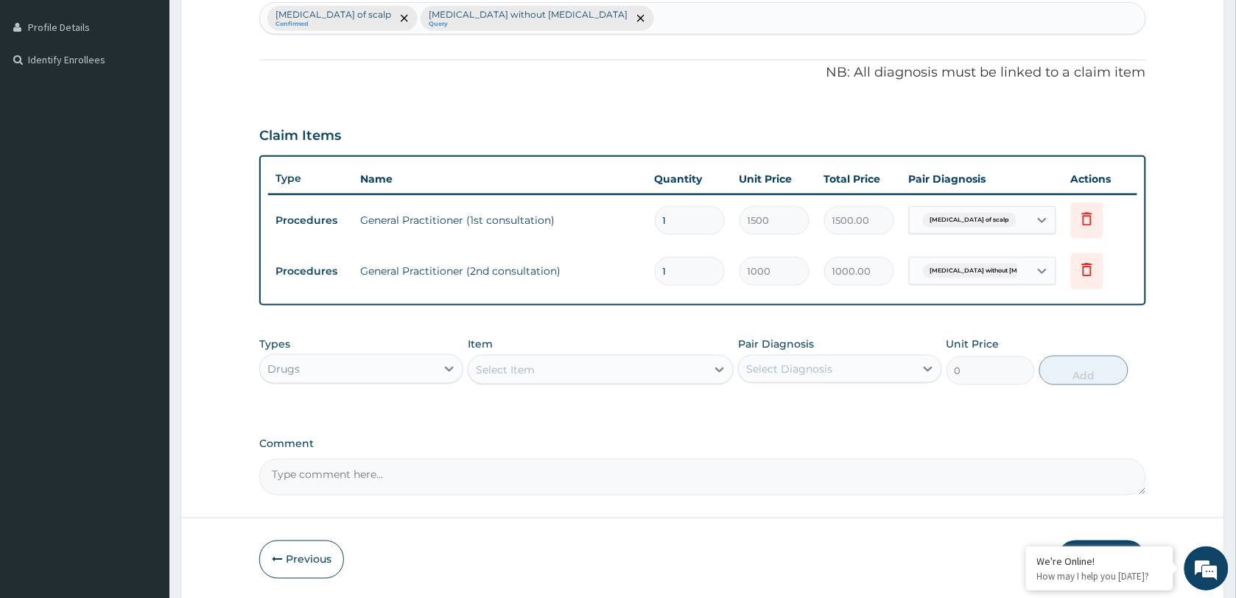
click at [542, 367] on div "Select Item" at bounding box center [588, 370] width 238 height 24
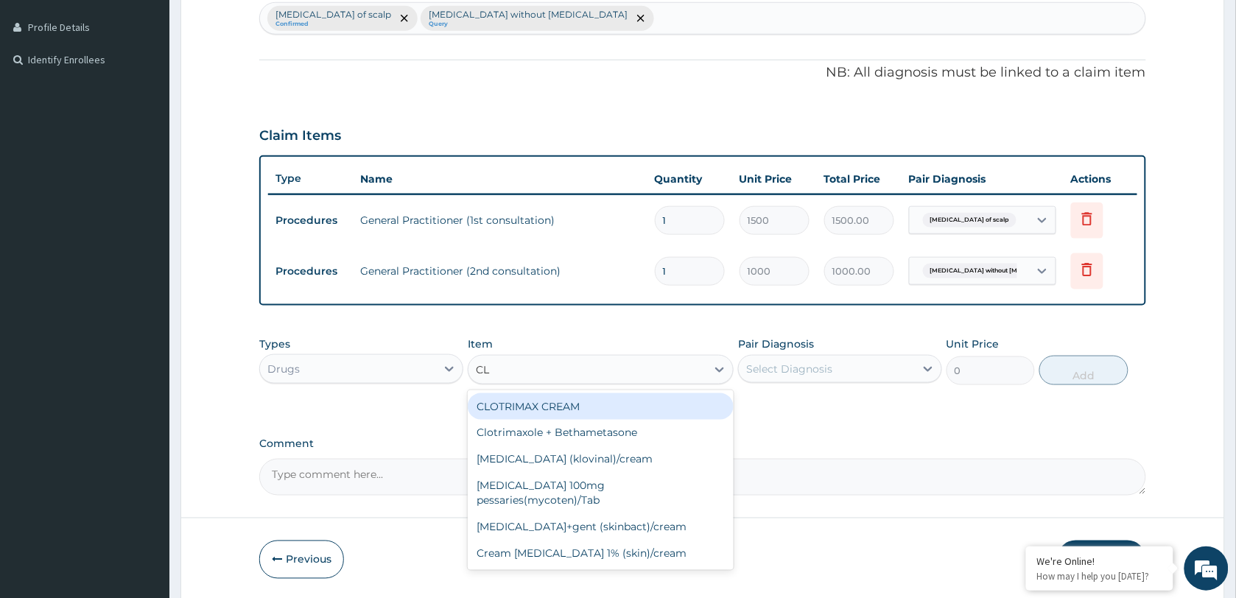
type input "C"
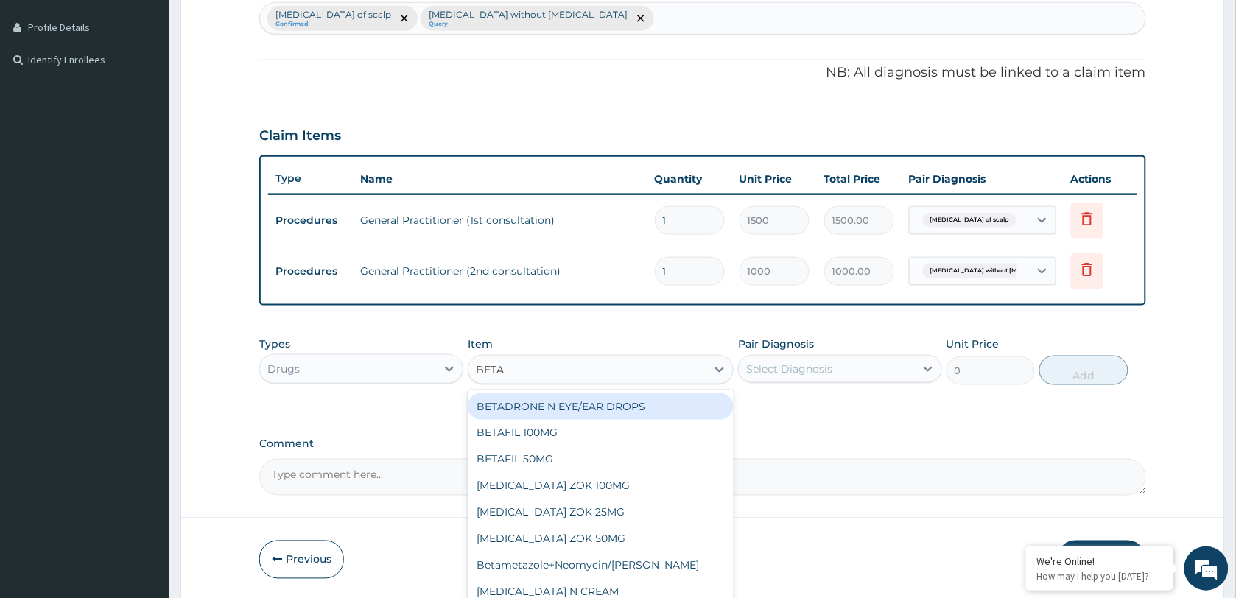
type input "BETAM"
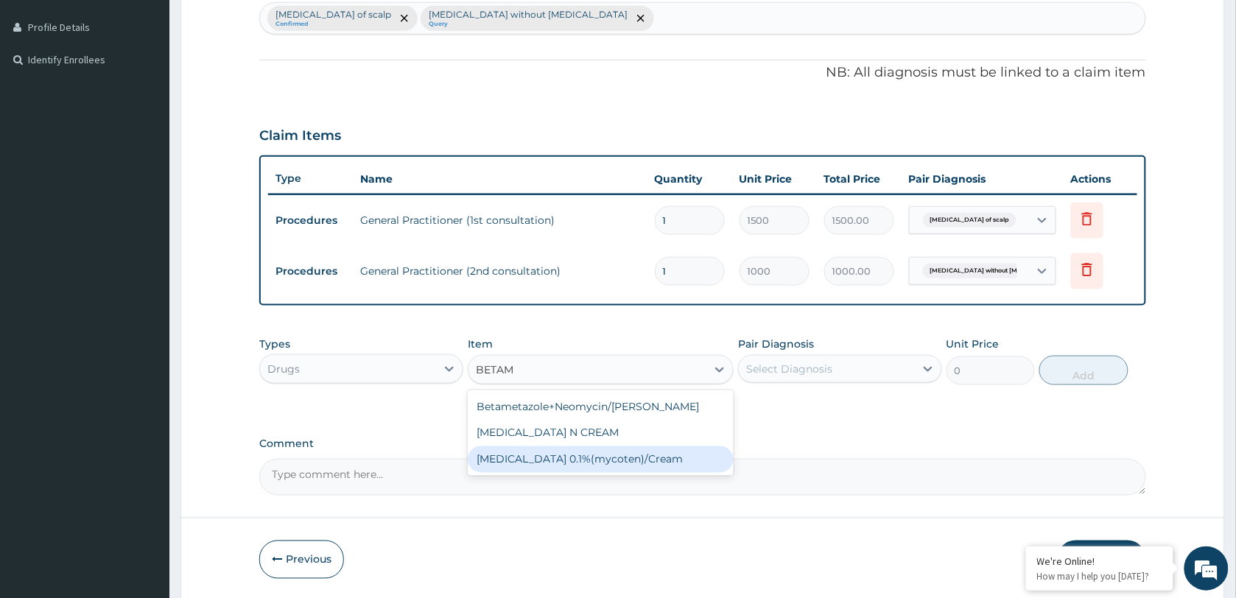
click at [582, 466] on div "[MEDICAL_DATA] 0.1%(mycoten)/Cream" at bounding box center [601, 459] width 266 height 27
type input "1050"
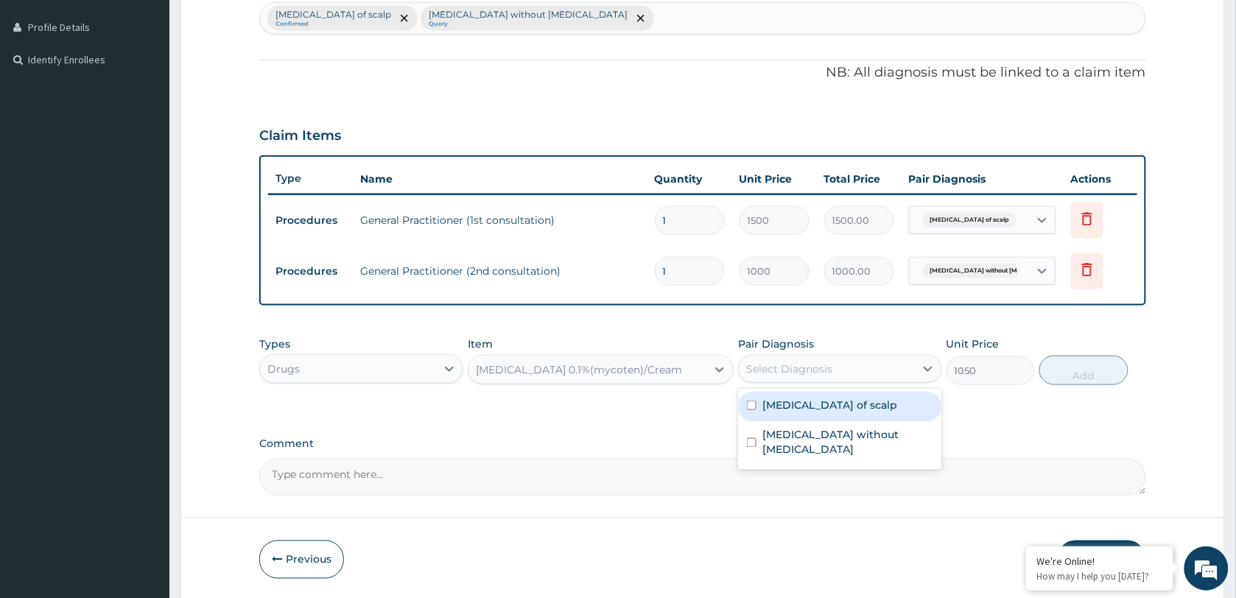
click at [810, 357] on div "Select Diagnosis" at bounding box center [827, 369] width 176 height 24
click at [827, 406] on label "[MEDICAL_DATA] of scalp" at bounding box center [830, 405] width 135 height 15
checkbox input "true"
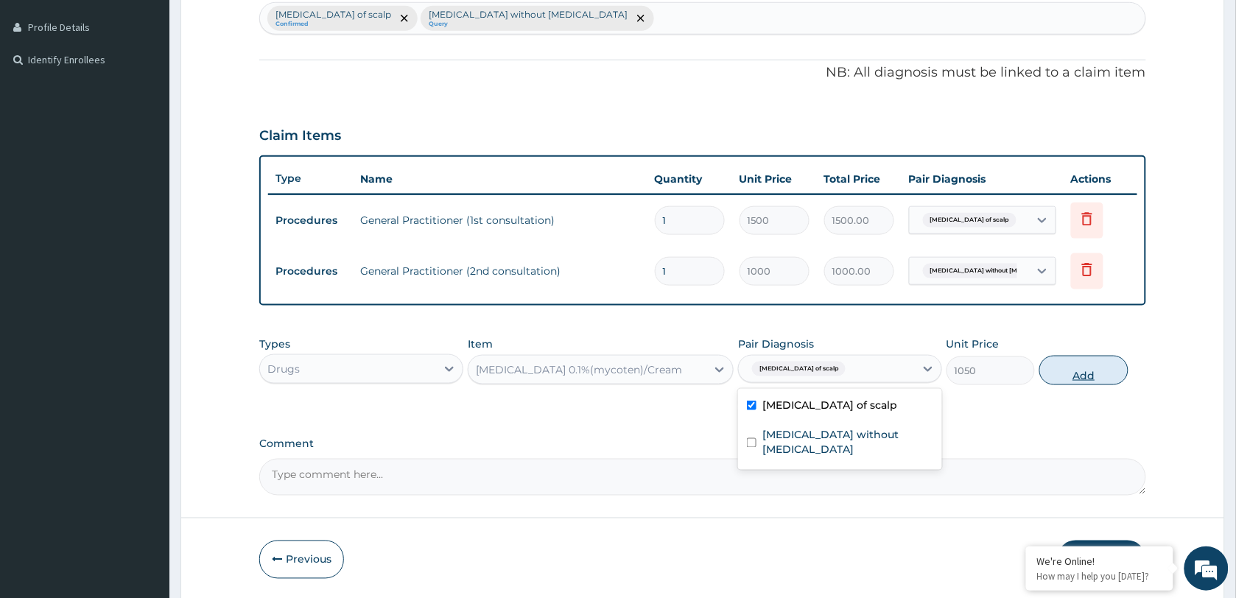
click at [1078, 376] on button "Add" at bounding box center [1084, 370] width 88 height 29
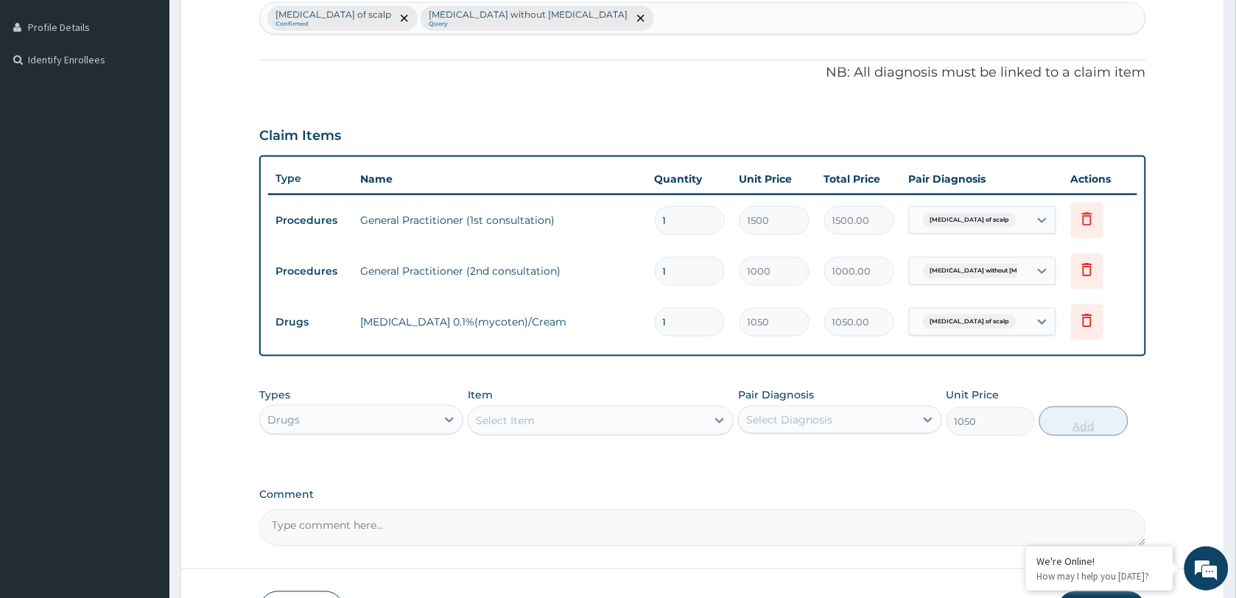
type input "0"
click at [529, 422] on div "Select Item" at bounding box center [505, 420] width 59 height 15
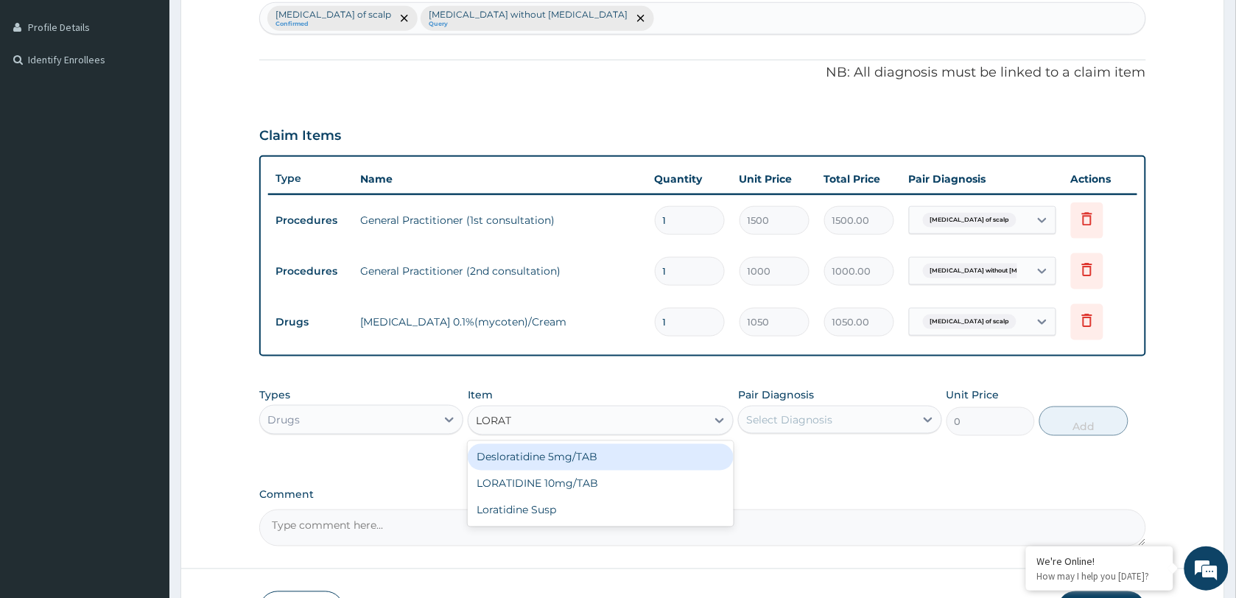
type input "LORATI"
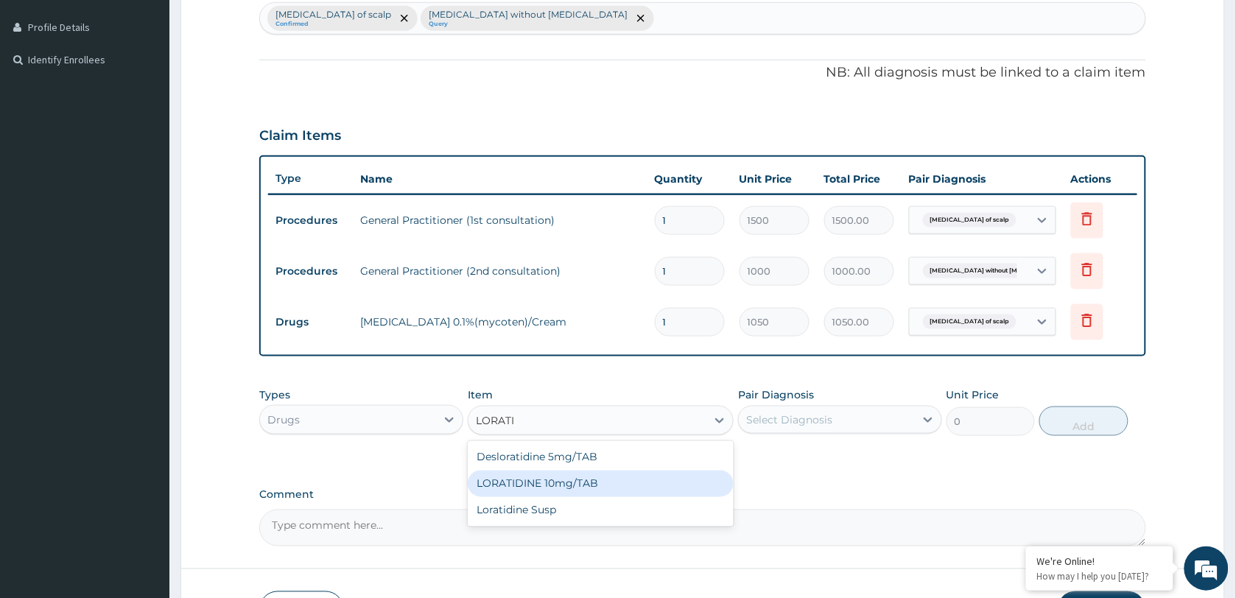
click at [588, 475] on div "LORATIDINE 10mg/TAB" at bounding box center [601, 484] width 266 height 27
type input "70"
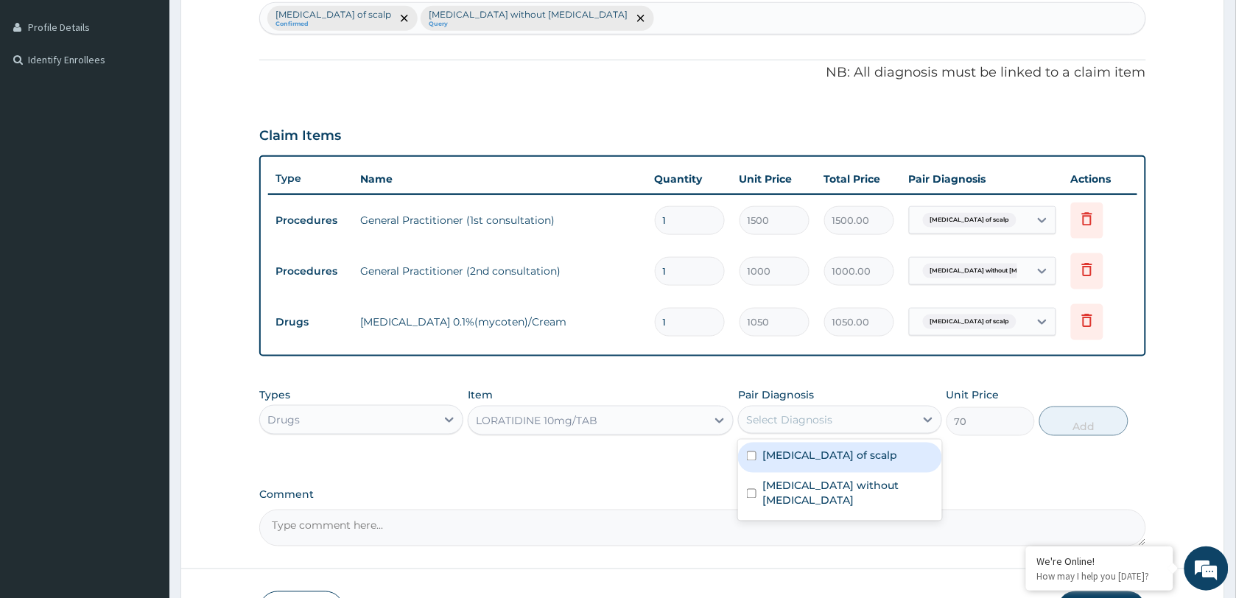
click at [802, 415] on div "Select Diagnosis" at bounding box center [789, 420] width 86 height 15
click at [815, 451] on label "[MEDICAL_DATA] of scalp" at bounding box center [830, 456] width 135 height 15
checkbox input "true"
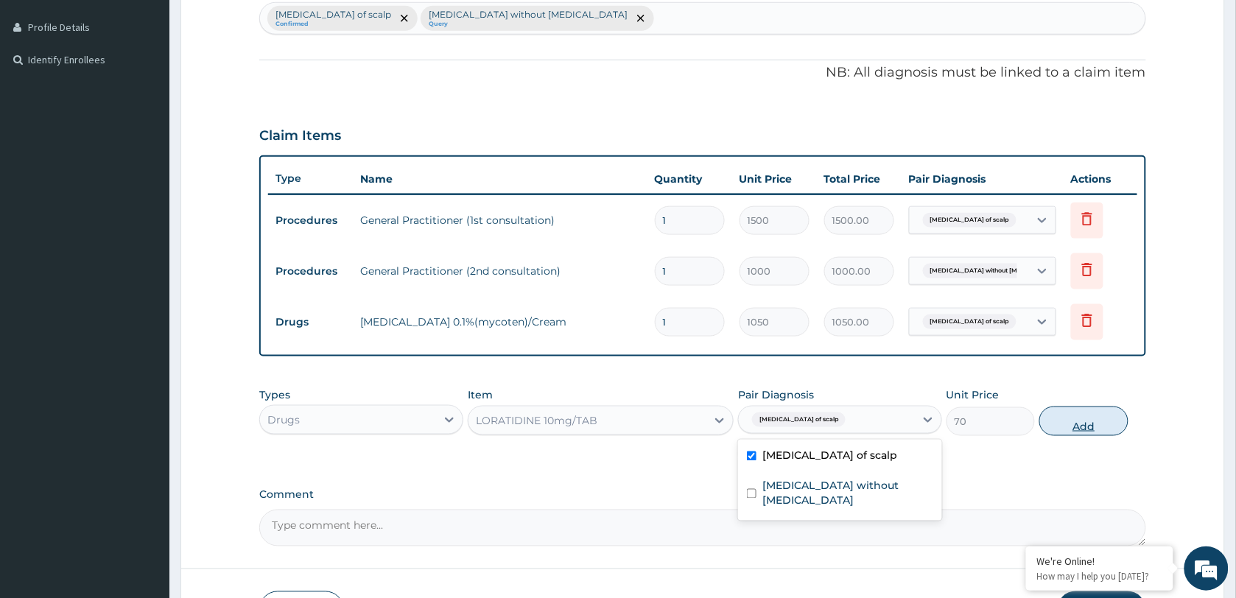
click at [1073, 424] on button "Add" at bounding box center [1084, 421] width 88 height 29
type input "0"
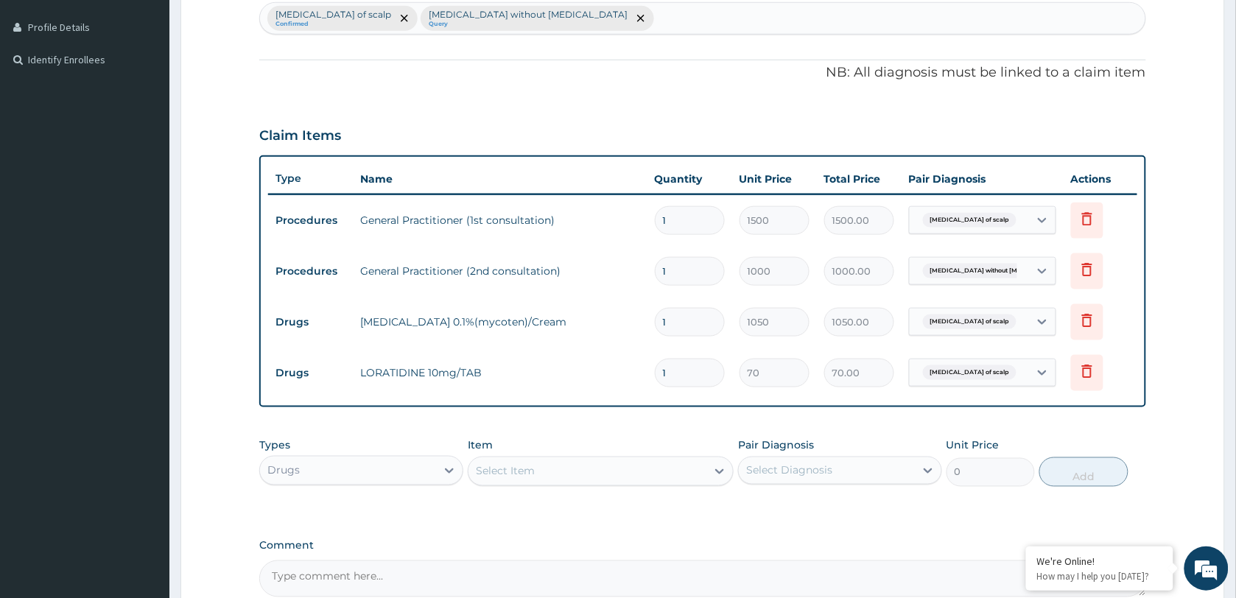
drag, startPoint x: 676, startPoint y: 373, endPoint x: 638, endPoint y: 376, distance: 37.7
click at [639, 374] on tr "Drugs LORATIDINE 10mg/TAB 1 70 70.00 [MEDICAL_DATA] of scalp Delete" at bounding box center [702, 373] width 869 height 51
type input "5"
type input "350.00"
type input "5"
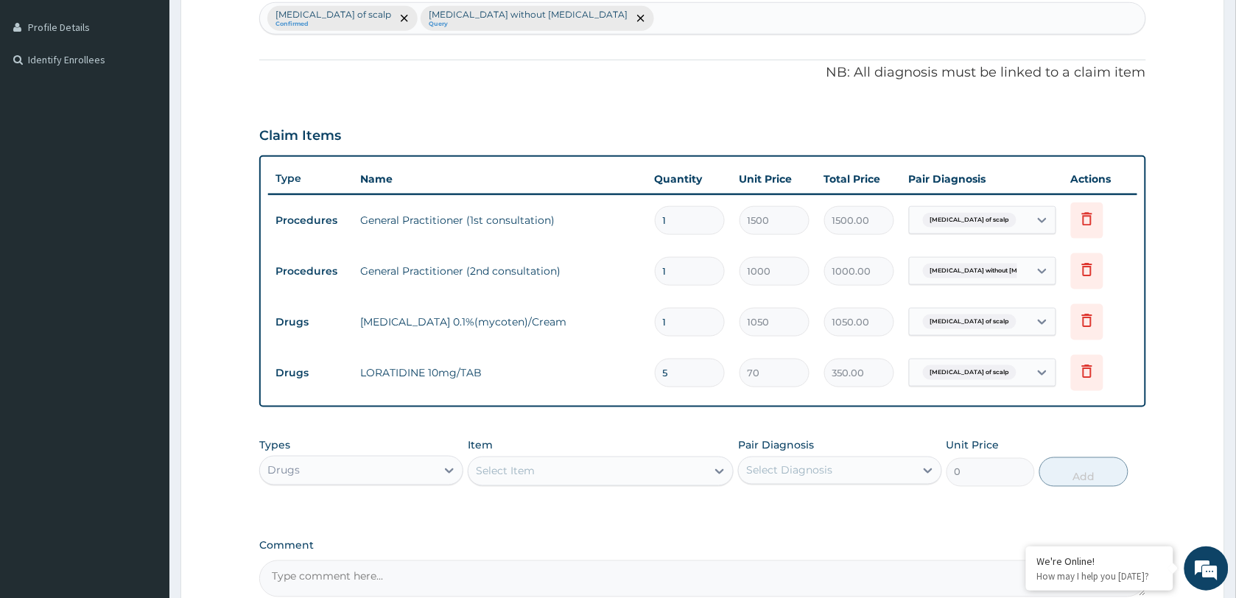
click at [672, 418] on div "PA Code / Prescription Code Enter Code(Secondary Care Only) Encounter Date [DAT…" at bounding box center [702, 172] width 887 height 849
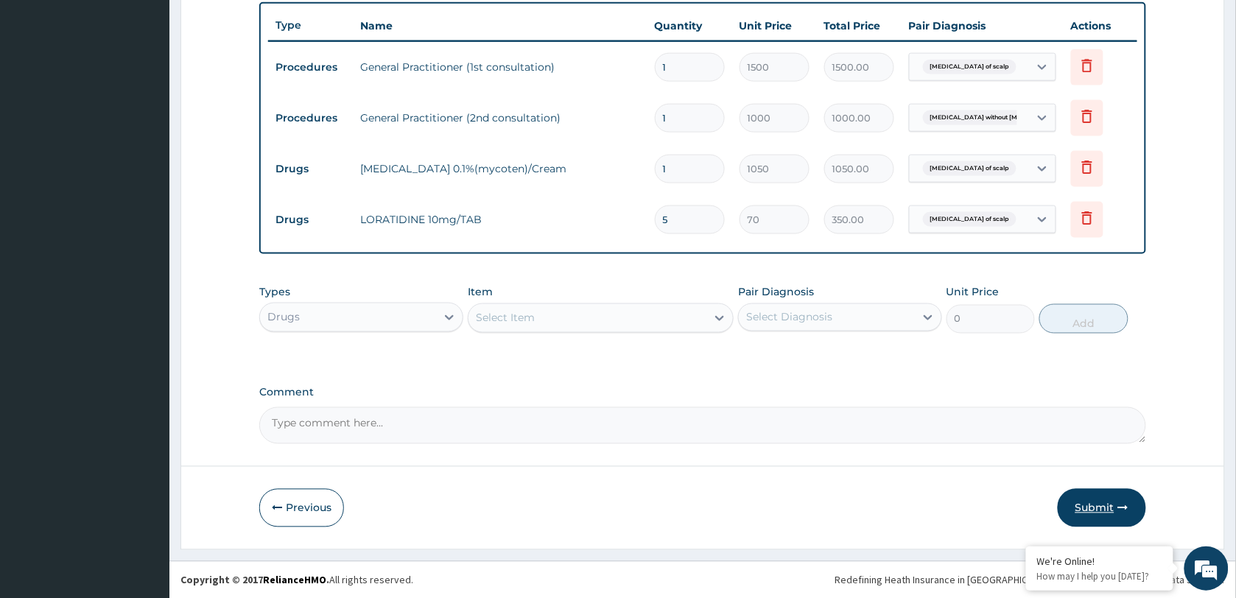
click at [1096, 502] on button "Submit" at bounding box center [1102, 508] width 88 height 38
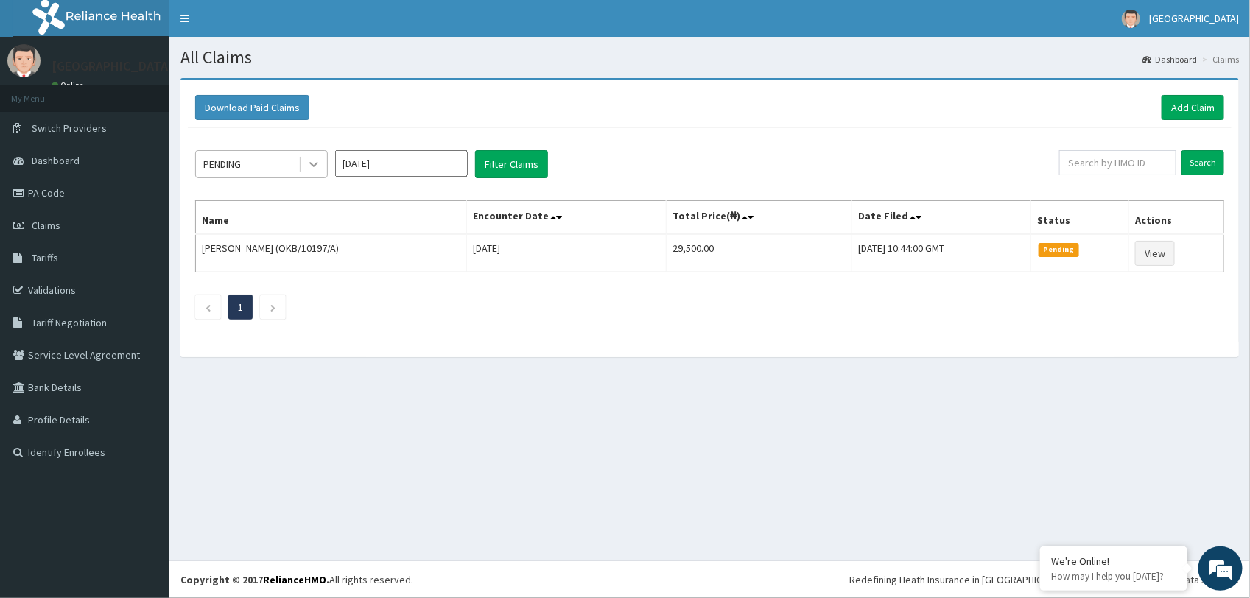
click at [312, 172] on icon at bounding box center [313, 164] width 15 height 15
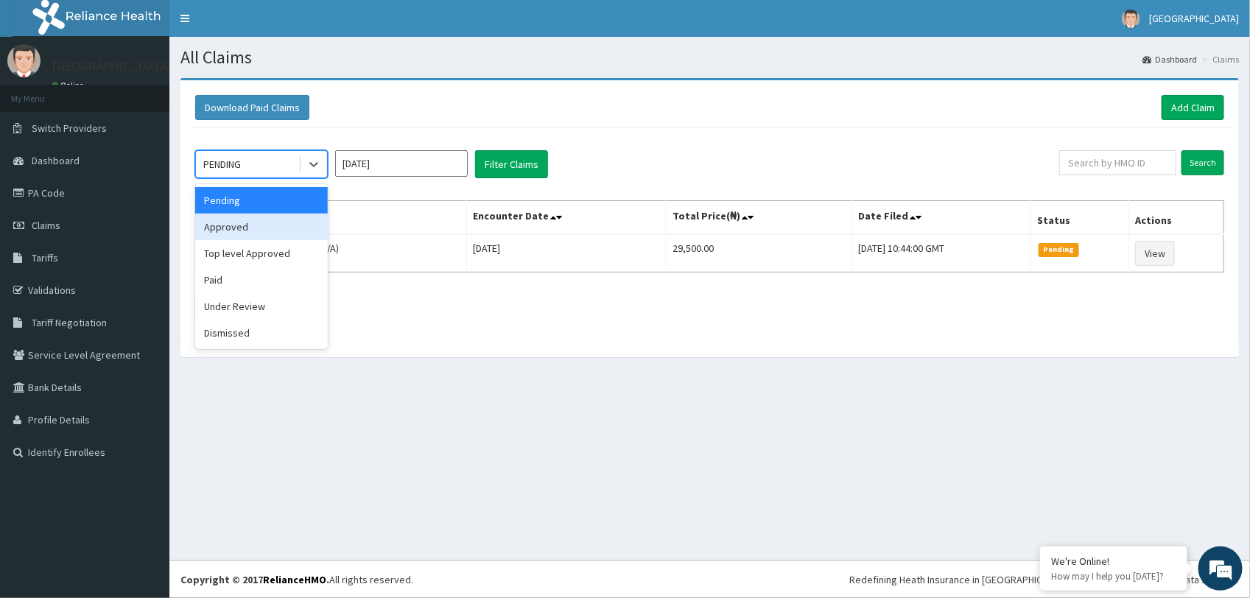
click at [266, 230] on div "Approved" at bounding box center [261, 227] width 133 height 27
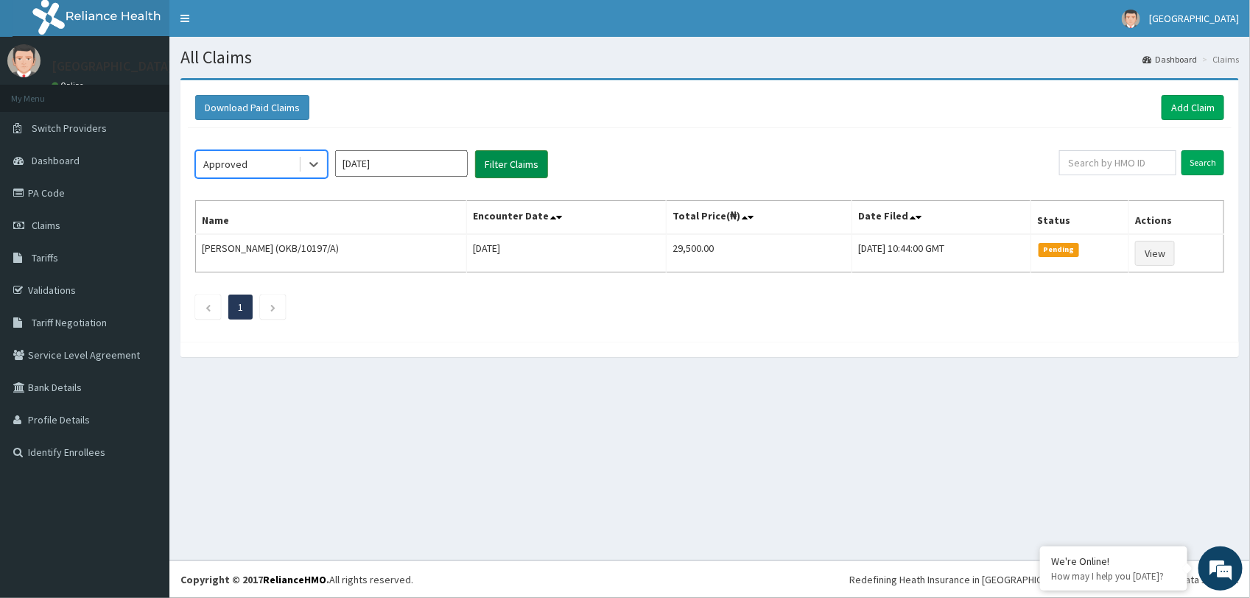
click at [527, 164] on button "Filter Claims" at bounding box center [511, 164] width 73 height 28
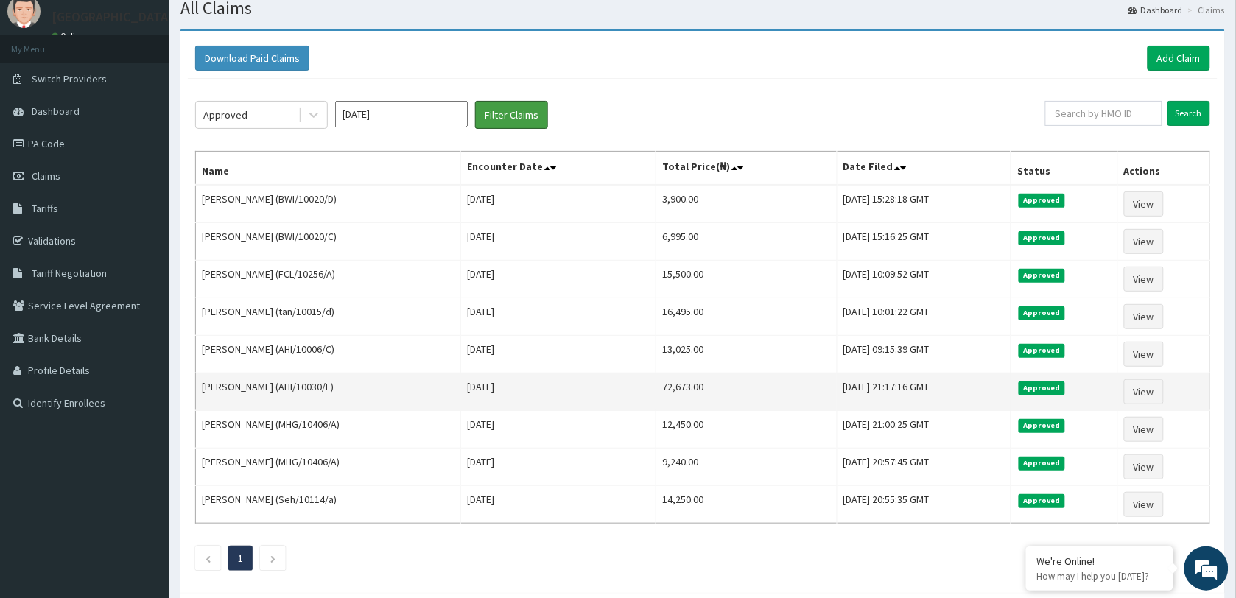
scroll to position [92, 0]
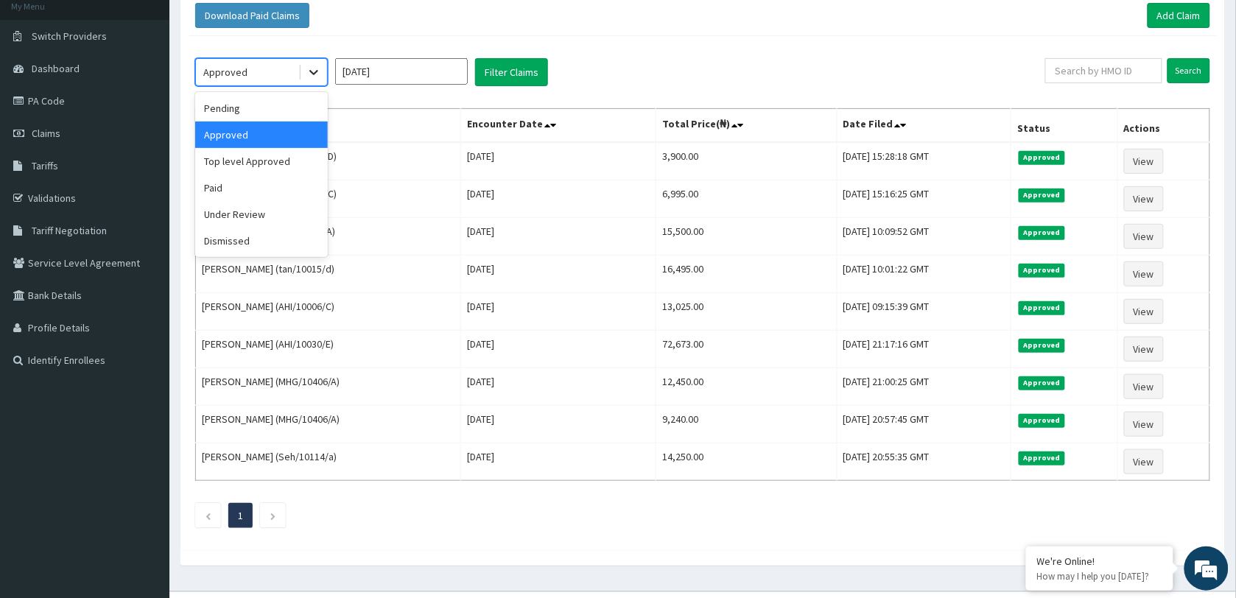
click at [311, 74] on icon at bounding box center [313, 73] width 9 height 5
click at [267, 163] on div "Top level Approved" at bounding box center [261, 161] width 133 height 27
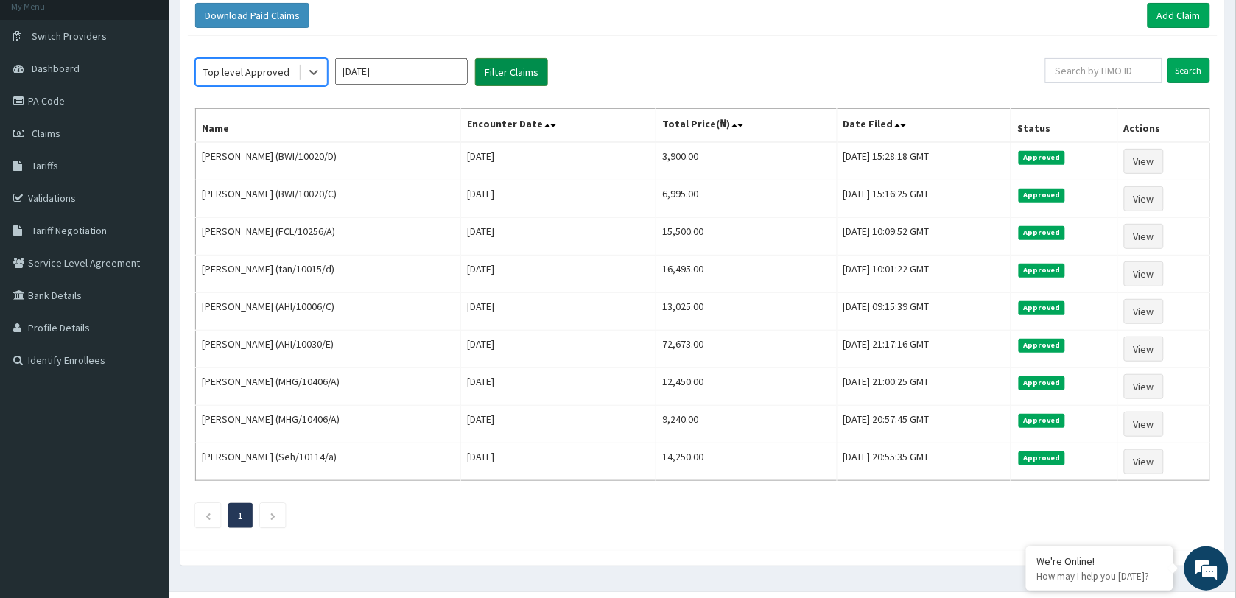
click at [514, 72] on button "Filter Claims" at bounding box center [511, 72] width 73 height 28
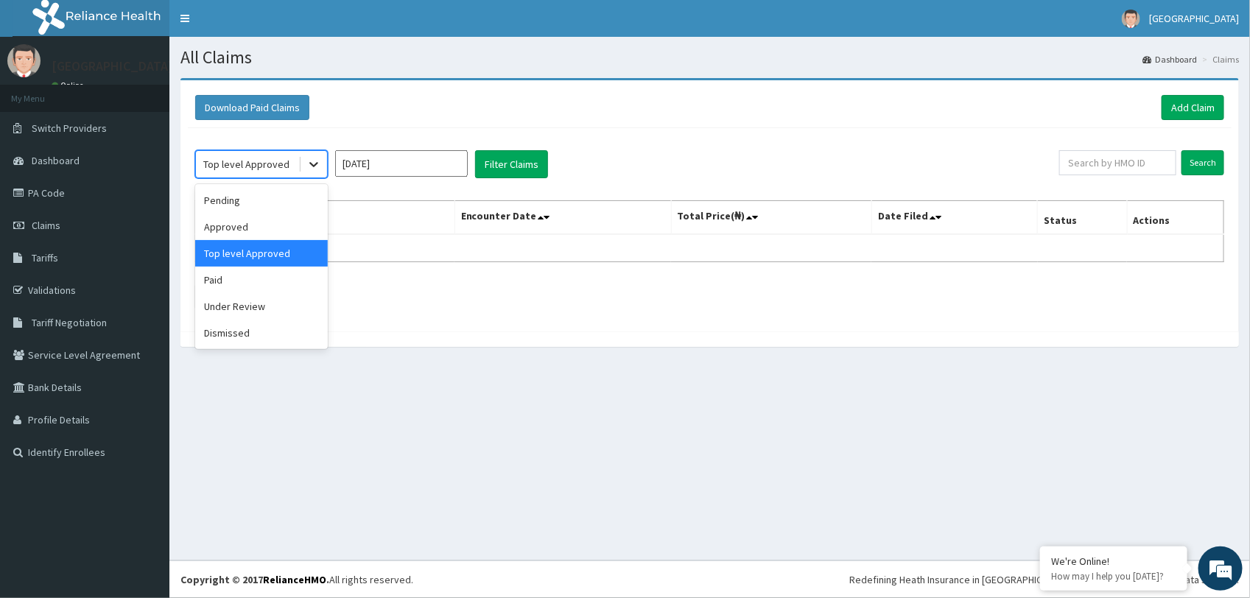
click at [318, 164] on icon at bounding box center [313, 164] width 15 height 15
click at [536, 167] on button "Filter Claims" at bounding box center [511, 164] width 73 height 28
click at [318, 157] on icon at bounding box center [313, 164] width 15 height 15
click at [265, 276] on div "Paid" at bounding box center [261, 280] width 133 height 27
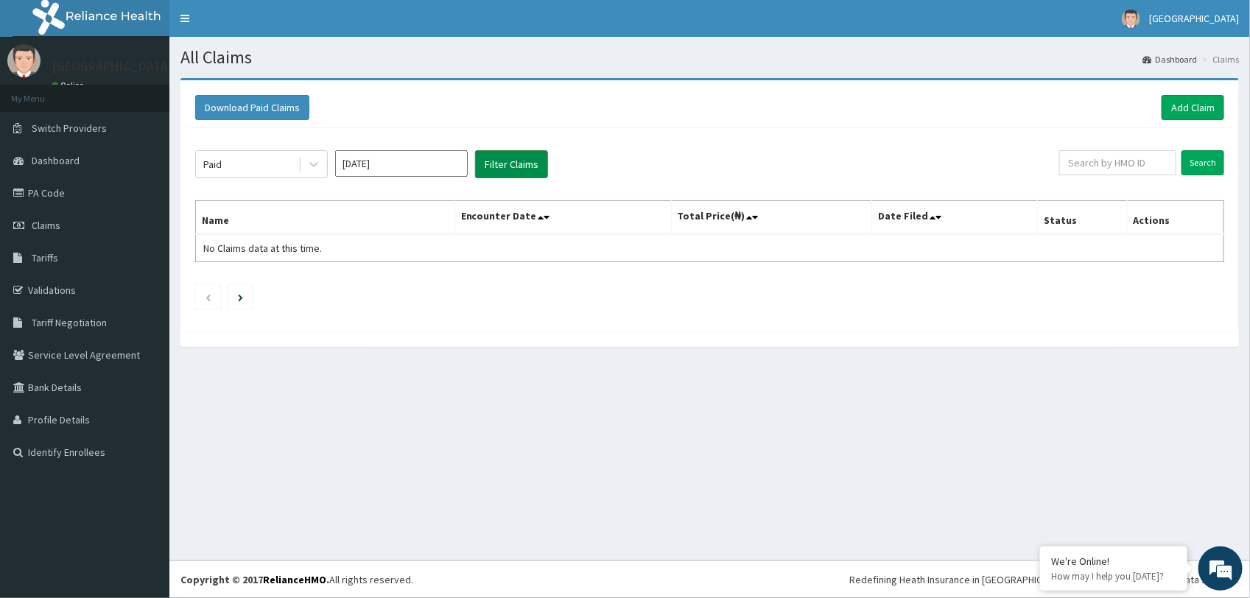
click at [513, 172] on button "Filter Claims" at bounding box center [511, 164] width 73 height 28
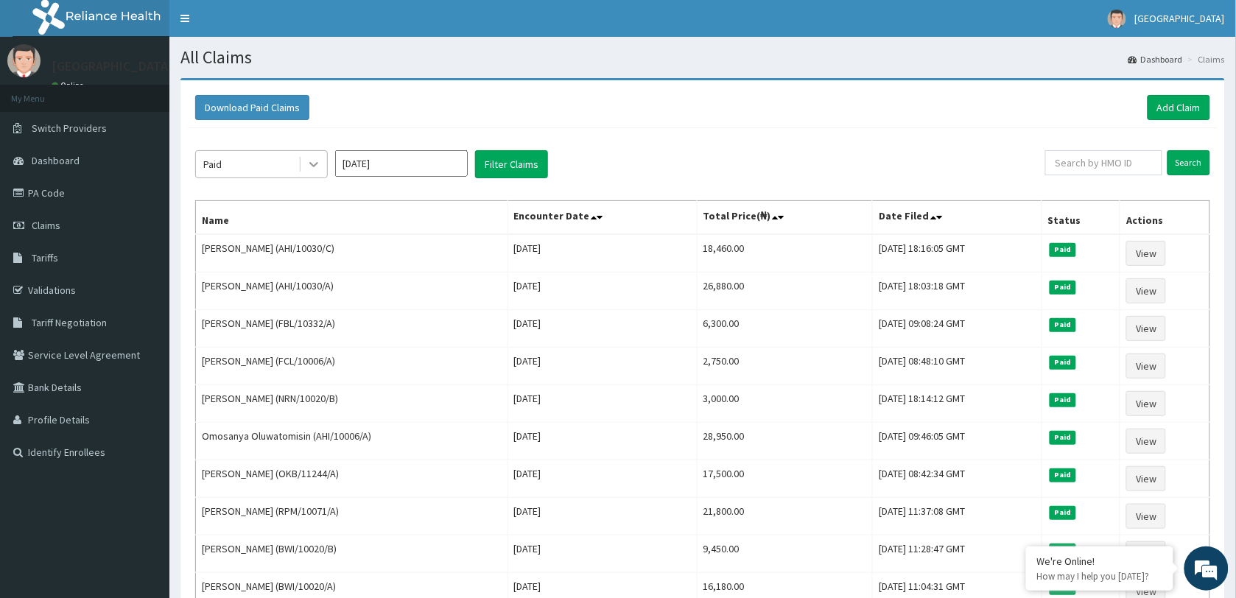
click at [319, 164] on icon at bounding box center [313, 164] width 15 height 15
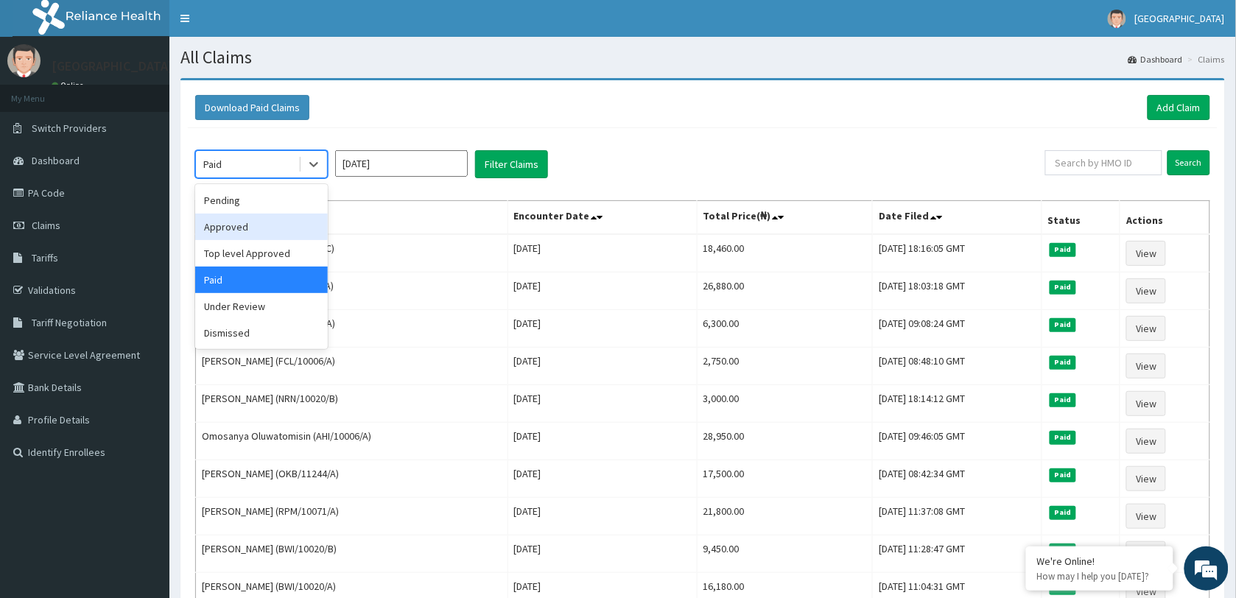
click at [718, 152] on div "option Paid, selected. option Approved focused, 2 of 6. 6 results available. Us…" at bounding box center [620, 164] width 850 height 28
